Goal: Task Accomplishment & Management: Manage account settings

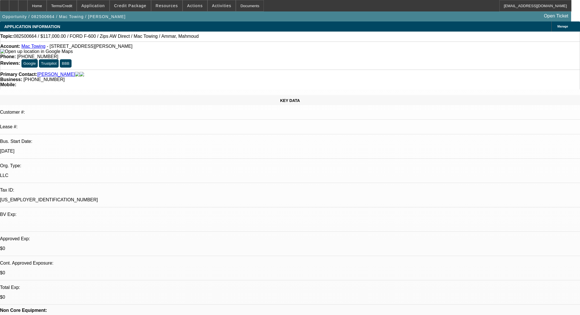
select select "0.1"
select select "2"
select select "0.1"
select select "4"
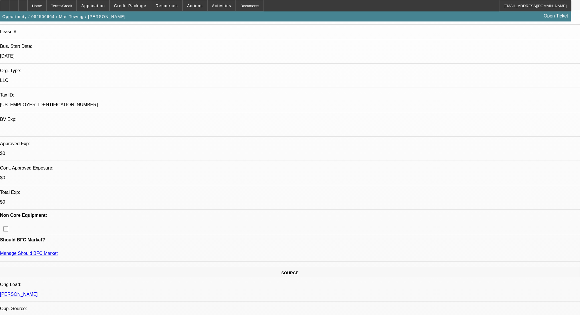
scroll to position [191, 0]
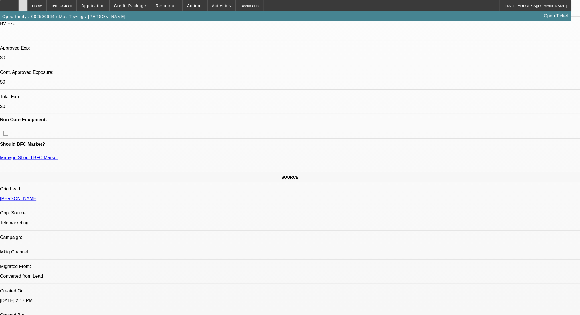
click at [27, 5] on div at bounding box center [22, 5] width 9 height 11
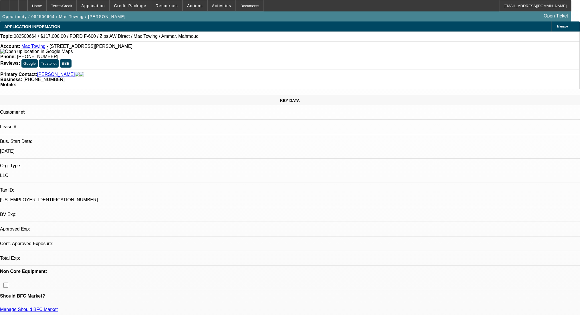
select select "0.1"
select select "2"
select select "0.1"
select select "4"
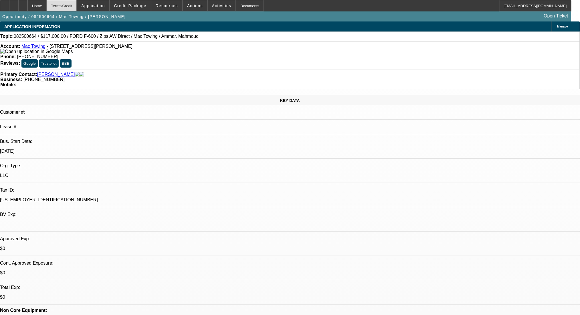
click at [76, 9] on div "Terms/Credit" at bounding box center [62, 5] width 30 height 11
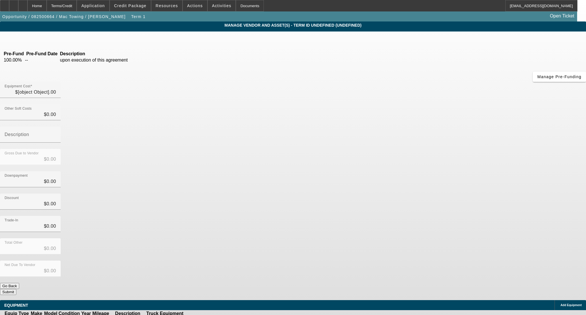
type input "$130,000.00"
drag, startPoint x: 357, startPoint y: 48, endPoint x: 375, endPoint y: 50, distance: 17.8
click at [375, 82] on div "Equipment Cost 130000" at bounding box center [293, 93] width 586 height 22
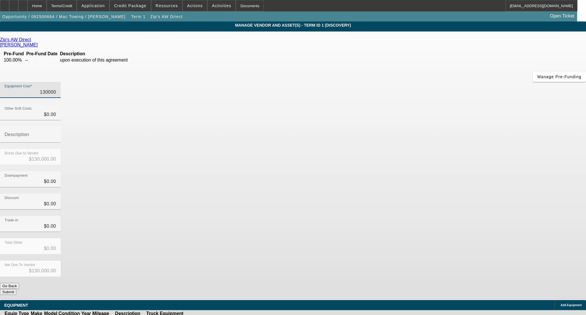
click at [56, 89] on input "130000" at bounding box center [31, 92] width 52 height 7
type input "13000"
type input "$13,000.00"
type input "130500"
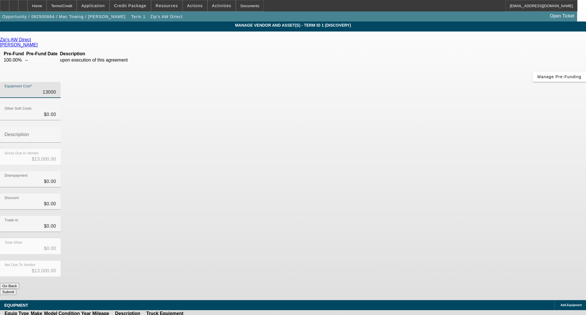
type input "$130,500.00"
click at [405, 171] on div "Downpayment $0.00" at bounding box center [293, 182] width 586 height 22
click at [16, 289] on button "Submit" at bounding box center [8, 292] width 16 height 6
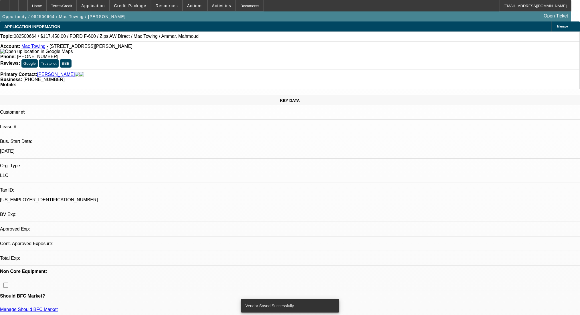
select select "0.1"
select select "2"
select select "0.1"
select select "4"
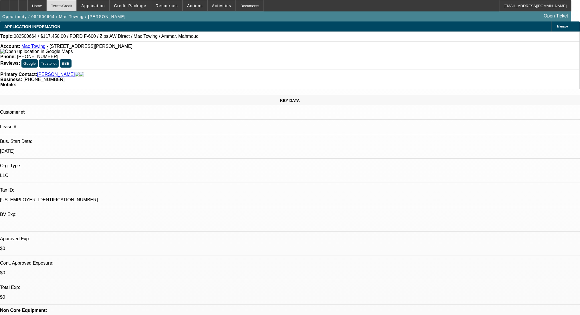
click at [72, 4] on div "Terms/Credit" at bounding box center [62, 5] width 30 height 11
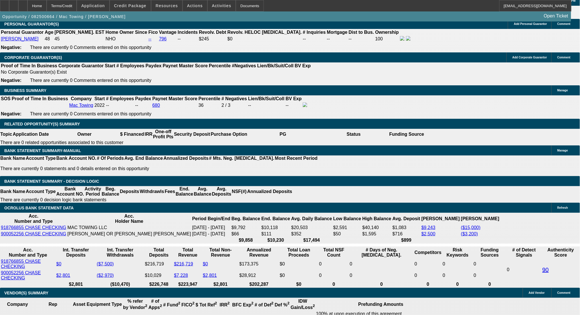
drag, startPoint x: 91, startPoint y: 181, endPoint x: 164, endPoint y: 181, distance: 73.0
type input "24"
type input "$48.00"
type input "UNKNOWN"
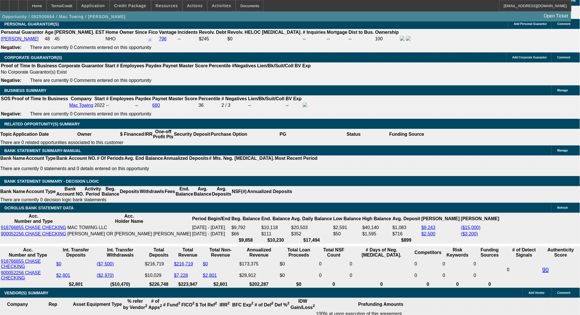
type input "2460"
type input "$4,920.00"
type input "14.6"
type input "$2,460.00"
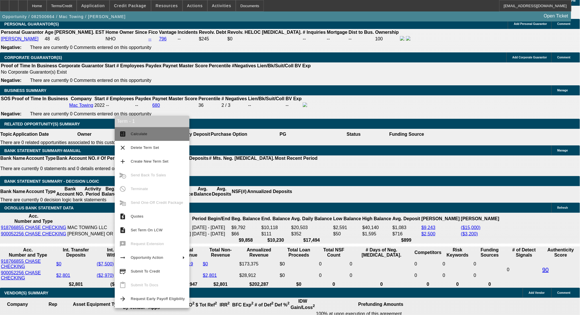
click at [129, 131] on button "calculate Calculate" at bounding box center [152, 134] width 75 height 14
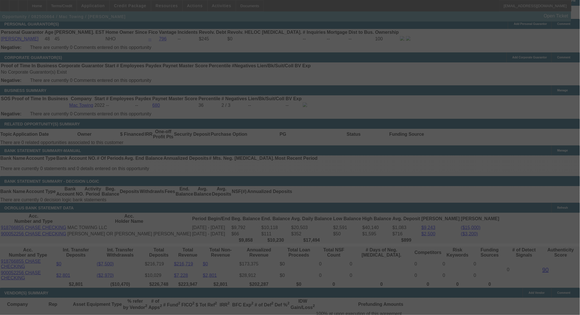
select select "0.1"
select select "2"
select select "0.1"
select select "4"
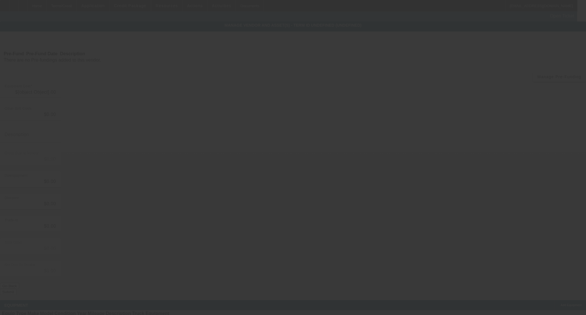
type input "$130,500.00"
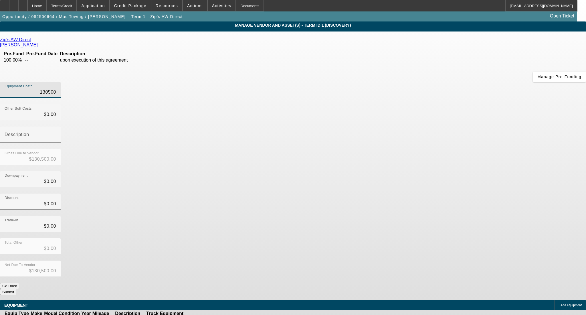
drag, startPoint x: 332, startPoint y: 50, endPoint x: 394, endPoint y: 50, distance: 62.1
click at [394, 82] on div "Equipment Cost 130500" at bounding box center [293, 93] width 586 height 22
type input "1"
type input "$1.00"
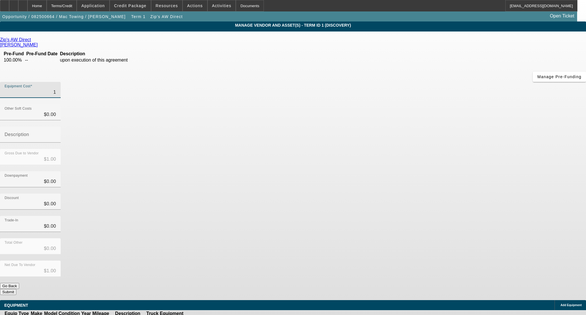
type input "12"
type input "$12.00"
type input "124"
type input "$124.00"
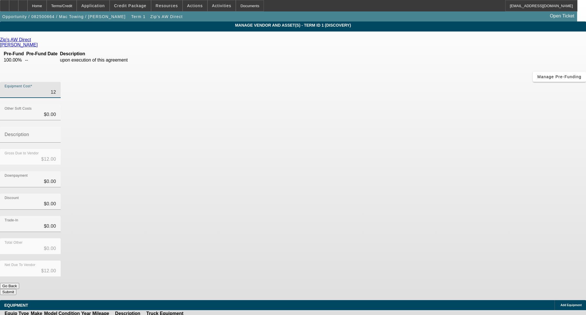
type input "$124.00"
type input "1240"
type input "$1,240.00"
type input "12400"
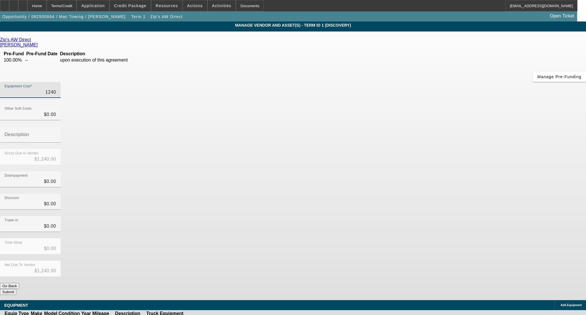
type input "$12,400.00"
type input "124000"
type input "$124,000.00"
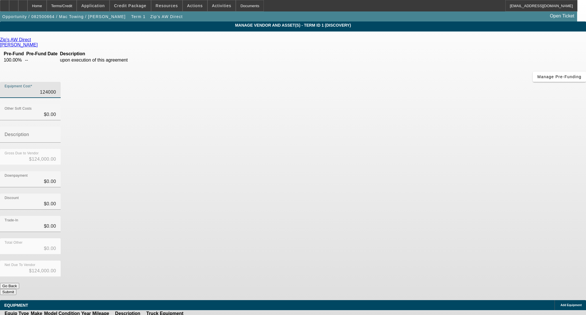
type input "$124,000.00"
click at [411, 171] on div "Downpayment $0.00" at bounding box center [293, 182] width 586 height 22
click at [16, 289] on button "Submit" at bounding box center [8, 292] width 16 height 6
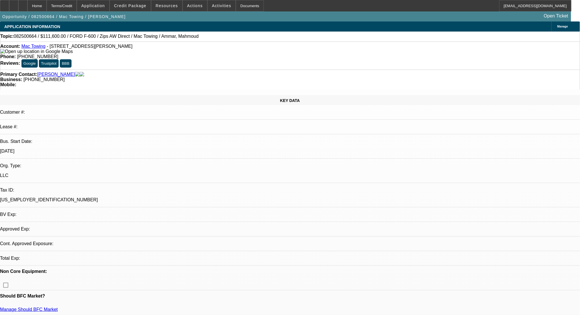
select select "0.1"
select select "2"
select select "0.1"
select select "4"
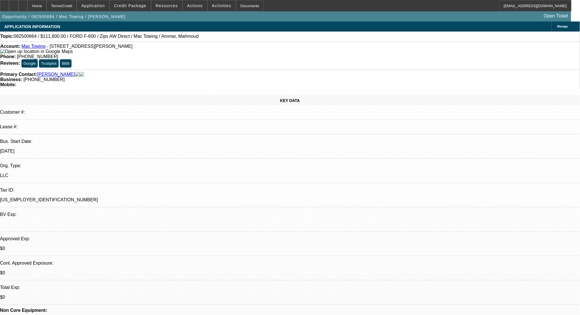
click at [71, 2] on div "Terms/Credit" at bounding box center [62, 5] width 30 height 11
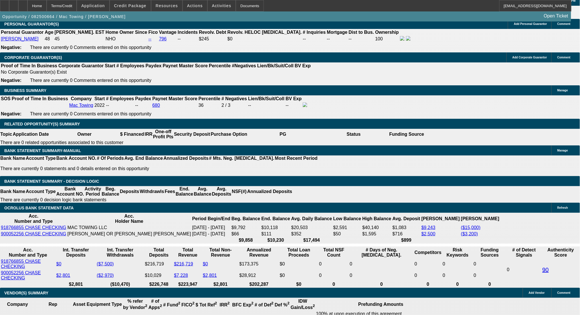
drag, startPoint x: 102, startPoint y: 134, endPoint x: 148, endPoint y: 135, distance: 45.5
type input "$13,000.00"
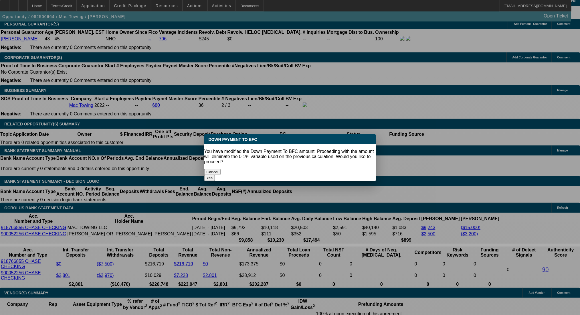
click at [215, 175] on button "Yes" at bounding box center [209, 178] width 11 height 6
select select "0"
type input "UNKNOWN"
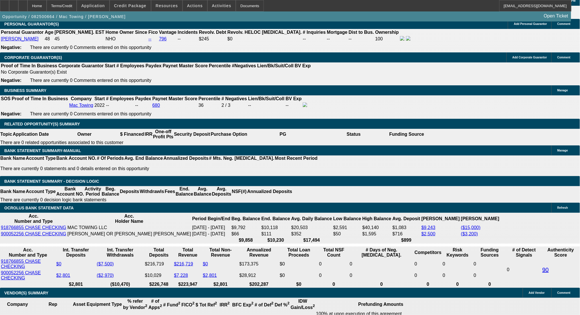
type input "$4,649.82"
type input "$2,324.91"
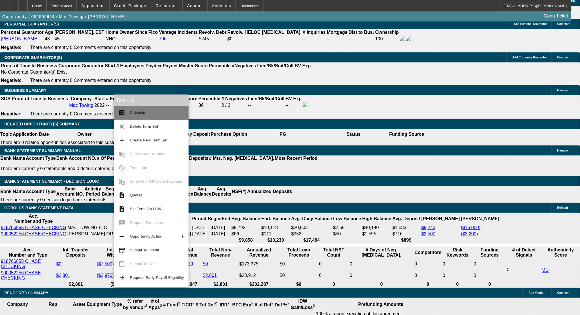
click at [144, 119] on button "calculate Calculate" at bounding box center [151, 113] width 75 height 14
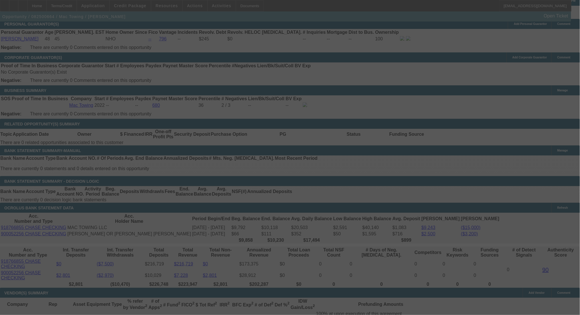
select select "0"
select select "2"
select select "0.1"
select select "4"
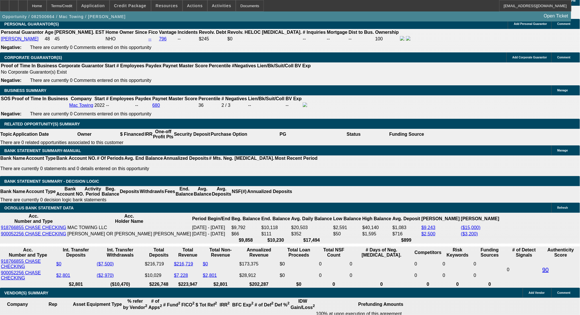
drag, startPoint x: 106, startPoint y: 136, endPoint x: 161, endPoint y: 141, distance: 55.3
type input "$14,000.00"
type input "UNKNOWN"
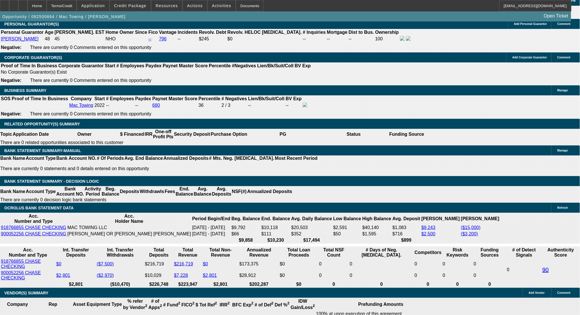
type input "$4,607.94"
type input "$2,303.97"
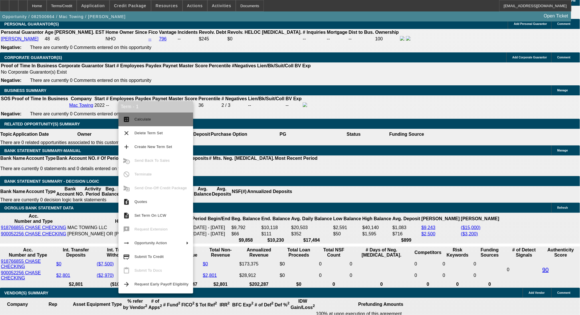
click at [138, 119] on span "Calculate" at bounding box center [143, 119] width 17 height 4
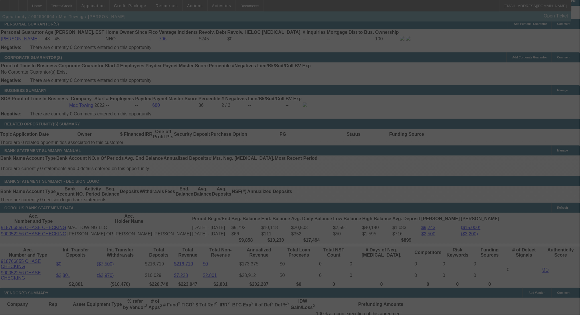
select select "0"
select select "2"
select select "0.1"
select select "4"
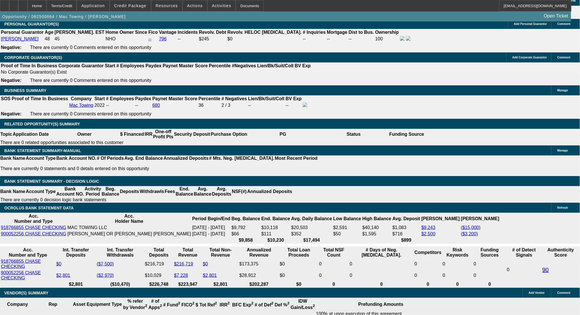
drag, startPoint x: 129, startPoint y: 179, endPoint x: 144, endPoint y: 180, distance: 15.5
type input "UNKNOWN"
type input "16"
type input "$3,149.42"
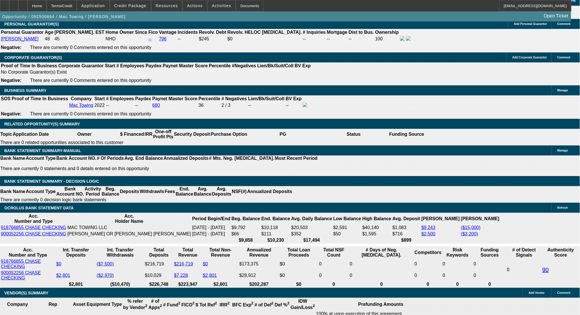
type input "$1,574.71"
type input "$4,772.20"
type input "$2,386.10"
type input "16"
drag, startPoint x: 88, startPoint y: 179, endPoint x: 128, endPoint y: 185, distance: 40.5
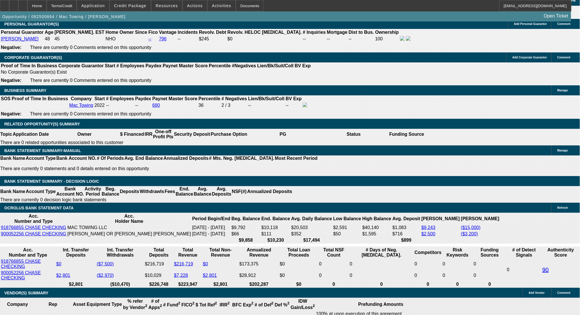
type input "23"
type input "$46.00"
type input "2386"
type input "$4,772.00"
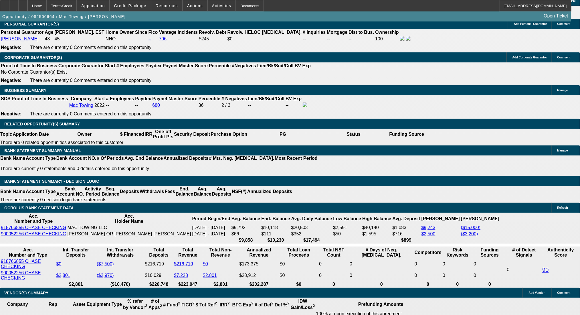
type input "16"
type input "$2,386.00"
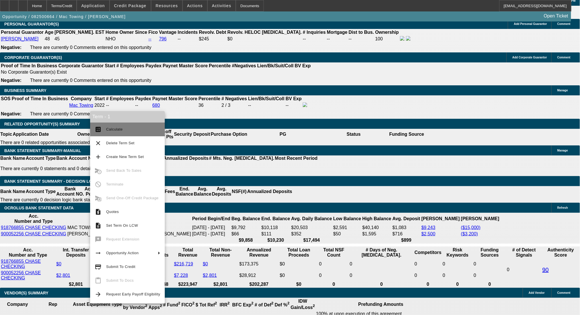
click at [119, 133] on span "Calculate" at bounding box center [133, 129] width 54 height 7
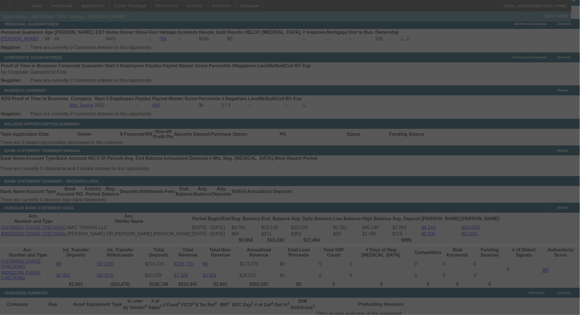
select select "0"
select select "2"
select select "0.1"
select select "4"
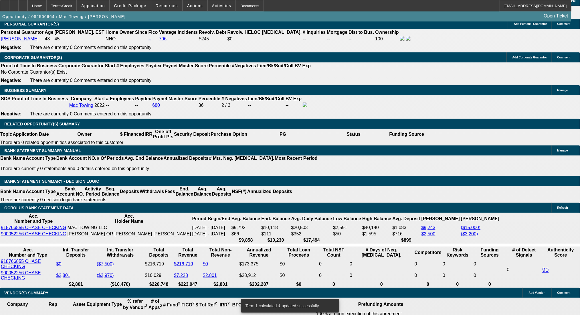
drag, startPoint x: 105, startPoint y: 133, endPoint x: 152, endPoint y: 137, distance: 46.9
type input "$13,500.00"
type input "UNKNOWN"
type input "$4,793.66"
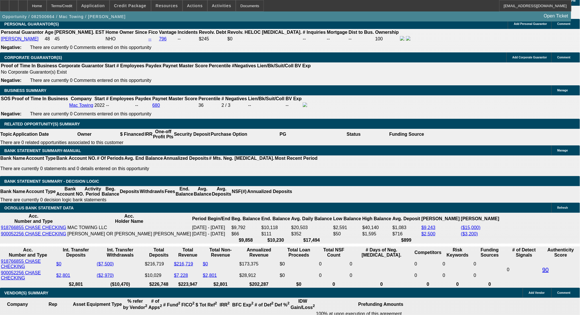
type input "$2,396.83"
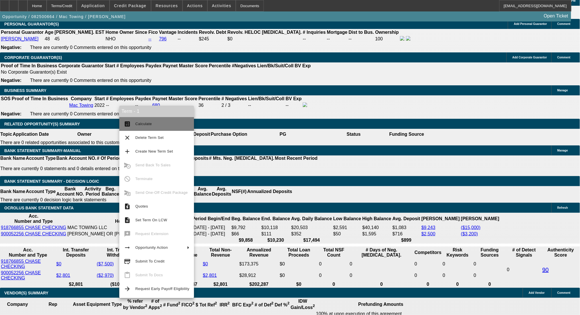
click at [129, 121] on mat-icon "calculate" at bounding box center [127, 124] width 7 height 7
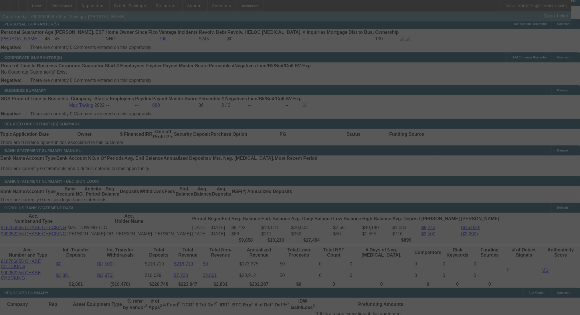
select select "0"
select select "2"
select select "0.1"
select select "4"
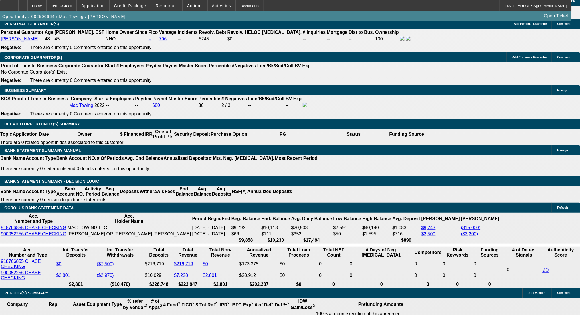
drag, startPoint x: 89, startPoint y: 181, endPoint x: 133, endPoint y: 181, distance: 44.7
type input "23"
type input "$46.00"
type input "UNKNOWN"
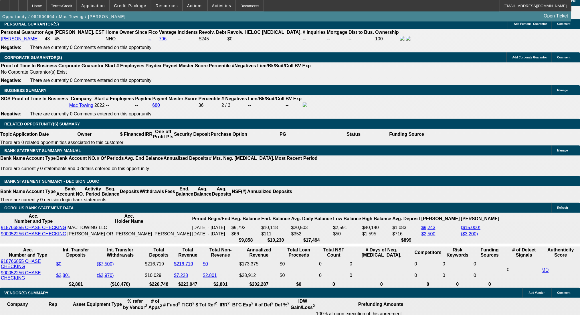
type input "2395"
type input "$4,790.00"
type input "16"
type input "$2,395.00"
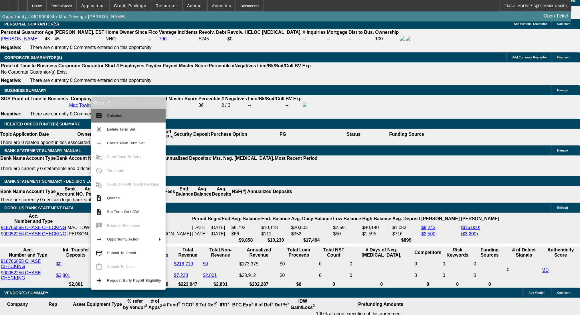
click at [107, 115] on span "Calculate" at bounding box center [115, 115] width 17 height 4
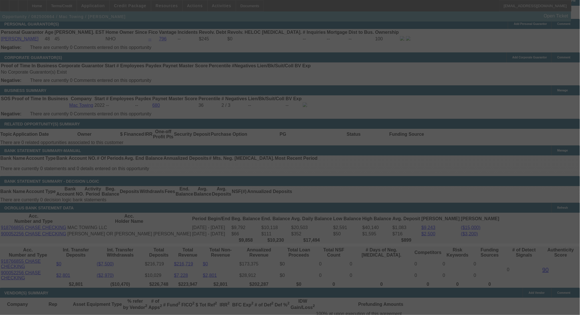
select select "0"
select select "2"
select select "0.1"
select select "4"
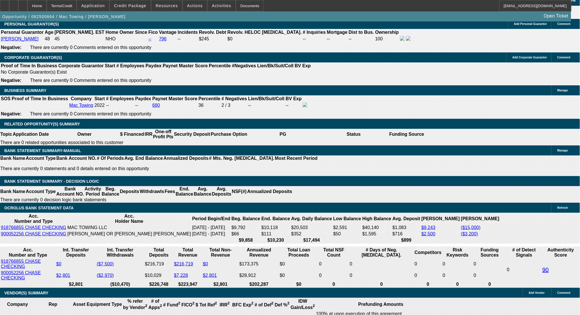
drag, startPoint x: 103, startPoint y: 136, endPoint x: 158, endPoint y: 135, distance: 55.0
type input "$13,000.00"
type input "UNKNOWN"
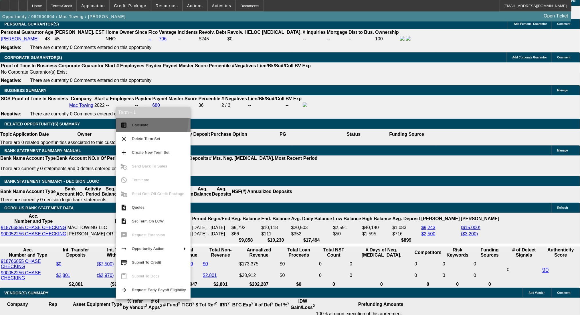
click at [131, 119] on button "calculate Calculate" at bounding box center [153, 125] width 75 height 14
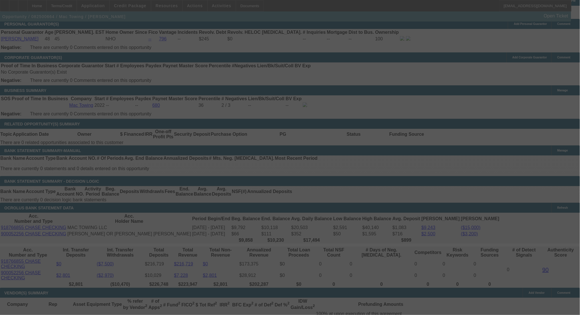
type input "$4,811.68"
type input "$2,405.84"
select select "0"
select select "2"
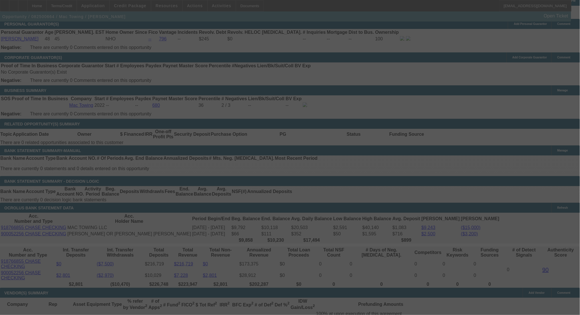
select select "0.1"
select select "4"
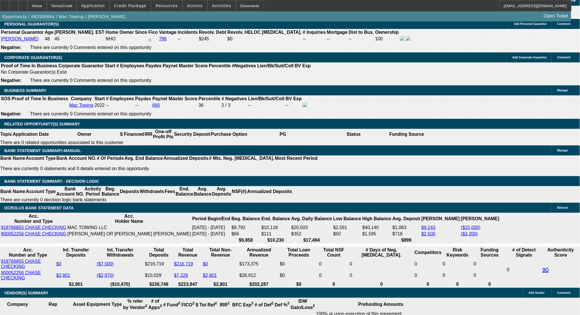
drag, startPoint x: 86, startPoint y: 181, endPoint x: 146, endPoint y: 183, distance: 59.6
type input "24"
type input "$48.00"
type input "UNKNOWN"
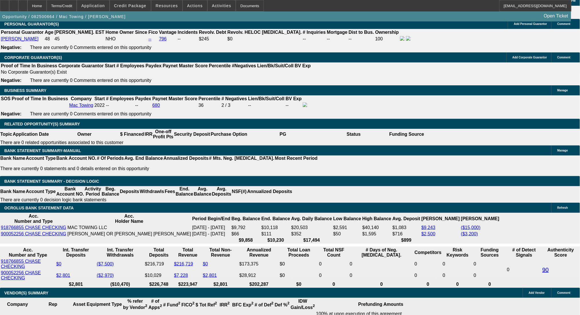
type input "2405"
type input "$4,810.00"
type input "16"
type input "$2,405.00"
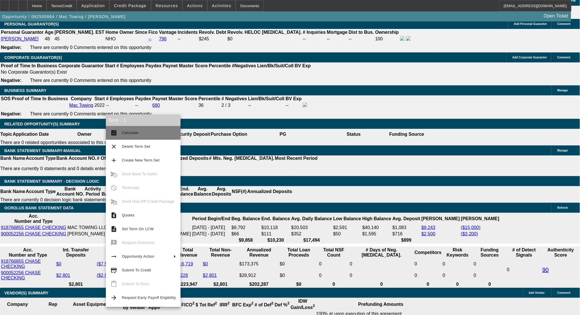
click at [123, 133] on span "Calculate" at bounding box center [130, 133] width 17 height 4
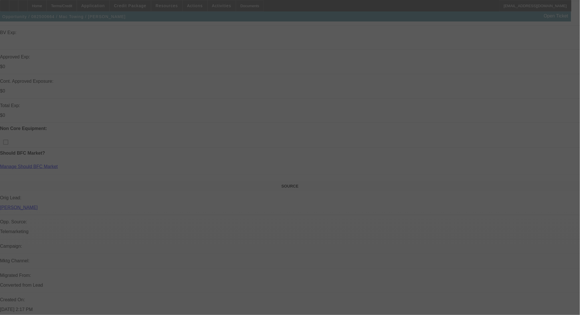
scroll to position [70, 0]
select select "0"
select select "2"
select select "0.1"
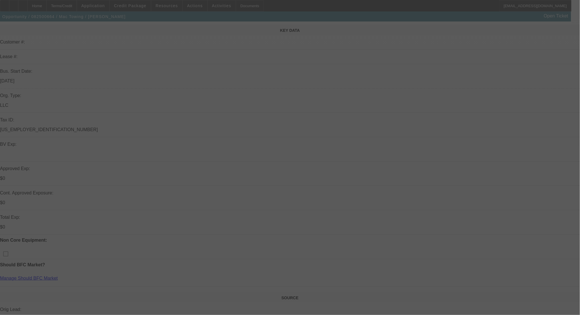
select select "4"
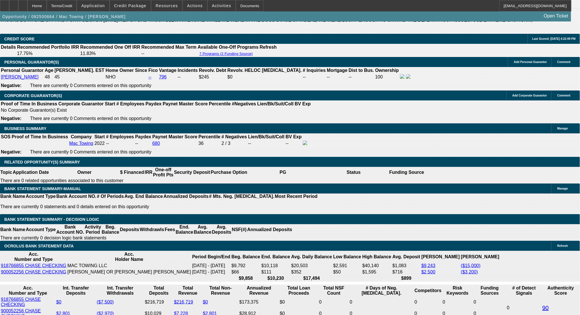
scroll to position [681, 0]
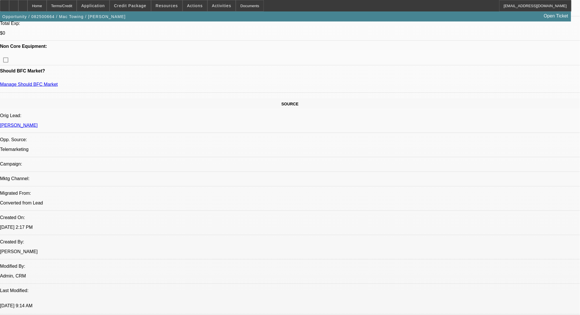
scroll to position [185, 0]
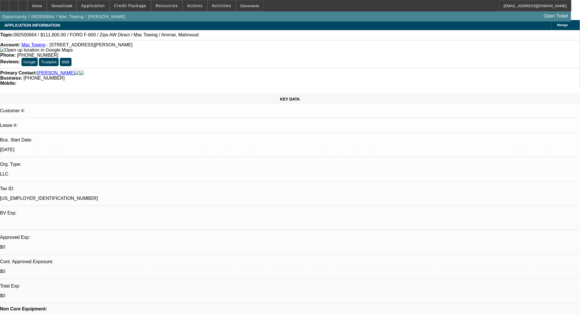
scroll to position [0, 0]
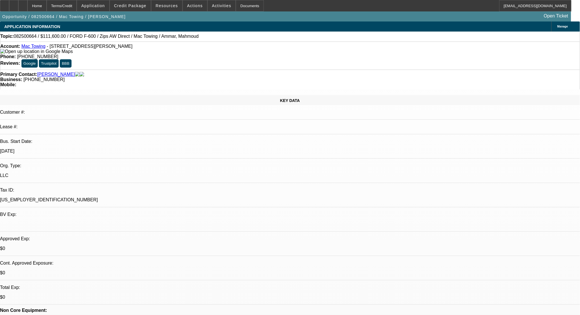
click at [558, 27] on span "Manage" at bounding box center [563, 26] width 11 height 3
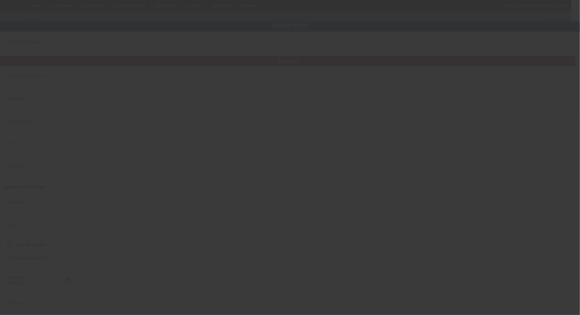
type input "Mac Towing"
type input "26309 Pennie St"
type input "48125"
type input "Dearborn Heights"
type input "[PHONE_NUMBER]"
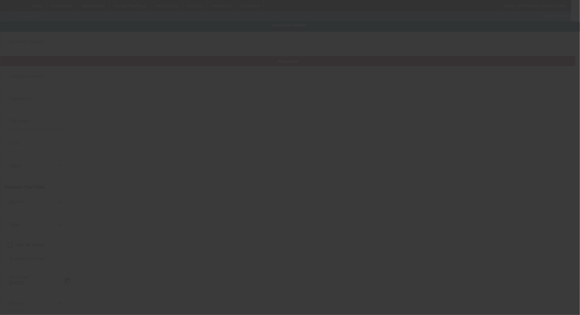
type input "[US_EMPLOYER_IDENTIFICATION_NUMBER]"
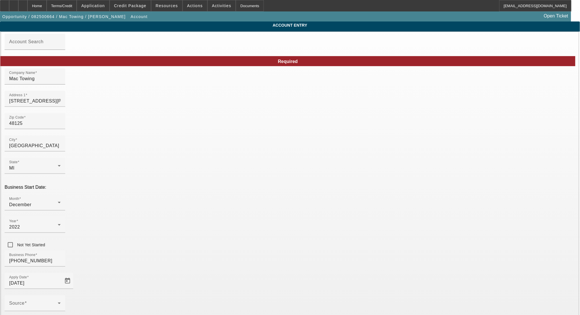
type input "8/25/2025"
click at [61, 82] on input "Mac Towing" at bounding box center [35, 78] width 52 height 7
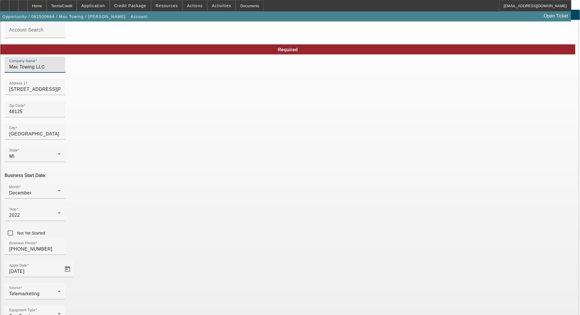
scroll to position [23, 0]
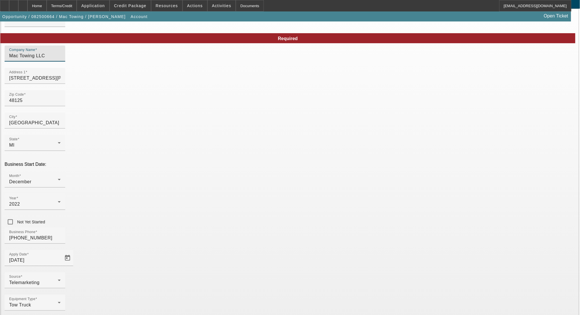
type input "Mac Towing LLC"
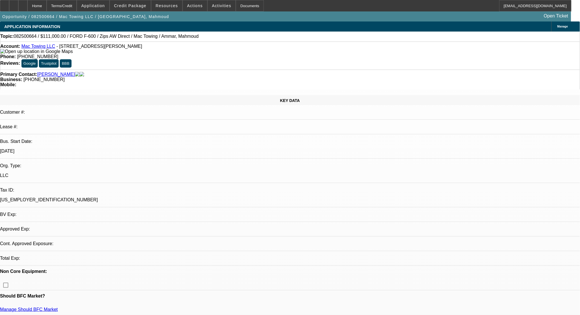
select select "0"
select select "2"
select select "0.1"
select select "4"
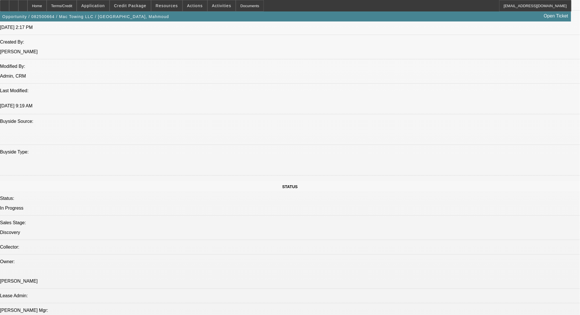
scroll to position [496, 0]
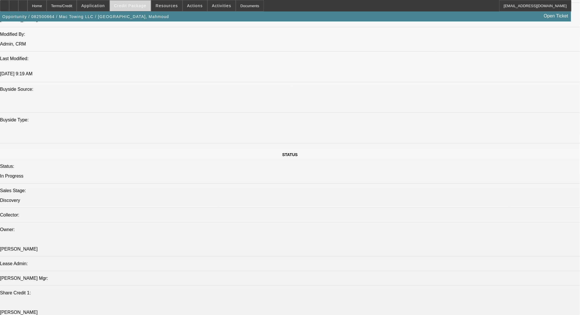
click at [136, 8] on span at bounding box center [130, 6] width 41 height 14
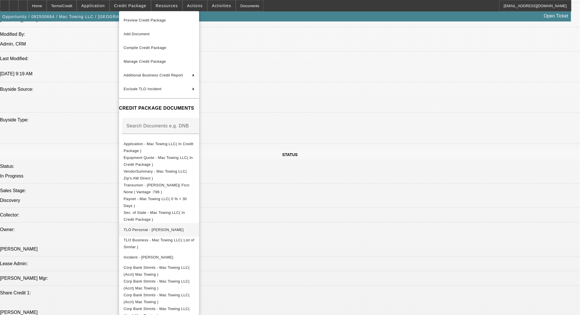
scroll to position [24, 0]
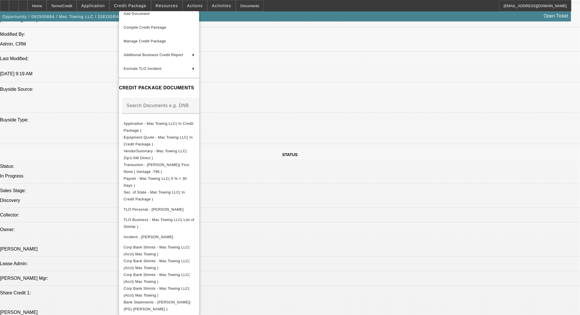
click at [314, 215] on div at bounding box center [290, 157] width 580 height 315
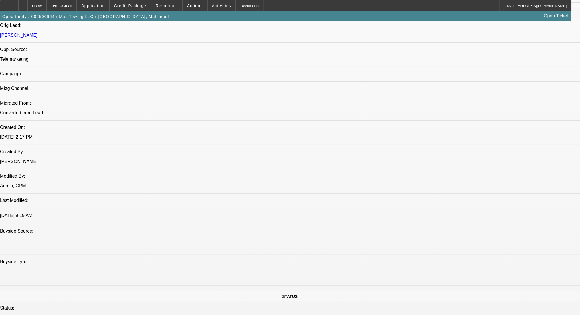
scroll to position [344, 0]
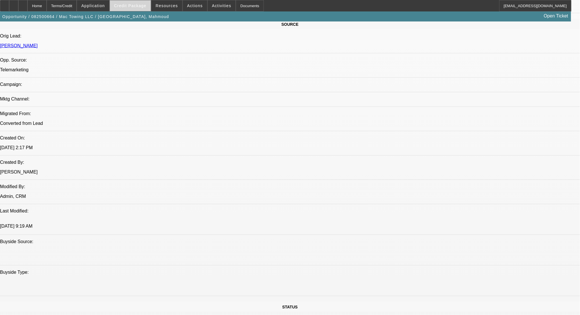
click at [131, 4] on span "Credit Package" at bounding box center [130, 5] width 32 height 5
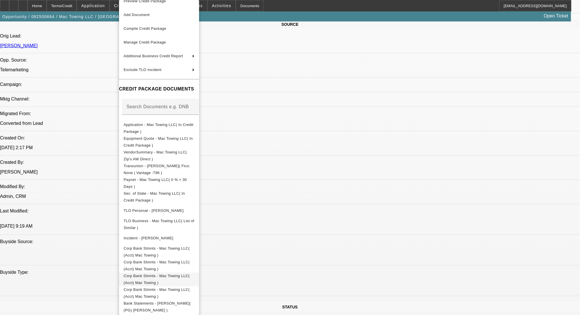
scroll to position [12, 0]
click at [190, 288] on span "Corp Bank Stmnts - Mac Towing LLC( (Acct) Mac Towing )" at bounding box center [157, 291] width 66 height 11
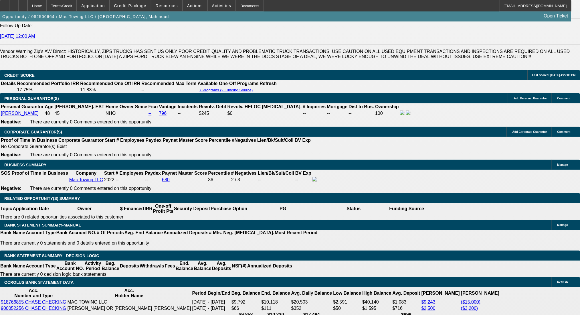
scroll to position [802, 0]
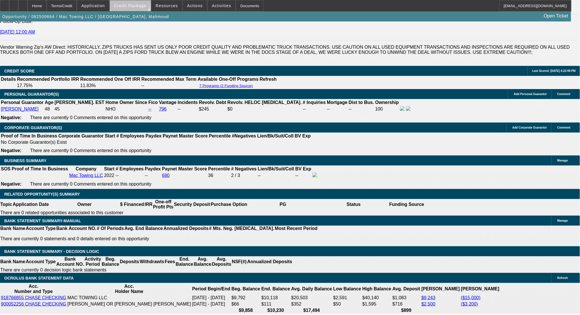
click at [139, 1] on span at bounding box center [130, 6] width 41 height 14
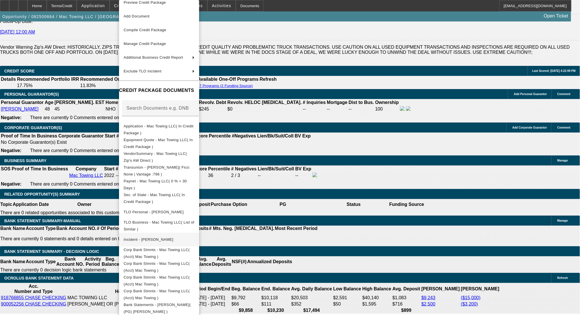
scroll to position [12, 0]
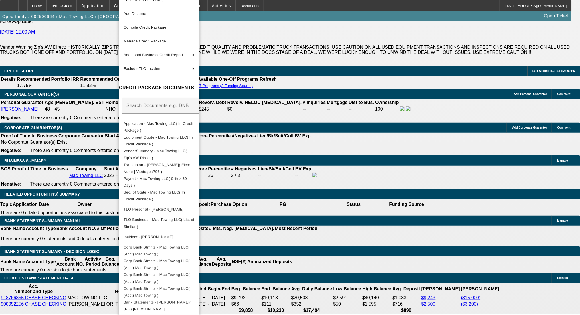
click at [301, 235] on div at bounding box center [290, 157] width 580 height 315
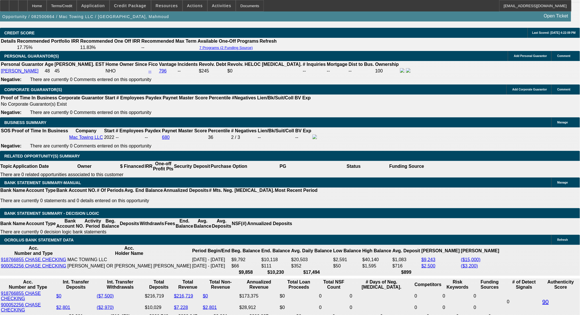
scroll to position [878, 0]
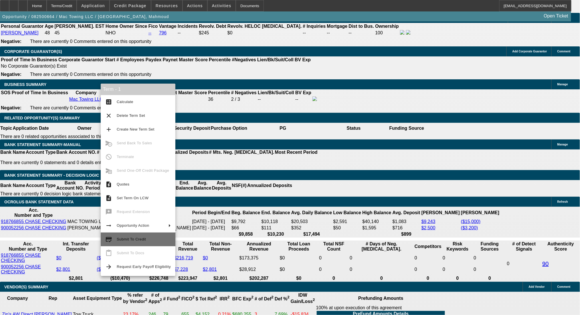
click at [165, 238] on span "Submit To Credit" at bounding box center [144, 239] width 54 height 7
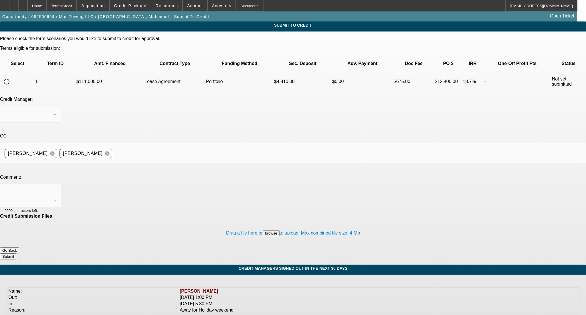
click at [12, 76] on input "radio" at bounding box center [6, 81] width 11 height 11
radio input "true"
click at [44, 112] on span "Arida, George" at bounding box center [25, 114] width 40 height 5
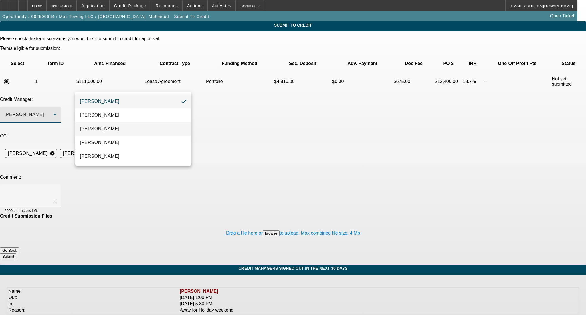
click at [117, 128] on mat-option "[PERSON_NAME]" at bounding box center [133, 129] width 116 height 14
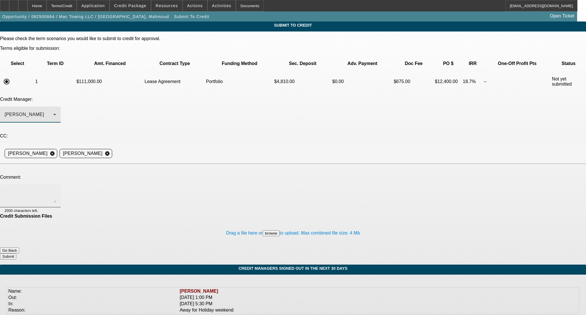
click at [56, 189] on textarea at bounding box center [31, 196] width 52 height 14
paste textarea "Good Morning - Customer looking at adding a new 23' Ford F600 with a Century Ro…"
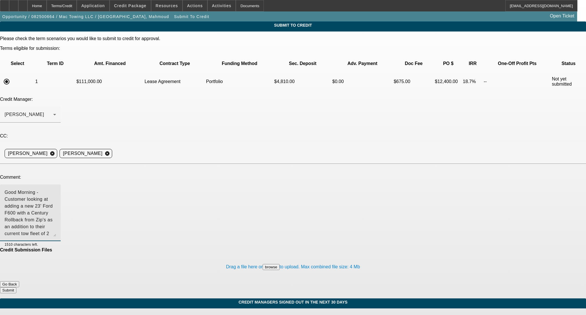
drag, startPoint x: 371, startPoint y: 142, endPoint x: 371, endPoint y: 176, distance: 33.8
click at [56, 189] on textarea "Good Morning - Customer looking at adding a new 23' Ford F600 with a Century Ro…" at bounding box center [31, 213] width 52 height 48
type textarea "Good Morning - Customer looking at adding a new 23' Ford F600 with a Century Ro…"
click at [56, 189] on textarea "Good Morning - Customer looking at adding a new 23' Ford F600 with a Century Ro…" at bounding box center [31, 213] width 52 height 48
click at [16, 287] on button "Submit" at bounding box center [8, 290] width 16 height 6
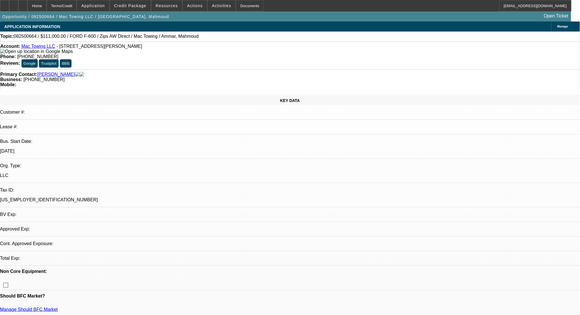
select select "0"
select select "2"
select select "0.1"
select select "4"
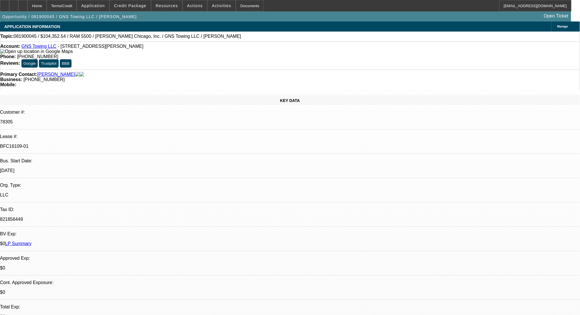
select select "0"
select select "2"
select select "0.1"
select select "4"
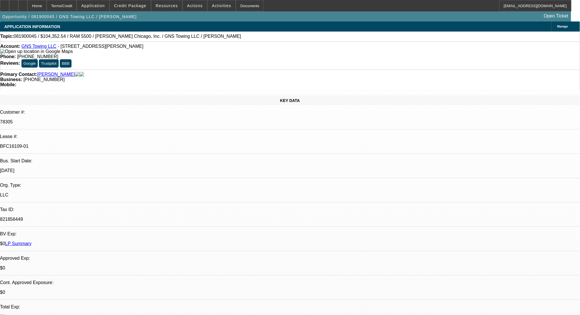
select select "0"
select select "2"
select select "0.1"
select select "4"
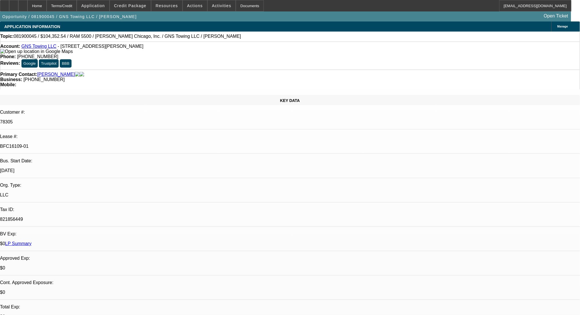
select select "0"
select select "2"
select select "0.1"
select select "4"
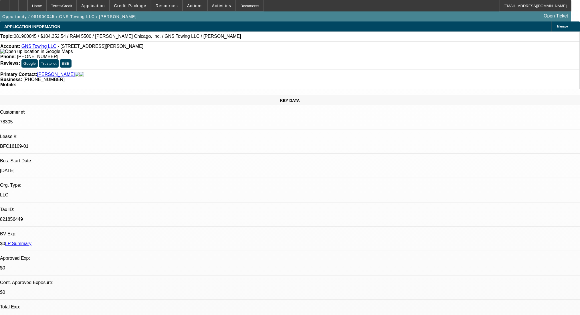
select select "0"
select select "2"
select select "0.1"
select select "4"
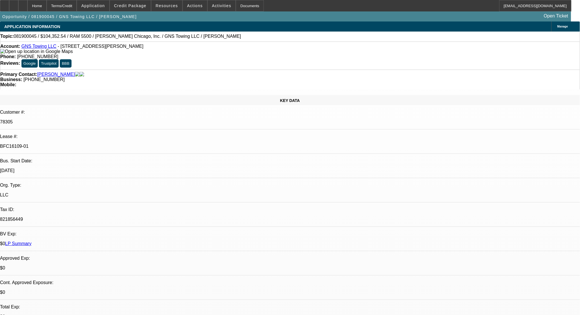
click at [70, 8] on div "Terms/Credit" at bounding box center [62, 5] width 30 height 11
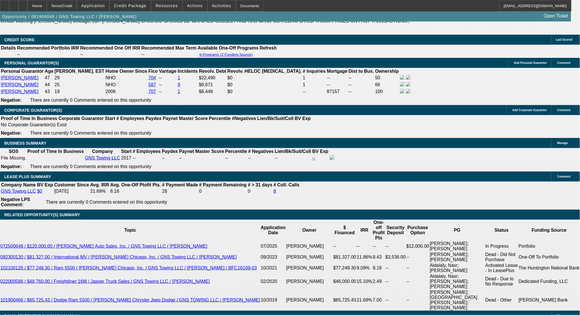
scroll to position [992, 0]
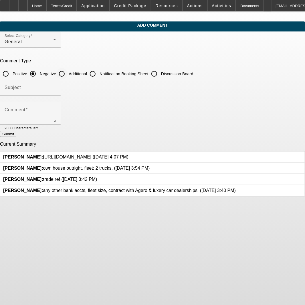
click at [69, 67] on div at bounding box center [62, 74] width 14 height 14
radio input "false"
radio input "true"
click at [56, 108] on div "Comment" at bounding box center [31, 113] width 52 height 23
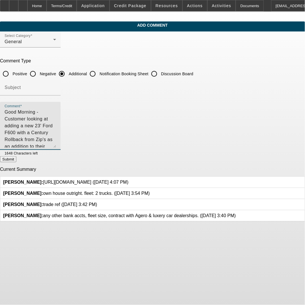
drag, startPoint x: 278, startPoint y: 118, endPoint x: 278, endPoint y: 143, distance: 25.2
click at [56, 143] on textarea "Good Morning - Customer looking at adding a new 23' Ford F600 with a Century Ro…" at bounding box center [31, 128] width 52 height 39
click at [54, 127] on textarea "Good Morning - Customer looking at adding a new 23' Ford F600 with a Century Ro…" at bounding box center [31, 128] width 52 height 39
click at [56, 127] on textarea "Good Morning - Customer looking at adding a new 23' Ford F600 with a Century Ro…" at bounding box center [31, 128] width 52 height 39
click at [56, 128] on textarea "Good Morning - Customer looking at adding a new 23' Ford F600 with a Century Ro…" at bounding box center [31, 128] width 52 height 39
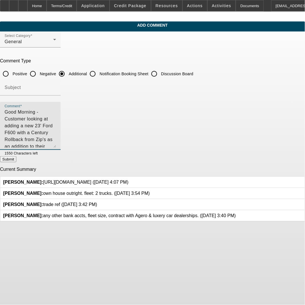
click at [56, 128] on textarea "Good Morning - Customer looking at adding a new 23' Ford F600 with a Century Ro…" at bounding box center [31, 128] width 52 height 39
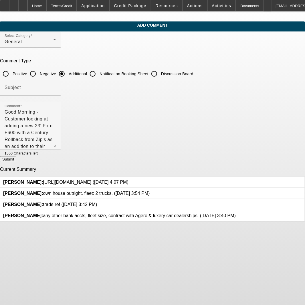
click at [129, 180] on icon at bounding box center [129, 180] width 0 height 0
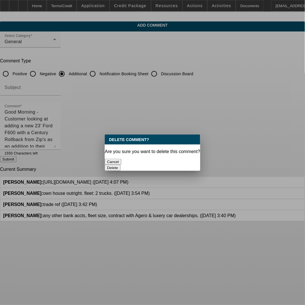
click at [121, 165] on button "Delete" at bounding box center [113, 168] width 16 height 6
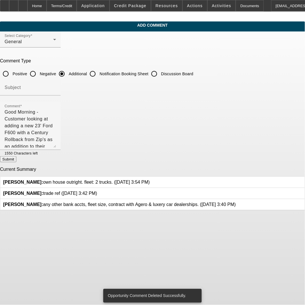
click at [150, 180] on div at bounding box center [150, 182] width 0 height 5
click at [150, 180] on icon at bounding box center [150, 180] width 0 height 0
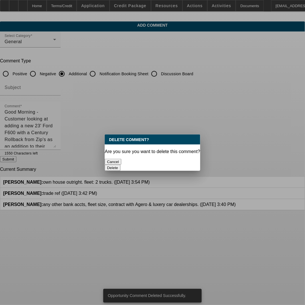
click at [121, 165] on button "Delete" at bounding box center [113, 168] width 16 height 6
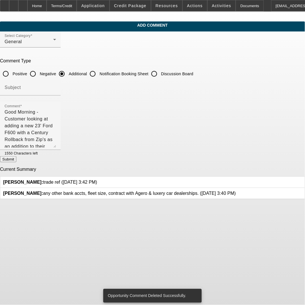
click at [97, 180] on icon at bounding box center [97, 180] width 0 height 0
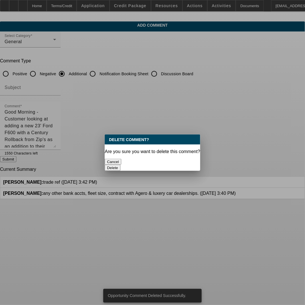
click at [121, 165] on button "Delete" at bounding box center [113, 168] width 16 height 6
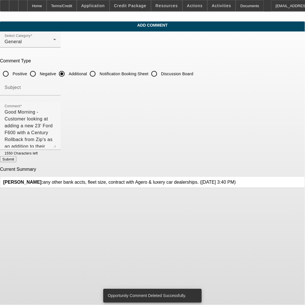
click at [236, 181] on div at bounding box center [236, 182] width 0 height 5
click at [236, 180] on icon at bounding box center [236, 180] width 0 height 0
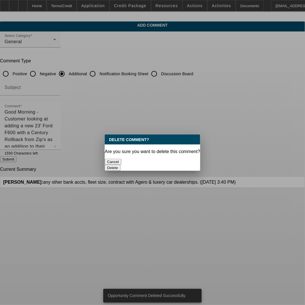
click at [121, 165] on button "Delete" at bounding box center [113, 168] width 16 height 6
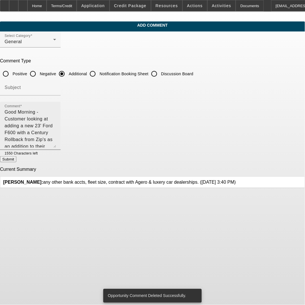
click at [56, 128] on textarea "Good Morning - Customer looking at adding a new 23' Ford F600 with a Century Ro…" at bounding box center [31, 128] width 52 height 39
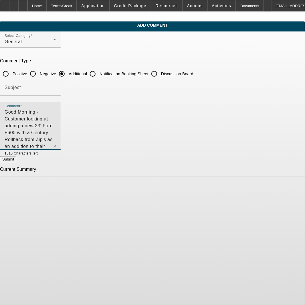
drag, startPoint x: 86, startPoint y: 137, endPoint x: 13, endPoint y: 111, distance: 77.3
click at [13, 111] on app-comments-manage "Add Comment Select Category General Comment Type Positive Negative Additional N…" at bounding box center [152, 99] width 305 height 156
type textarea "Good Morning - Customer looking at adding a new 23' Ford F600 with a Century Ro…"
click at [16, 162] on button "Submit" at bounding box center [8, 159] width 16 height 6
radio input "true"
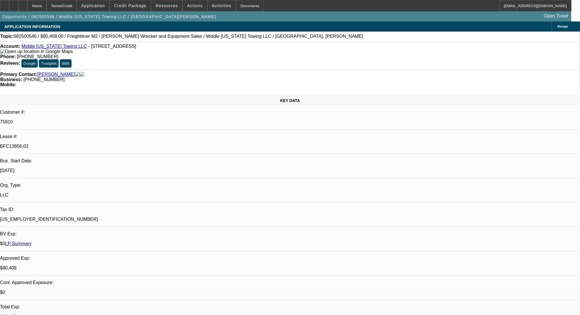
select select "0"
select select "2"
select select "0"
select select "6"
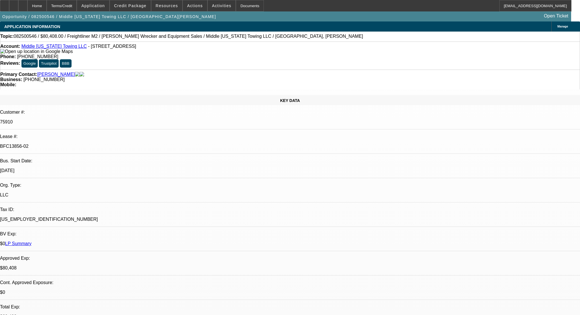
select select "0"
select select "6"
select select "0"
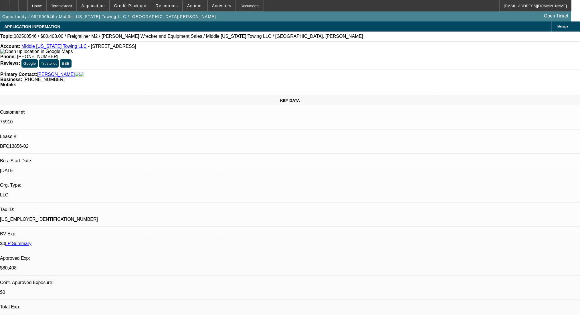
select select "0"
select select "2"
select select "0"
select select "6"
select select "0"
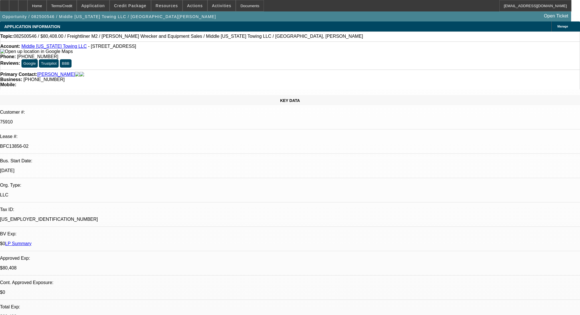
select select "0"
select select "2"
select select "0"
select select "6"
click at [27, 4] on div at bounding box center [22, 5] width 9 height 11
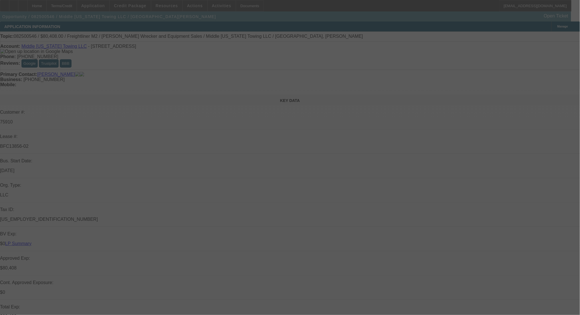
select select "0"
select select "2"
select select "0"
select select "6"
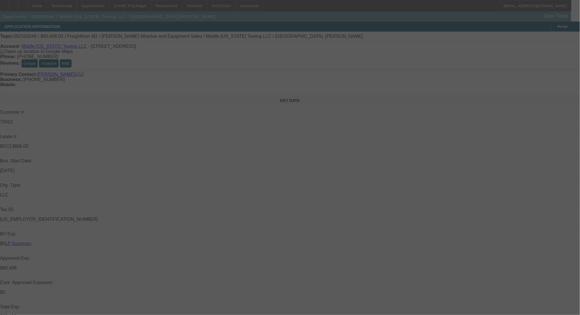
select select "0"
select select "6"
select select "0"
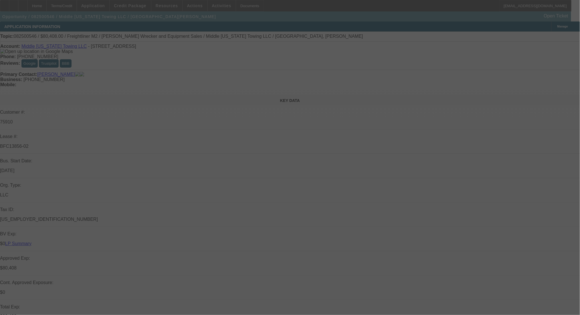
select select "0"
select select "2"
select select "0"
select select "6"
select select "0"
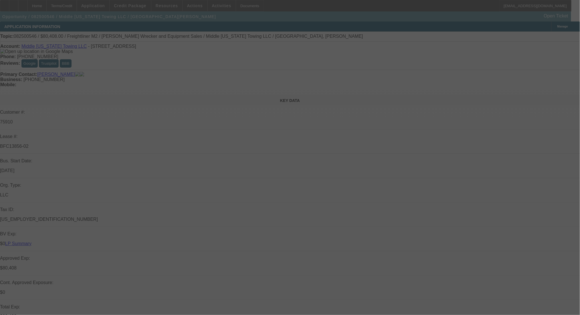
select select "0"
select select "2"
select select "0"
select select "6"
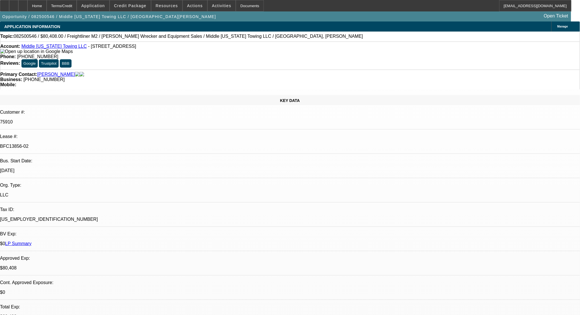
drag, startPoint x: 244, startPoint y: 65, endPoint x: 216, endPoint y: 68, distance: 28.2
click at [216, 70] on div "Primary Contact: [PERSON_NAME] Business: [PHONE_NUMBER] Mobile:" at bounding box center [290, 80] width 580 height 20
copy span "[PHONE_NUMBER]"
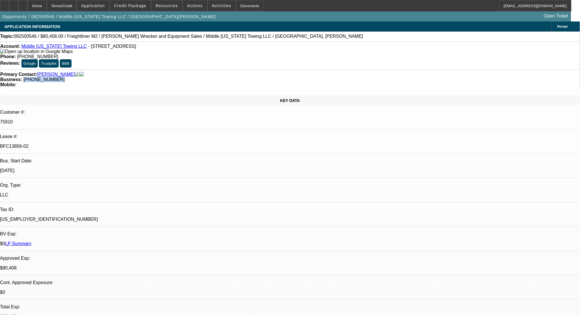
copy span "[PHONE_NUMBER]"
click at [9, 9] on div at bounding box center [4, 5] width 9 height 11
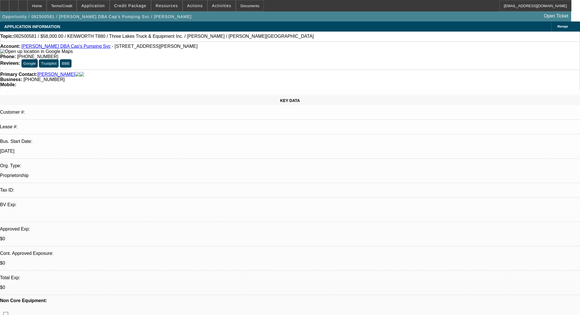
select select "0"
select select "6"
click at [23, 4] on icon at bounding box center [23, 4] width 0 height 0
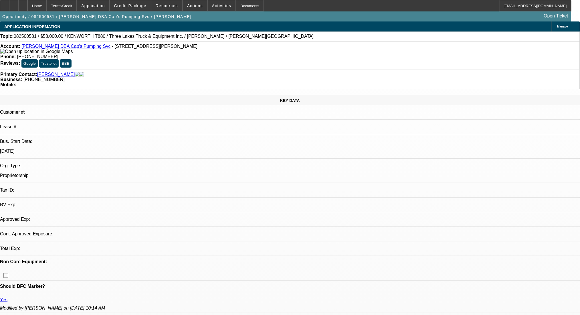
select select "0"
select select "6"
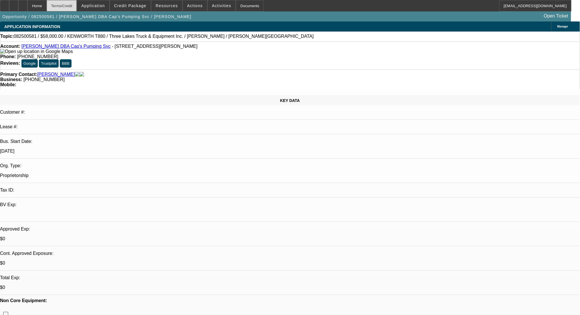
click at [67, 5] on div "Terms/Credit" at bounding box center [62, 5] width 30 height 11
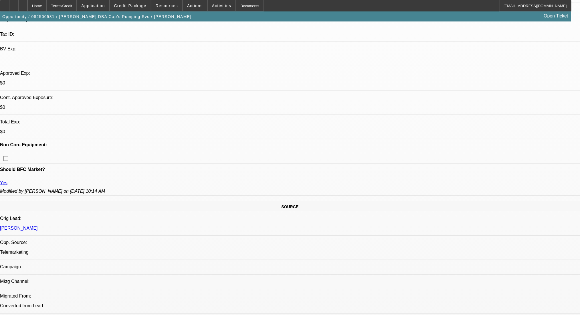
scroll to position [84, 0]
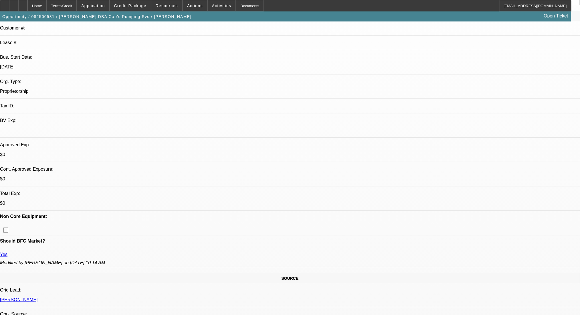
click at [129, 9] on span at bounding box center [130, 6] width 41 height 14
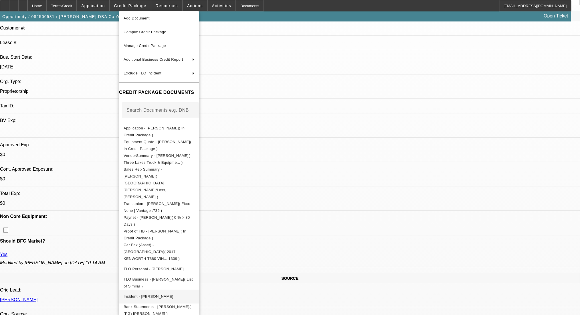
scroll to position [24, 0]
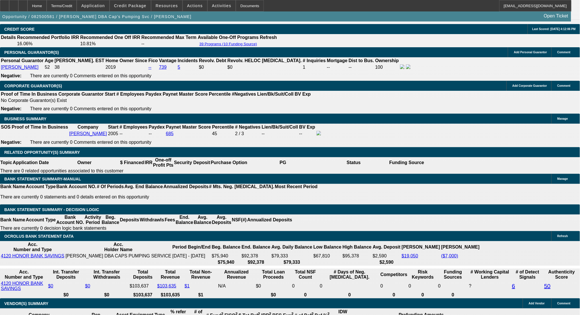
scroll to position [809, 0]
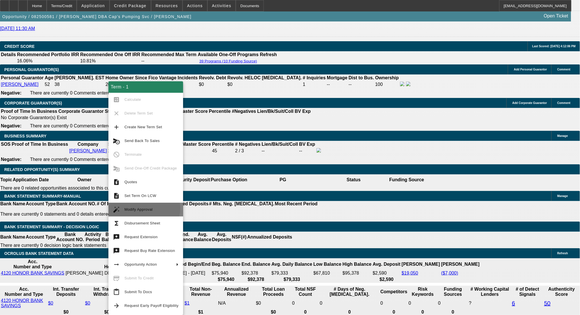
click at [141, 208] on span "Modify Approval" at bounding box center [139, 209] width 28 height 4
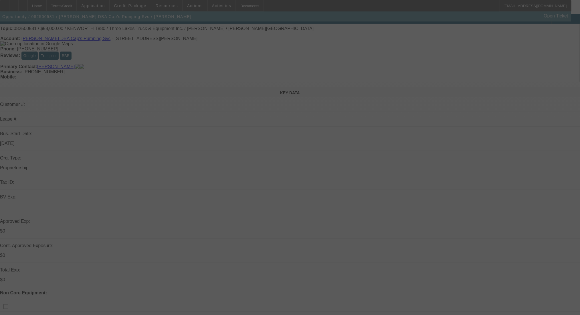
scroll to position [0, 0]
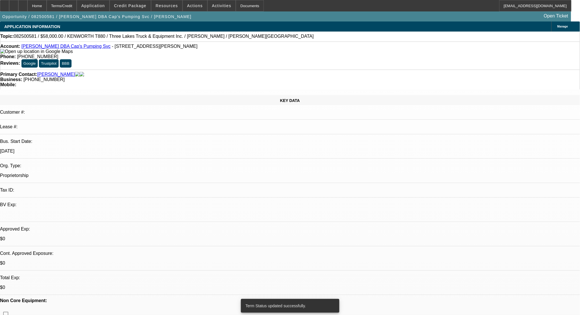
select select "0"
select select "6"
select select "0"
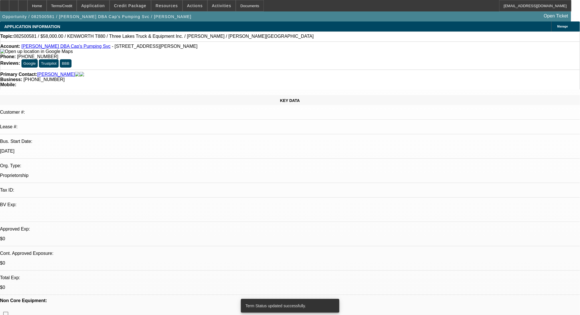
select select "0"
select select "6"
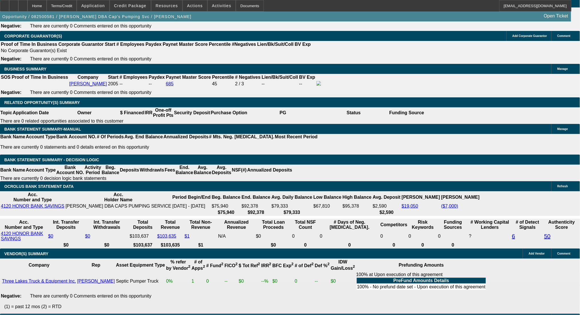
scroll to position [878, 0]
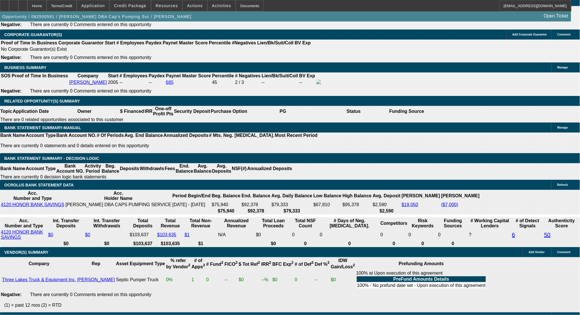
drag, startPoint x: 129, startPoint y: 112, endPoint x: 155, endPoint y: 112, distance: 26.3
type input "UNKNOWN"
type input "9"
type input "$1,203.98"
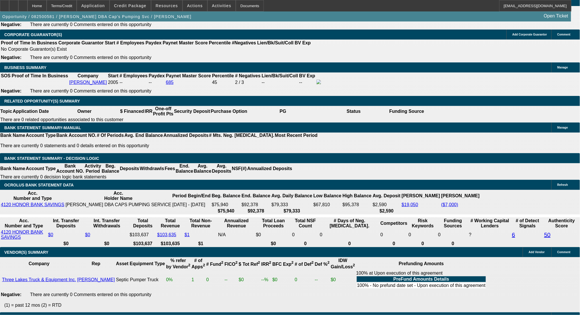
type input "9"
drag, startPoint x: 93, startPoint y: 109, endPoint x: 130, endPoint y: 112, distance: 37.3
type input "12"
type input "1200"
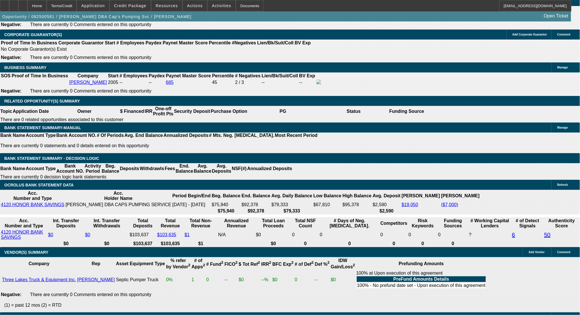
type input "8.9"
type input "$1,200.00"
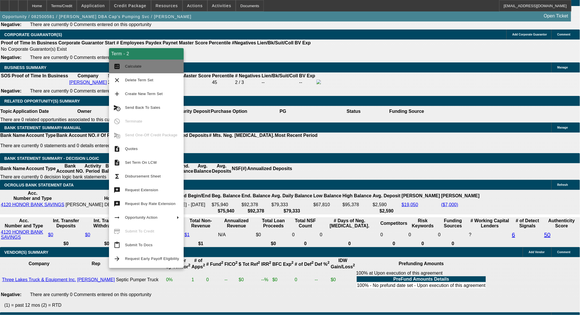
click at [130, 61] on button "calculate Calculate" at bounding box center [146, 67] width 75 height 14
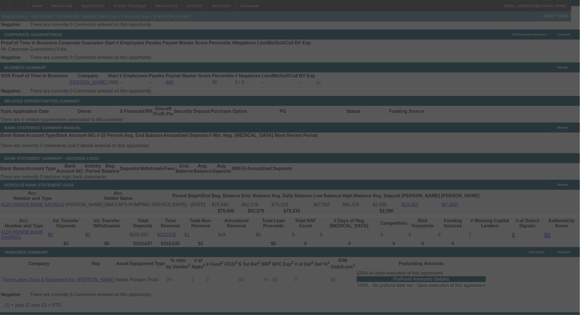
select select "0"
select select "6"
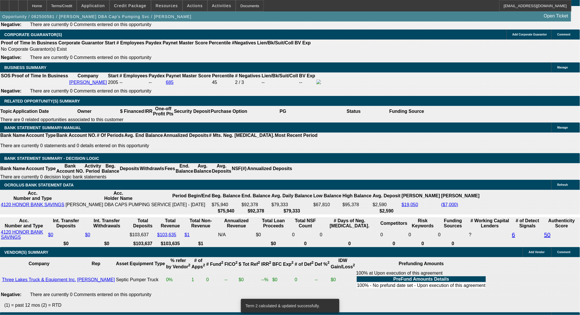
scroll to position [873, 0]
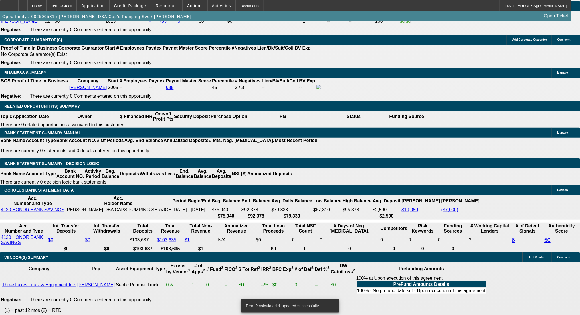
drag, startPoint x: 127, startPoint y: 115, endPoint x: 147, endPoint y: 119, distance: 19.8
drag, startPoint x: 88, startPoint y: 115, endPoint x: 126, endPoint y: 117, distance: 38.4
type input "12"
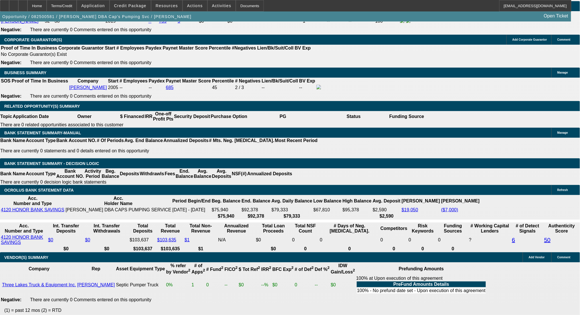
type input "UNKNOWN"
type input "1210"
type input "9.2"
type input "$1,210.00"
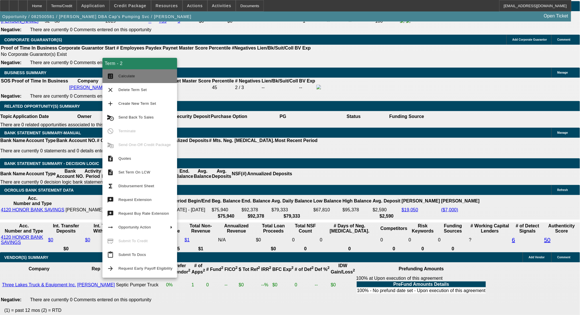
click at [119, 73] on span "Calculate" at bounding box center [146, 76] width 54 height 7
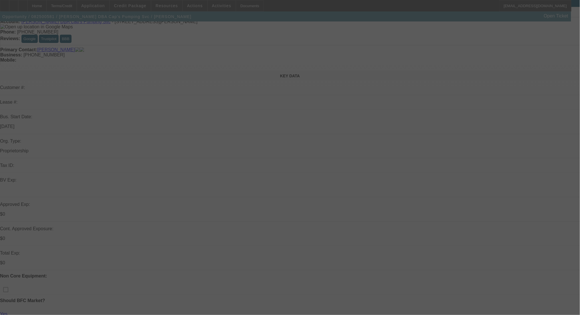
scroll to position [0, 0]
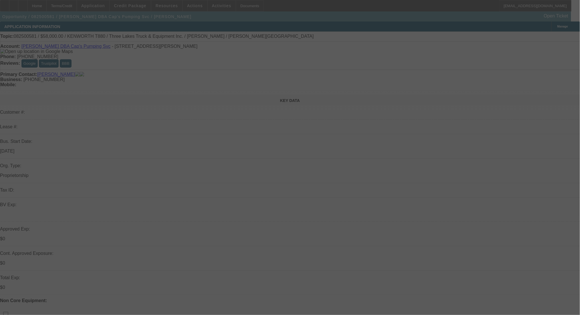
select select "0"
select select "6"
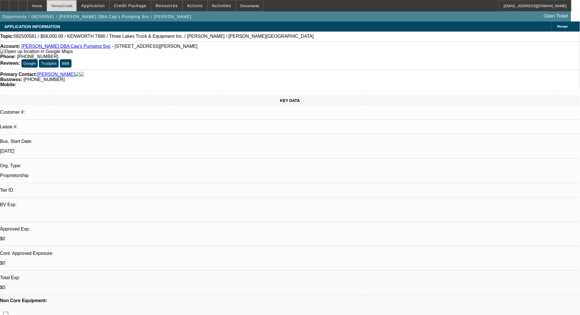
click at [71, 4] on div "Terms/Credit" at bounding box center [62, 5] width 30 height 11
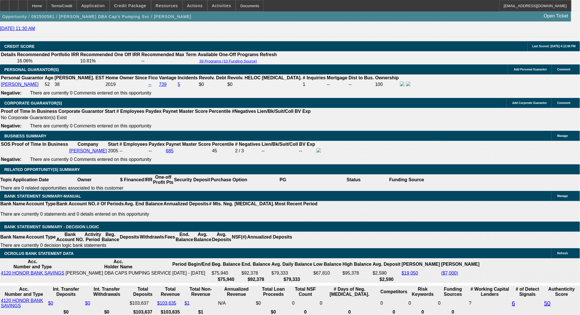
drag, startPoint x: 129, startPoint y: 180, endPoint x: 159, endPoint y: 183, distance: 30.5
type input "UNKNOWN"
type input "9."
type input "$1,203.98"
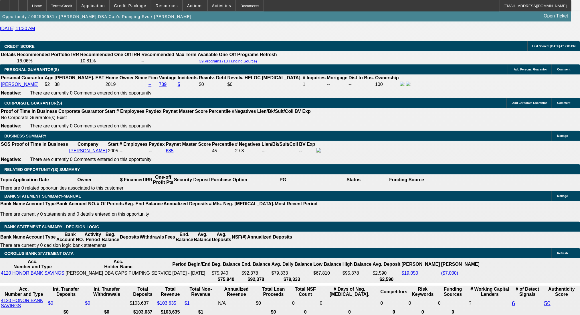
type input "9.4"
type input "$1,215.28"
type input "9.4"
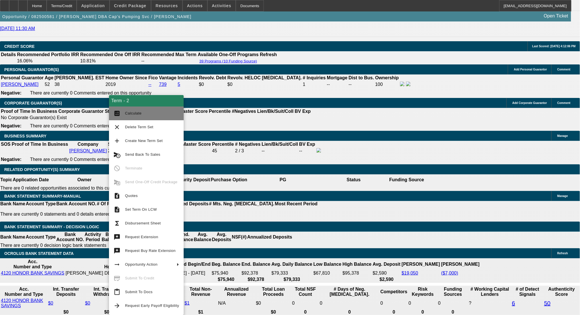
click at [124, 116] on button "calculate Calculate" at bounding box center [146, 113] width 75 height 14
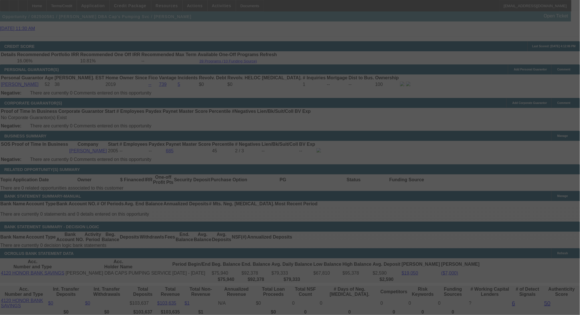
select select "0"
select select "6"
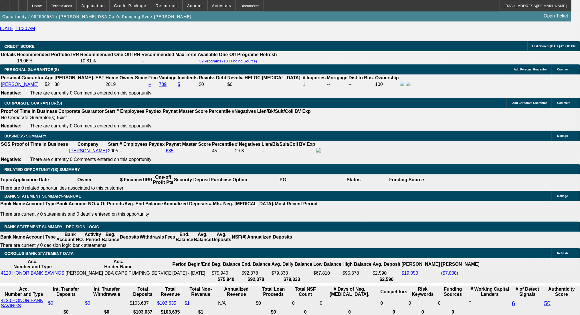
drag, startPoint x: 89, startPoint y: 179, endPoint x: 130, endPoint y: 186, distance: 42.0
type input "12"
type input "UNKNOWN"
type input "1215"
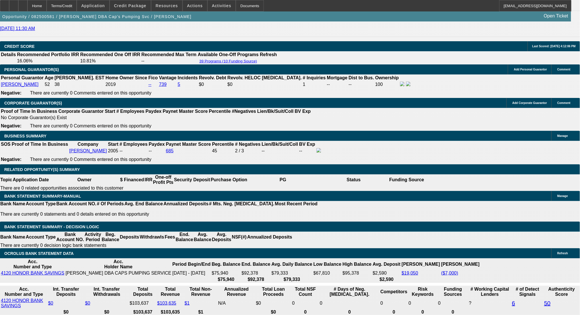
type input "9.4"
type input "$1,215.00"
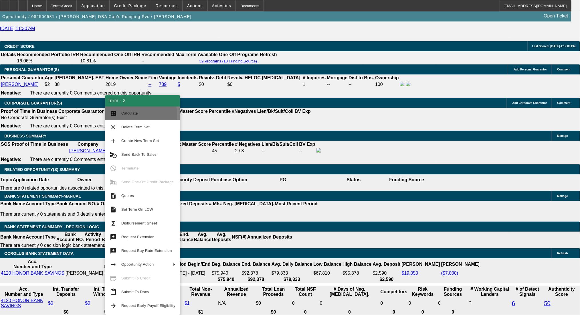
click at [119, 116] on button "calculate Calculate" at bounding box center [142, 113] width 75 height 14
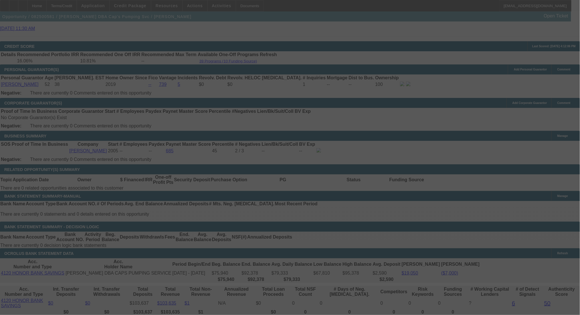
select select "0"
select select "6"
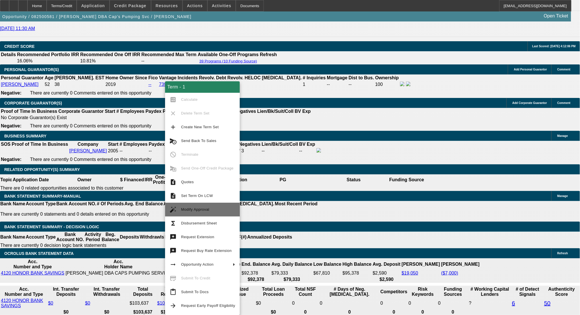
click at [204, 212] on span "Modify Approval" at bounding box center [208, 209] width 54 height 7
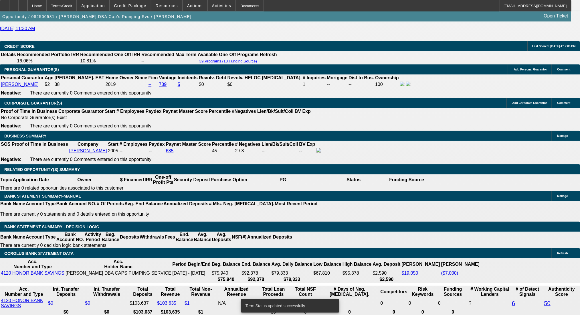
select select "0"
select select "6"
select select "0"
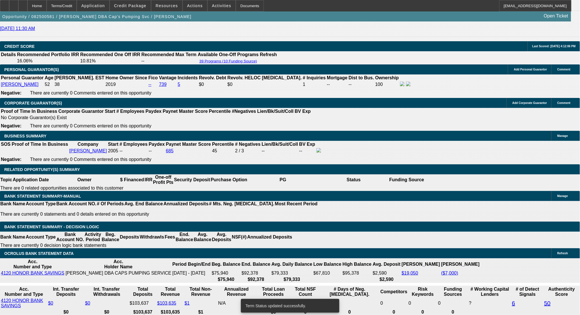
select select "0"
select select "6"
select select "0"
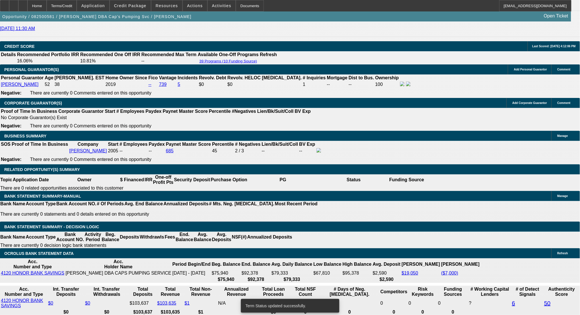
select select "0"
select select "6"
select select "9"
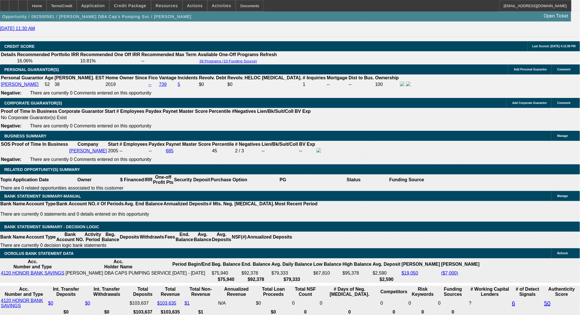
type input "UNKNOWN"
drag, startPoint x: 90, startPoint y: 180, endPoint x: 131, endPoint y: 184, distance: 41.7
type input "11"
type input "1195"
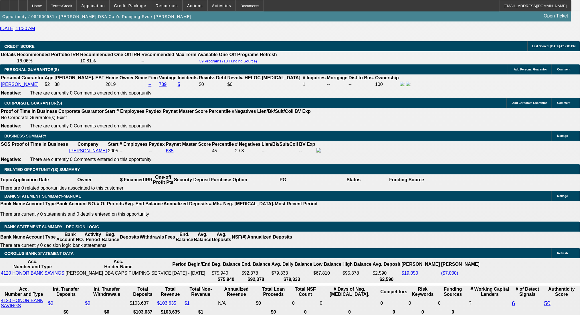
type input "8.7"
type input "$1,195.00"
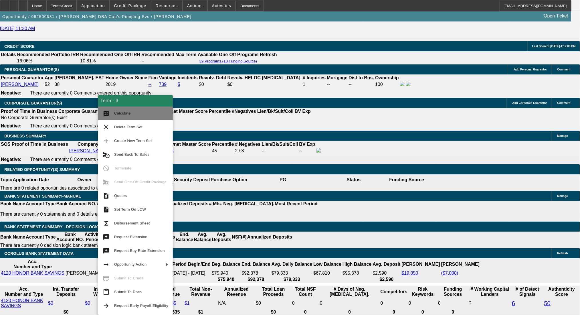
click at [117, 112] on span "Calculate" at bounding box center [122, 113] width 17 height 4
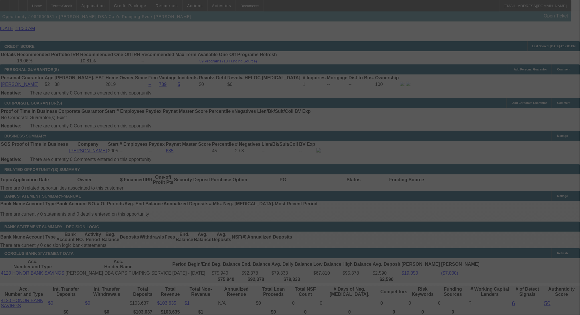
select select "0"
select select "9"
select select "0"
select select "6"
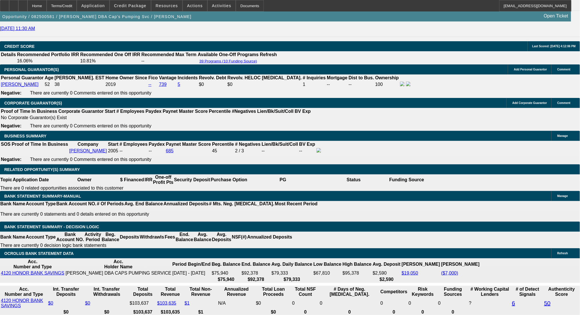
drag, startPoint x: 129, startPoint y: 178, endPoint x: 157, endPoint y: 183, distance: 27.9
type input "UNKNOWN"
type input "8.9"
type input "$1,201.17"
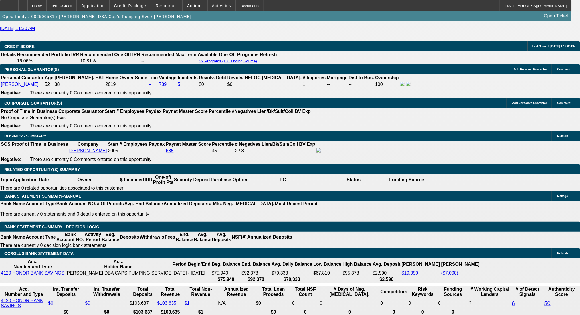
type input "8.9"
drag, startPoint x: 88, startPoint y: 180, endPoint x: 121, endPoint y: 181, distance: 32.9
type input "11"
type input "1199"
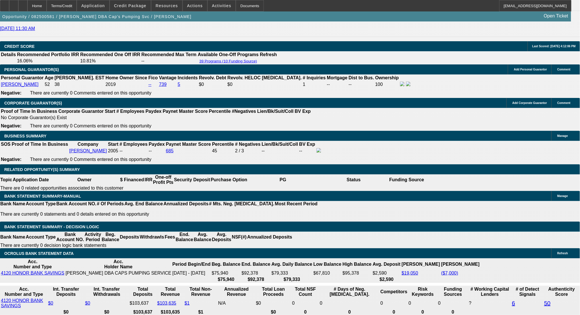
type input "8.8"
type input "$1,199.00"
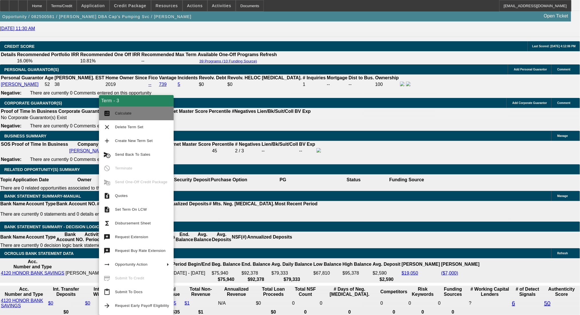
click at [110, 113] on mat-icon "calculate" at bounding box center [107, 113] width 7 height 7
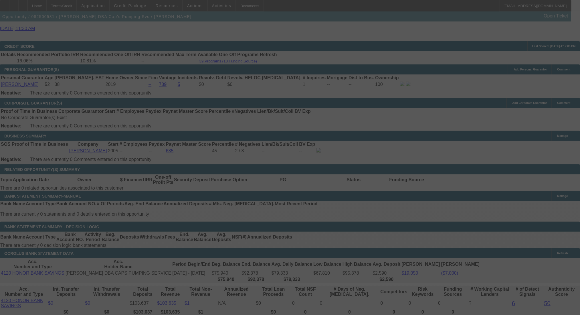
select select "0"
select select "9"
select select "0"
select select "6"
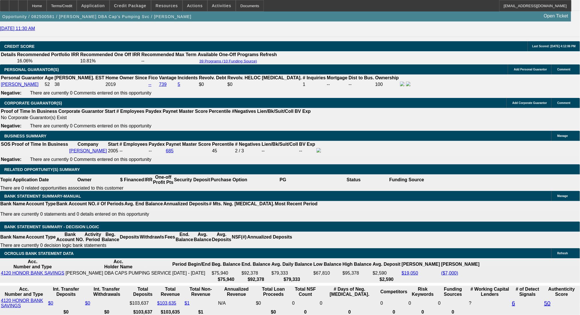
select select "1"
type input "$1,199.00"
type input "UNKNOWN"
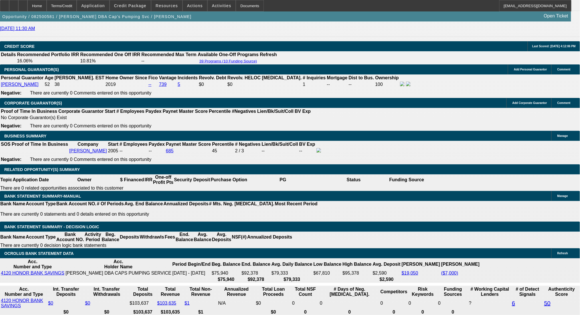
select select "1"
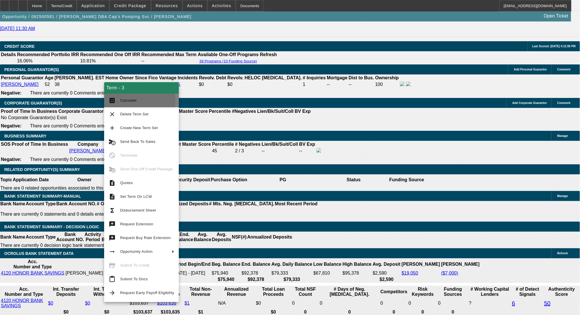
click at [111, 101] on mat-icon "calculate" at bounding box center [112, 100] width 7 height 7
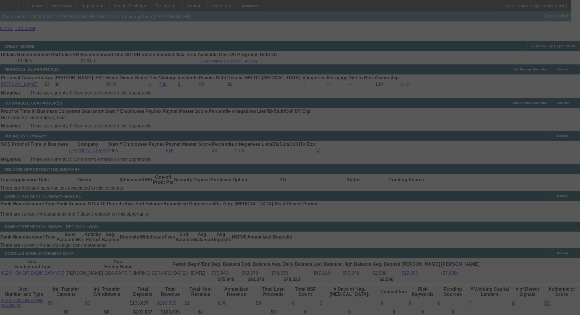
select select "0"
select select "6"
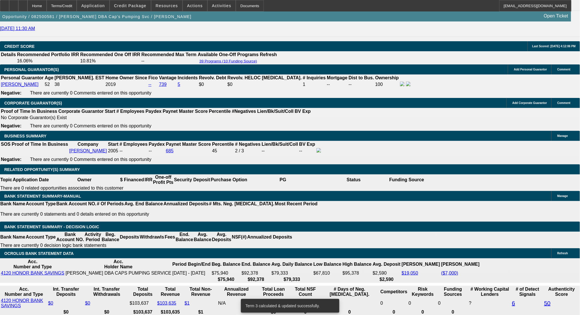
select select "0"
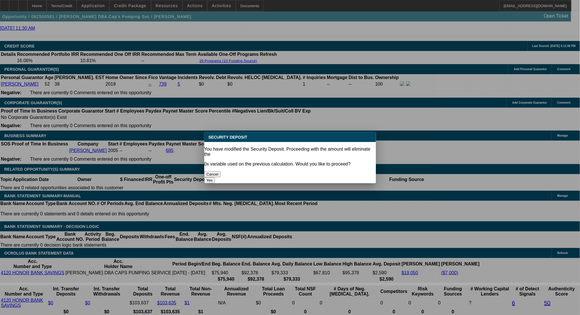
click at [343, 177] on div "Yes" at bounding box center [290, 180] width 172 height 6
click at [215, 177] on button "Yes" at bounding box center [209, 180] width 11 height 6
type input "$0.00"
type input "UNKNOWN"
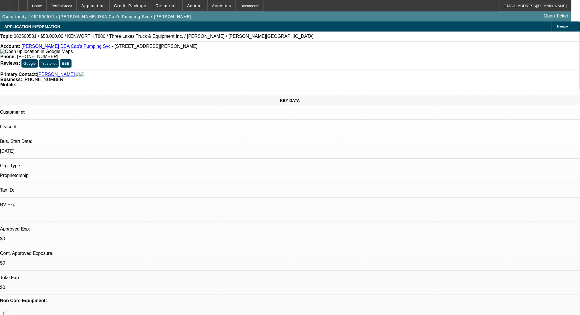
scroll to position [809, 0]
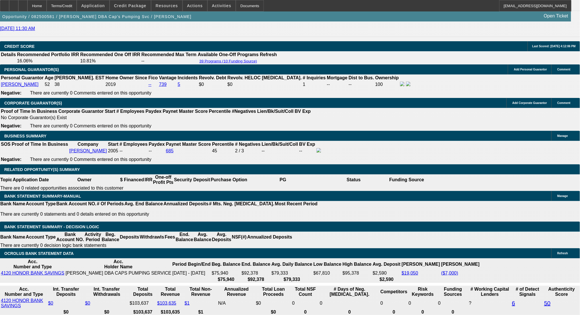
select select "9"
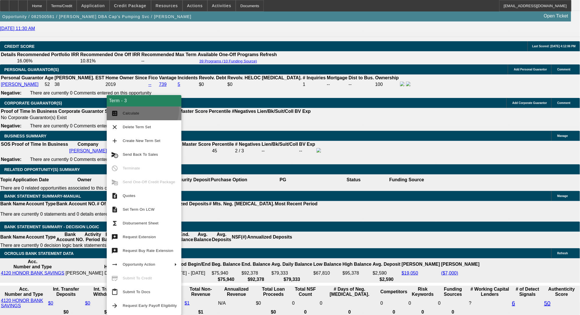
click at [142, 110] on span "Calculate" at bounding box center [150, 113] width 54 height 7
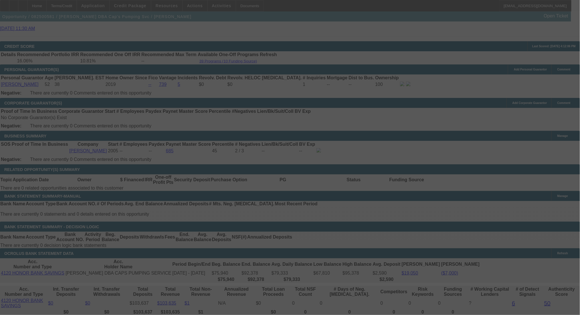
select select "0"
select select "9"
select select "0"
select select "6"
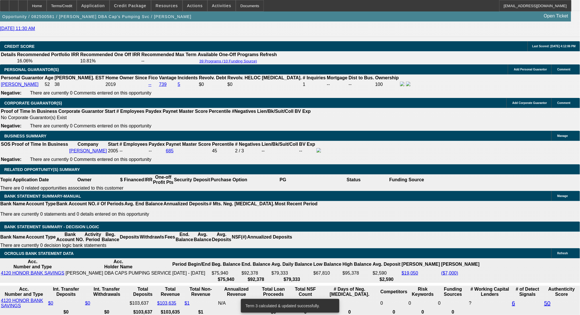
drag, startPoint x: 130, startPoint y: 179, endPoint x: 143, endPoint y: 181, distance: 13.0
type input "UNKNOWN"
type input "8.9"
type input "$1,201.17"
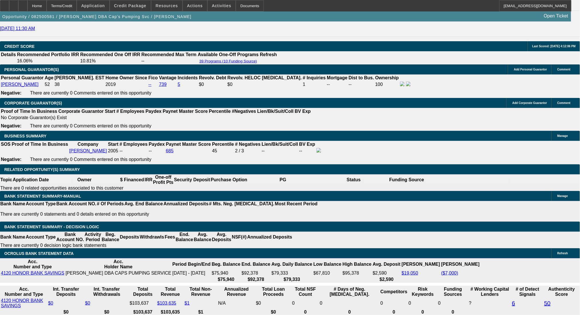
type input "8.9"
drag, startPoint x: 91, startPoint y: 179, endPoint x: 132, endPoint y: 179, distance: 40.9
type input "1"
type input "1201"
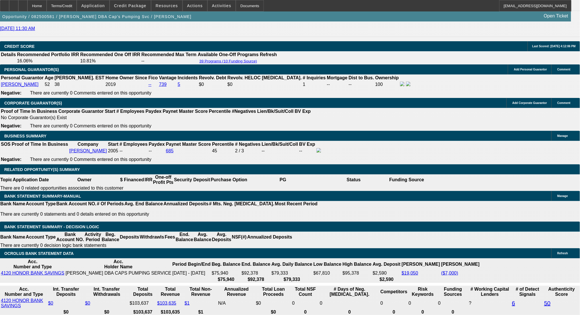
type input "8.9"
type input "$1,201.00"
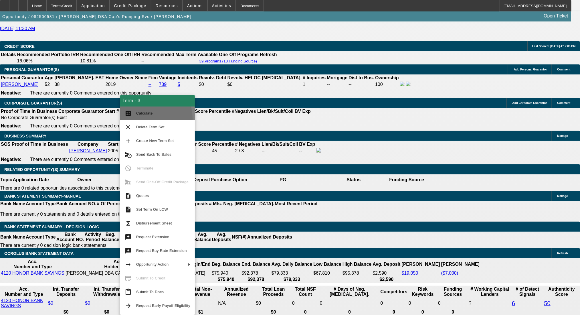
click at [142, 119] on button "calculate Calculate" at bounding box center [157, 113] width 75 height 14
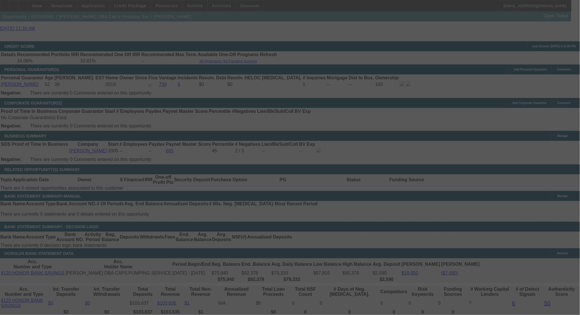
select select "0"
select select "9"
select select "0"
select select "6"
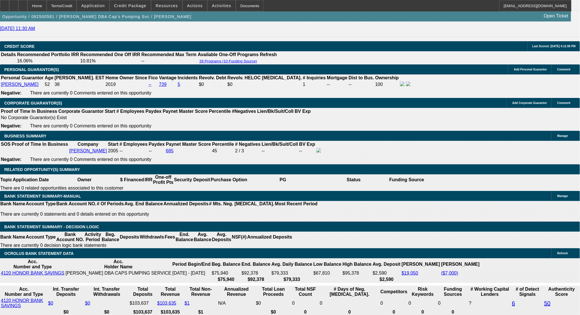
drag, startPoint x: 88, startPoint y: 179, endPoint x: 130, endPoint y: 178, distance: 41.5
type input "120"
type input "UNKNOWN"
type input "1202"
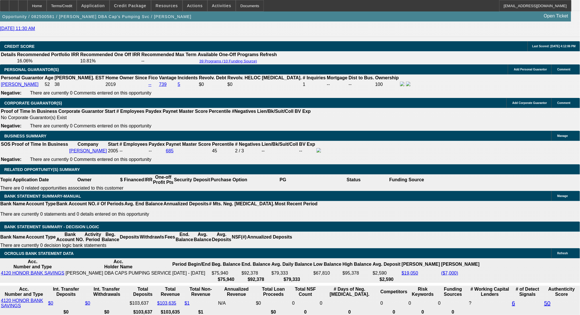
type input "8.9"
type input "$1,202.00"
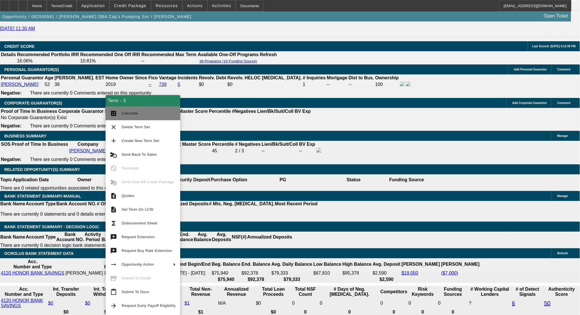
click at [129, 117] on button "calculate Calculate" at bounding box center [143, 113] width 75 height 14
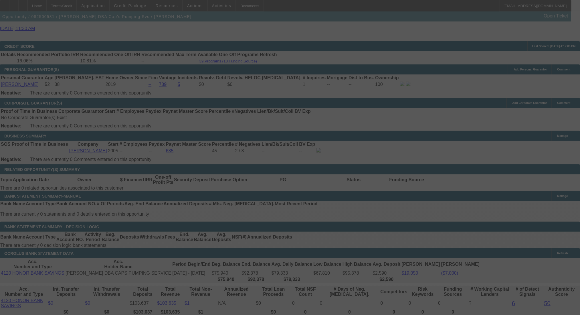
select select "0"
select select "9"
select select "0"
select select "6"
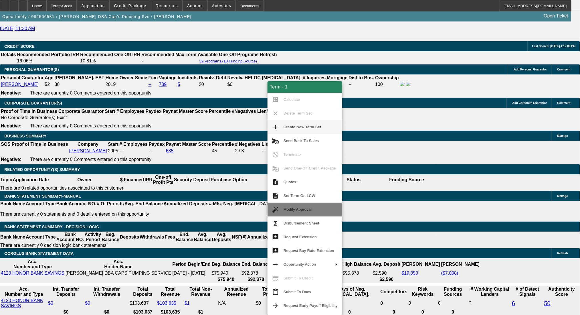
click at [308, 206] on span "Modify Approval" at bounding box center [311, 209] width 54 height 7
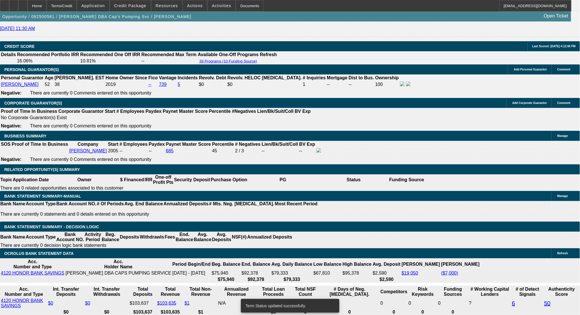
select select "0"
select select "6"
select select "0"
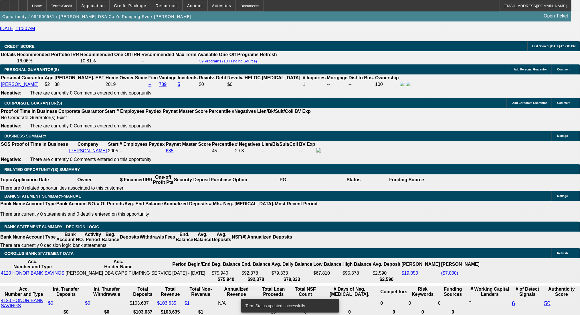
select select "0"
select select "9"
select select "0"
select select "6"
select select "0"
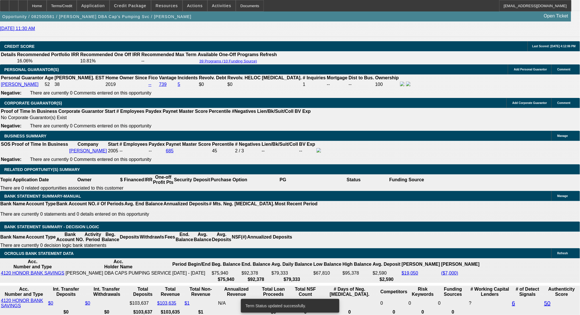
select select "0"
select select "6"
select select "0"
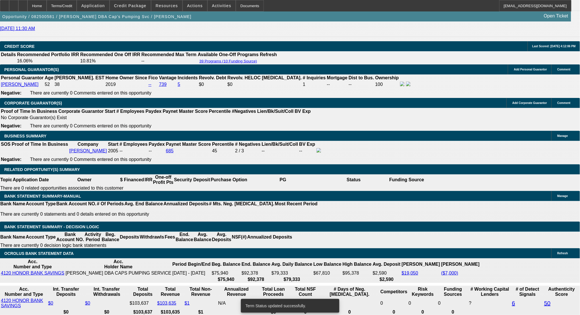
select select "0"
select select "6"
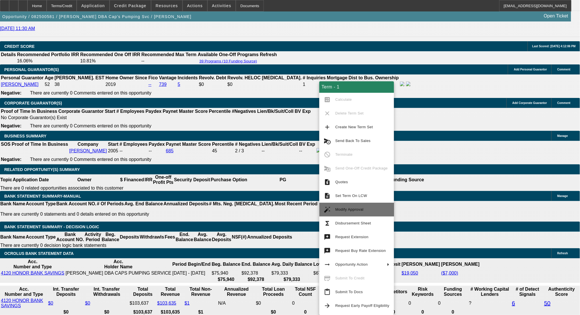
click at [361, 210] on span "Modify Approval" at bounding box center [350, 209] width 28 height 4
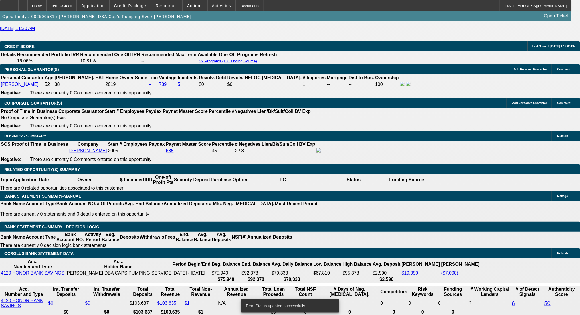
select select "0"
select select "6"
select select "0"
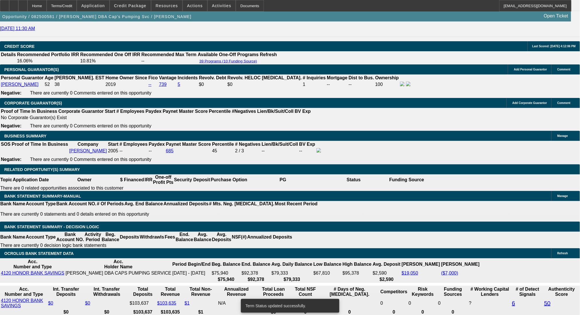
select select "0"
select select "6"
select select "0"
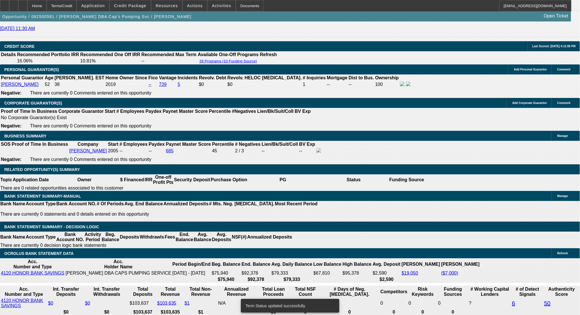
select select "9"
select select "0"
select select "6"
select select "0"
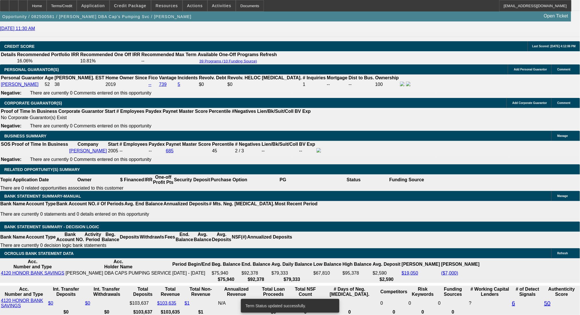
select select "0"
select select "6"
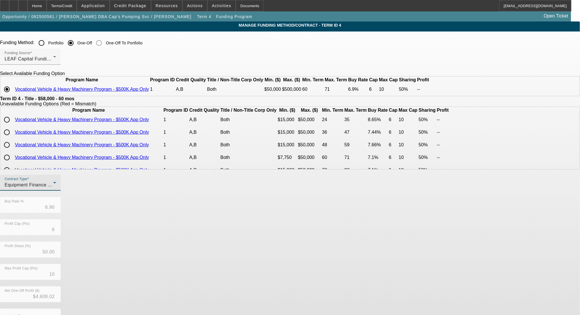
click at [53, 188] on div "Equipment Finance Agreement" at bounding box center [29, 184] width 49 height 7
click at [177, 211] on mat-option "Lease Agreement" at bounding box center [164, 214] width 75 height 14
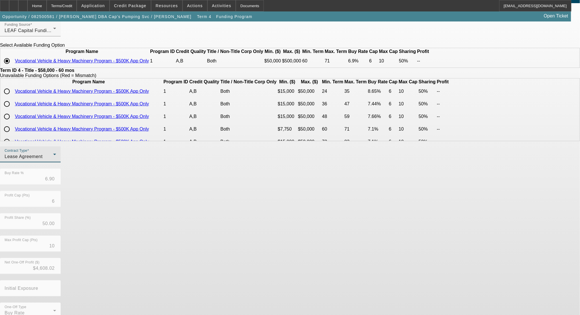
scroll to position [48, 0]
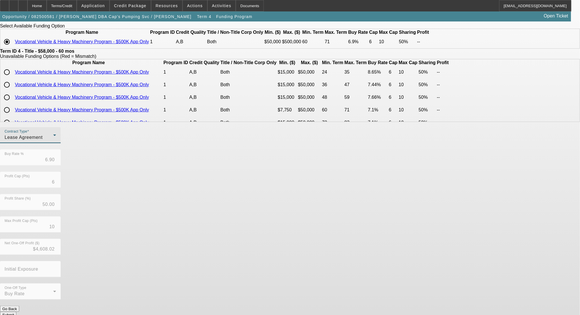
click at [16, 312] on button "Submit" at bounding box center [8, 315] width 16 height 6
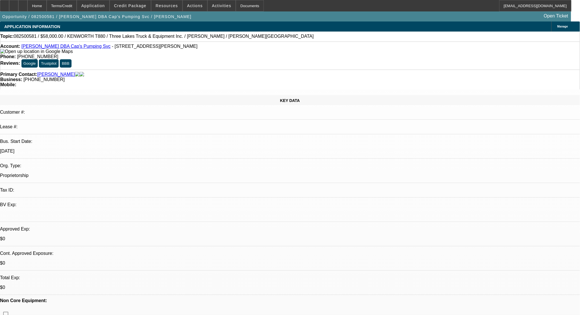
select select "0"
select select "6"
select select "0"
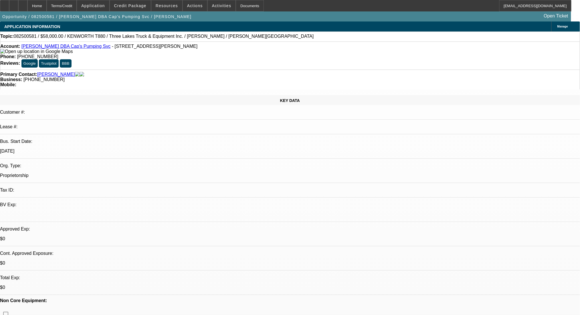
select select "0"
select select "6"
select select "0"
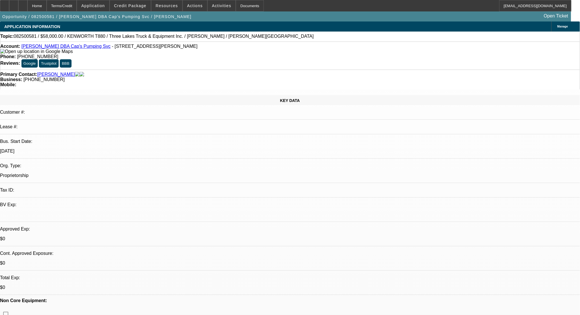
select select "9"
select select "0"
select select "6"
select select "0"
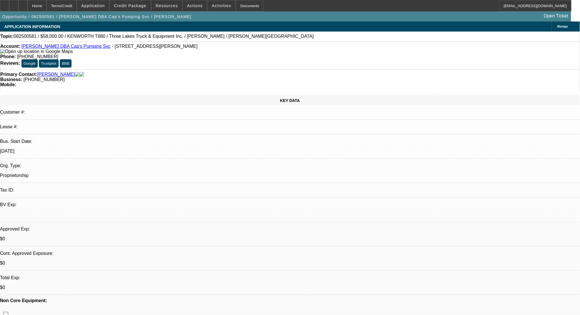
select select "0"
select select "6"
click at [74, 5] on div "Terms/Credit" at bounding box center [62, 5] width 30 height 11
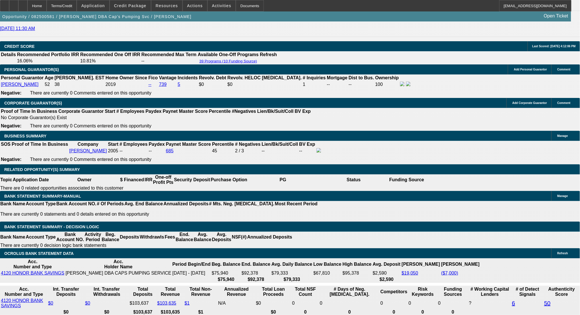
select select "4"
type input "UNKNOWN"
drag, startPoint x: 200, startPoint y: 227, endPoint x: 198, endPoint y: 231, distance: 4.0
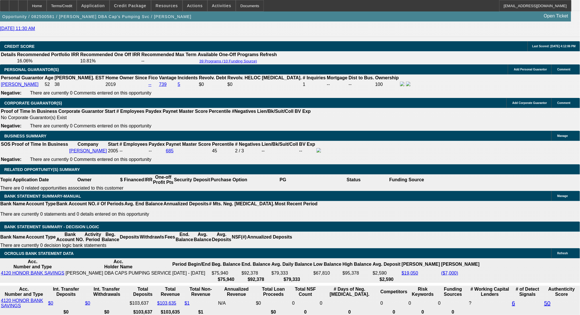
select select "0.1"
type input "$6,800.00"
drag, startPoint x: 204, startPoint y: 180, endPoint x: 217, endPoint y: 181, distance: 12.7
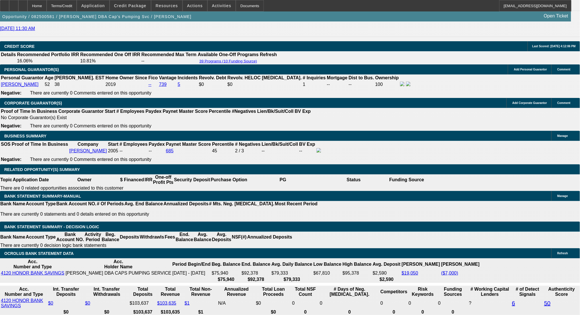
type input "8"
type input "$1,176.03"
type input "8"
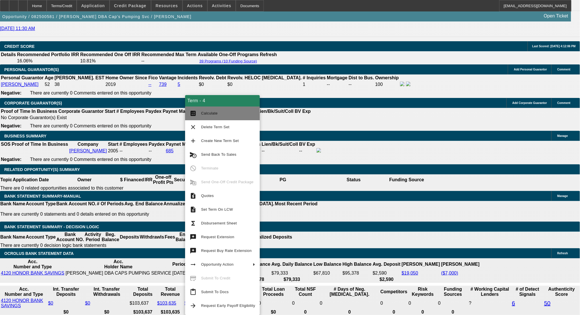
click at [198, 115] on button "calculate Calculate" at bounding box center [222, 113] width 75 height 14
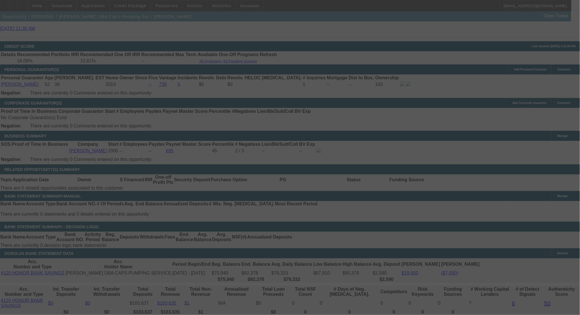
select select "0"
select select "0.1"
select select "4"
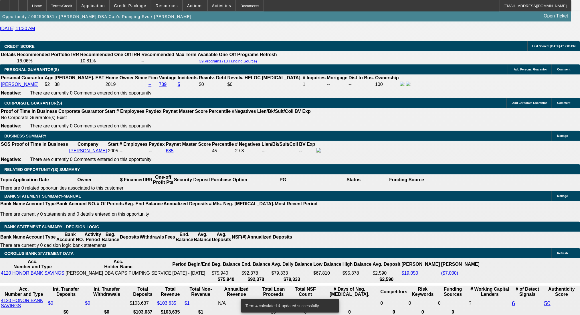
drag, startPoint x: 211, startPoint y: 180, endPoint x: 216, endPoint y: 180, distance: 5.2
type input "UNKNOWN"
type input "7"
type input "$1,148.47"
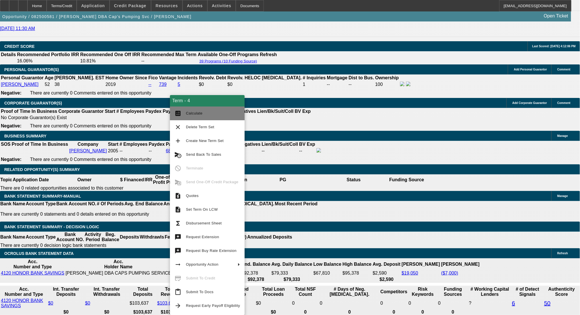
click at [199, 112] on span "Calculate" at bounding box center [194, 113] width 17 height 4
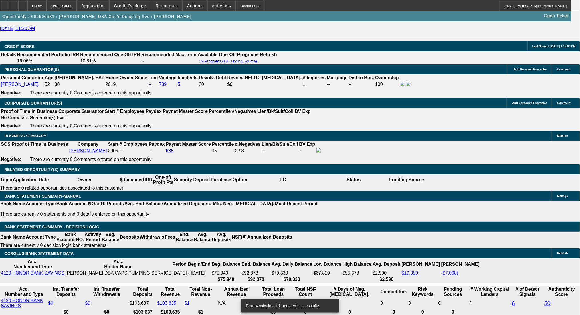
drag, startPoint x: 160, startPoint y: 179, endPoint x: 220, endPoint y: 183, distance: 60.0
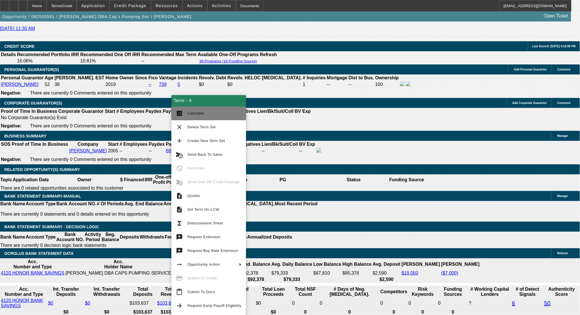
click at [185, 111] on button "calculate Calculate" at bounding box center [208, 113] width 75 height 14
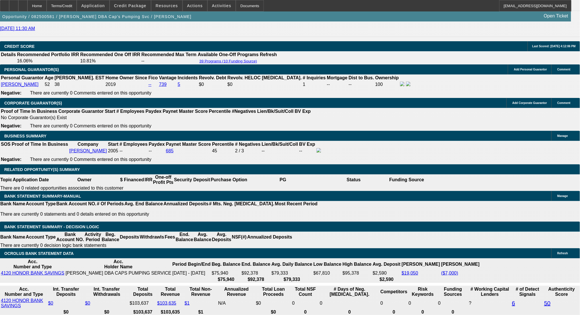
drag, startPoint x: 127, startPoint y: 179, endPoint x: 149, endPoint y: 179, distance: 22.6
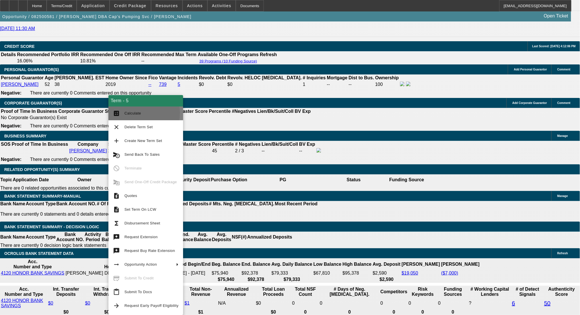
click at [132, 113] on span "Calculate" at bounding box center [133, 113] width 17 height 4
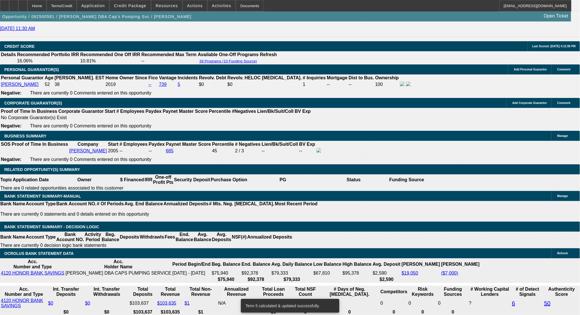
drag, startPoint x: 133, startPoint y: 181, endPoint x: 139, endPoint y: 180, distance: 6.0
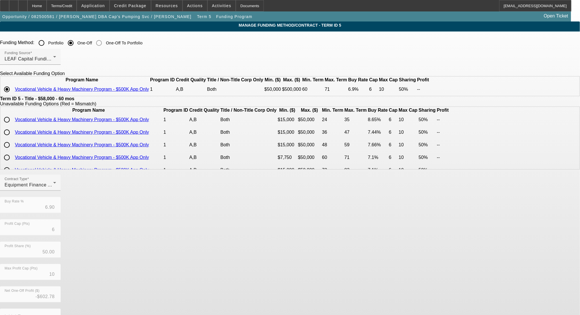
click at [163, 126] on td "Vocational Vehicle & Heavy Machinery Program - $500K App Only" at bounding box center [89, 120] width 148 height 12
click at [53, 188] on div "Equipment Finance Agreement" at bounding box center [29, 184] width 49 height 7
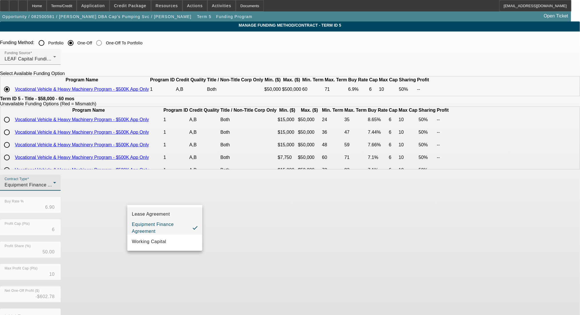
click at [170, 216] on mat-option "Lease Agreement" at bounding box center [164, 214] width 75 height 14
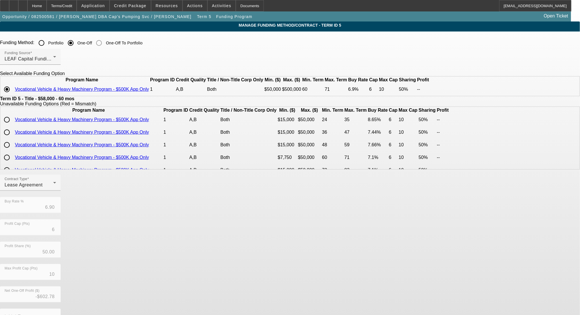
click at [251, 237] on div "Contract Type Lease Agreement Buy Rate % 6.90 Profit Cap (Pts) 6 Profit Share (…" at bounding box center [290, 264] width 580 height 179
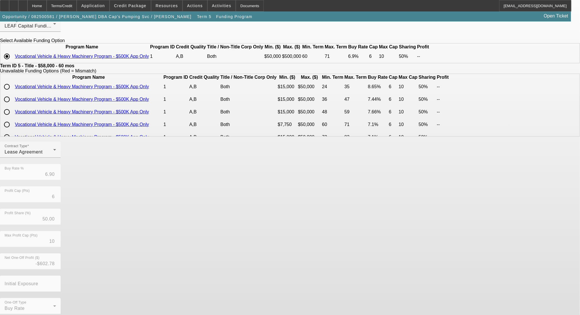
scroll to position [48, 0]
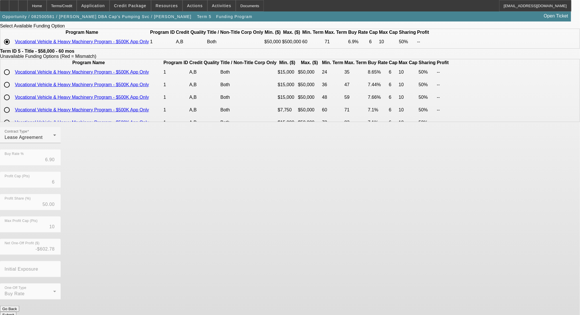
click at [16, 312] on button "Submit" at bounding box center [8, 315] width 16 height 6
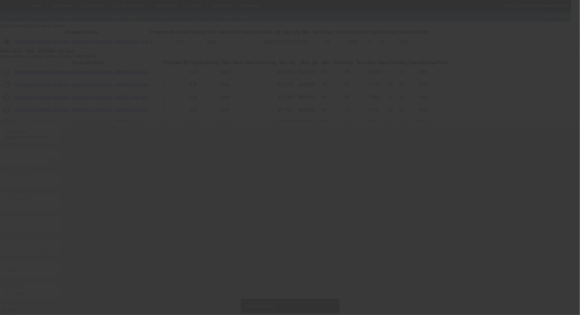
scroll to position [0, 0]
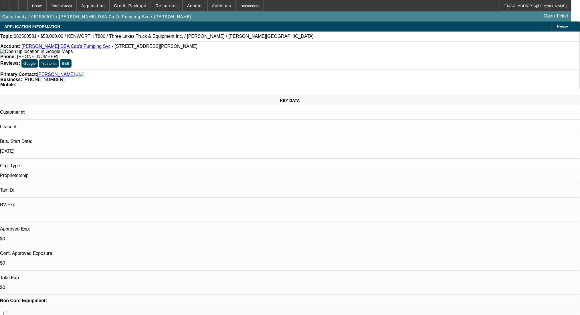
drag, startPoint x: 78, startPoint y: 7, endPoint x: 79, endPoint y: 10, distance: 3.5
click at [77, 7] on div "Terms/Credit" at bounding box center [62, 5] width 30 height 11
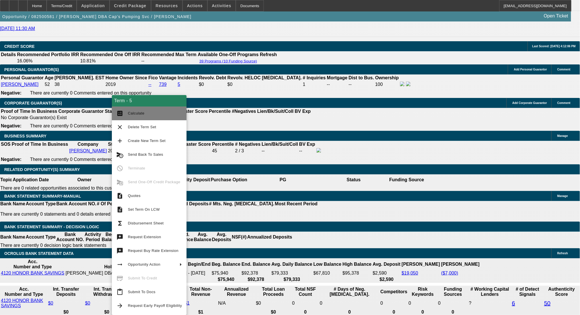
click at [137, 117] on button "calculate Calculate" at bounding box center [149, 113] width 75 height 14
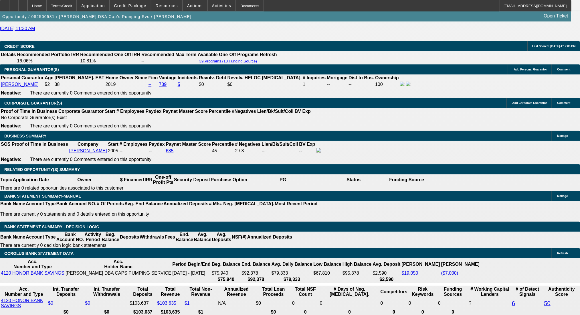
drag, startPoint x: 103, startPoint y: 181, endPoint x: 129, endPoint y: 180, distance: 25.5
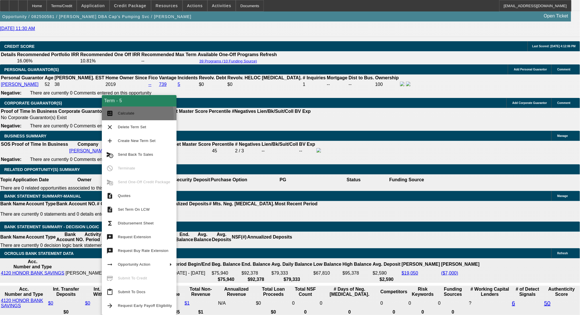
click at [115, 116] on button "calculate Calculate" at bounding box center [139, 113] width 75 height 14
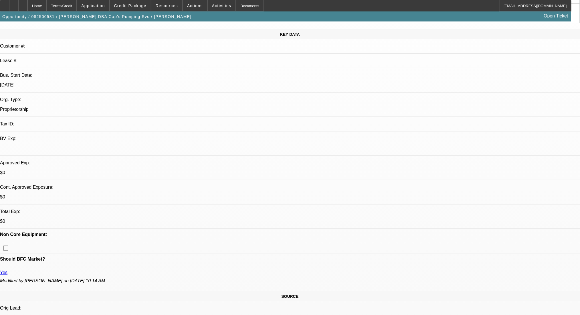
scroll to position [0, 0]
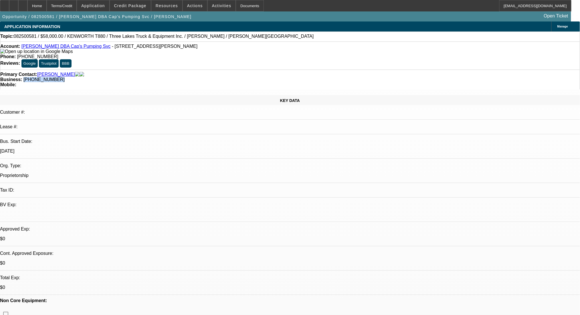
drag, startPoint x: 254, startPoint y: 66, endPoint x: 216, endPoint y: 68, distance: 37.9
click at [216, 70] on div "Primary Contact: Mahoney, Bradley Business: (231) 590-6881 Mobile:" at bounding box center [290, 80] width 580 height 20
copy span "(231) 590-6881"
click at [69, 4] on div "Terms/Credit" at bounding box center [62, 5] width 30 height 11
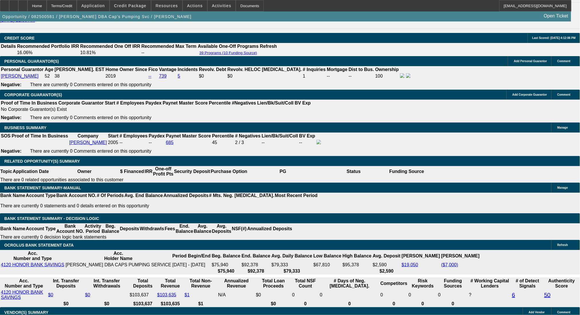
scroll to position [800, 0]
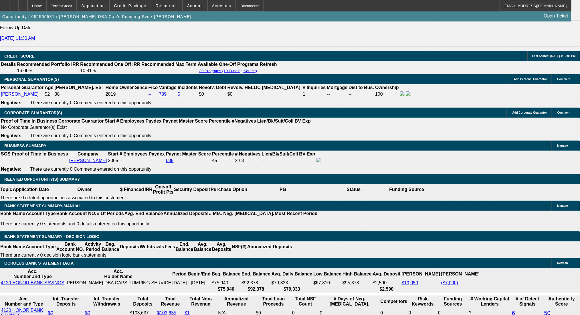
drag, startPoint x: 271, startPoint y: 191, endPoint x: 282, endPoint y: 192, distance: 11.5
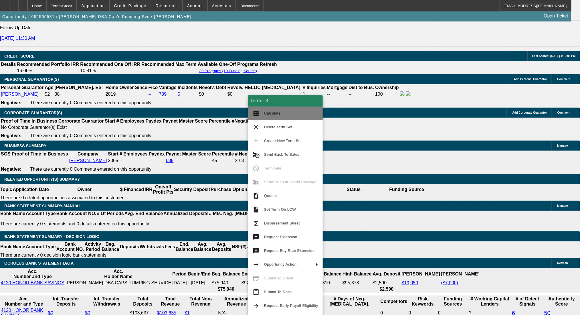
click at [269, 115] on span "Calculate" at bounding box center [272, 113] width 17 height 4
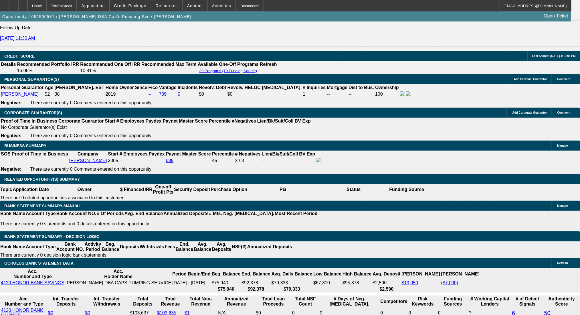
drag, startPoint x: 229, startPoint y: 190, endPoint x: 259, endPoint y: 189, distance: 29.5
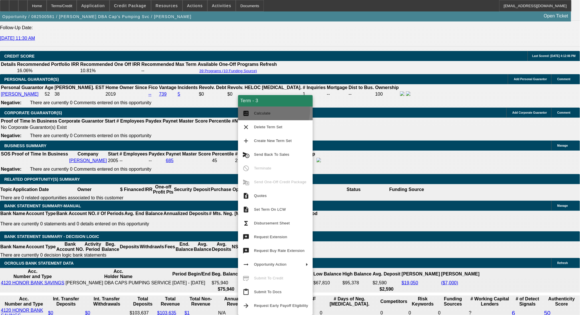
click at [269, 110] on span "Calculate" at bounding box center [281, 113] width 54 height 7
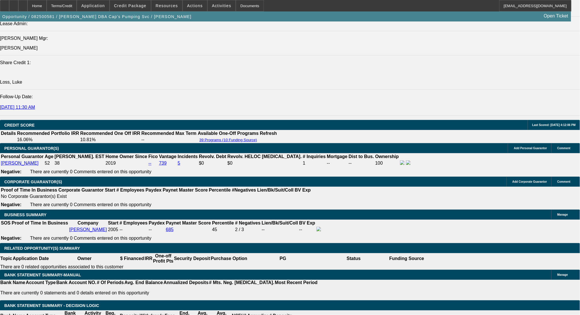
scroll to position [723, 0]
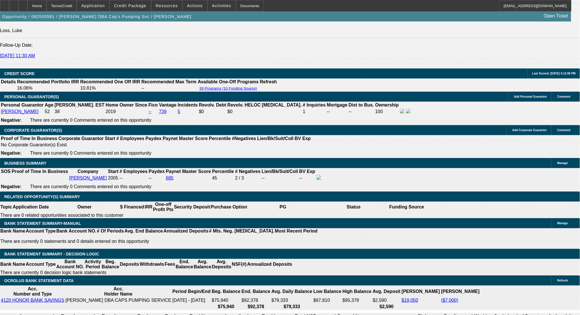
scroll to position [800, 0]
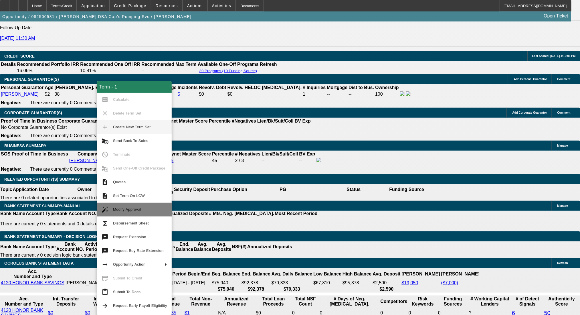
click at [147, 212] on span "Modify Approval" at bounding box center [140, 209] width 54 height 7
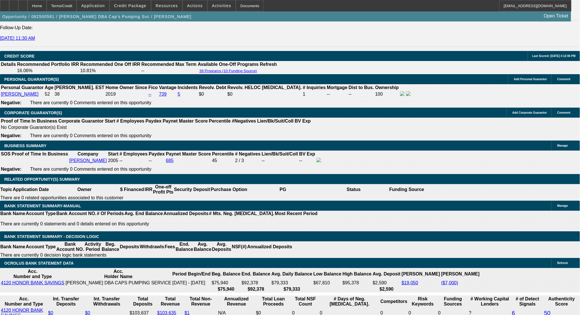
drag, startPoint x: 128, startPoint y: 189, endPoint x: 151, endPoint y: 192, distance: 23.2
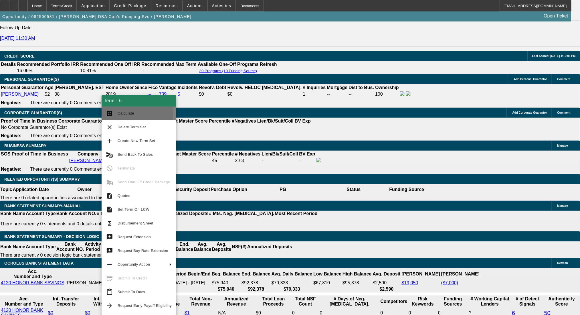
click at [131, 114] on span "Calculate" at bounding box center [126, 113] width 17 height 4
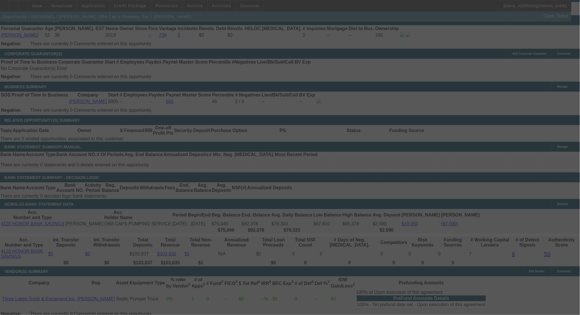
scroll to position [838, 0]
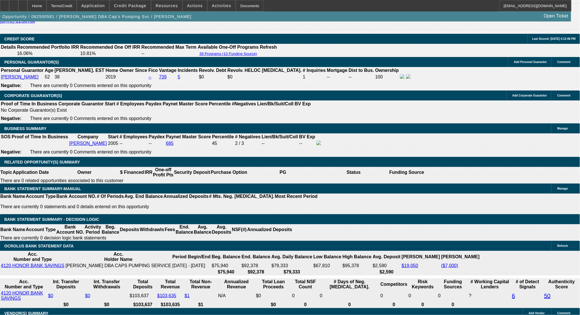
scroll to position [800, 0]
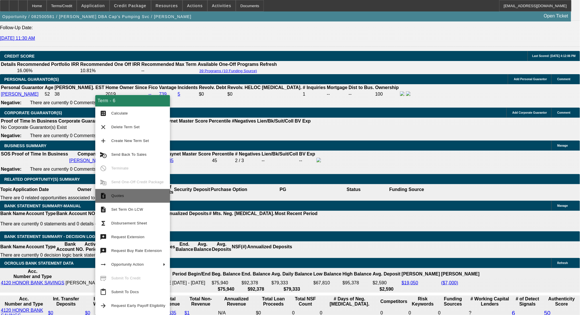
click at [136, 196] on span "Quotes" at bounding box center [138, 195] width 54 height 7
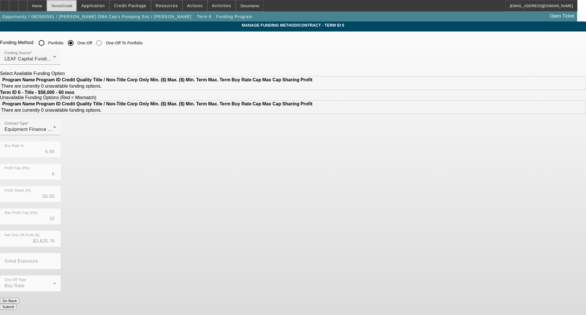
click at [75, 5] on div "Terms/Credit" at bounding box center [62, 5] width 30 height 11
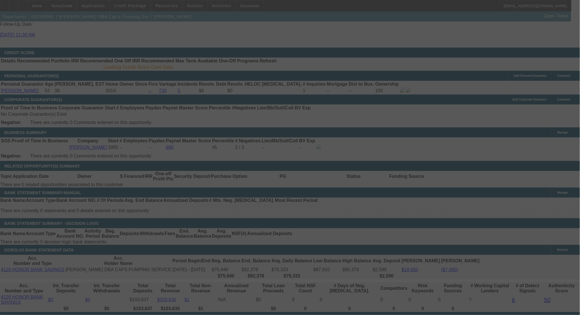
scroll to position [809, 0]
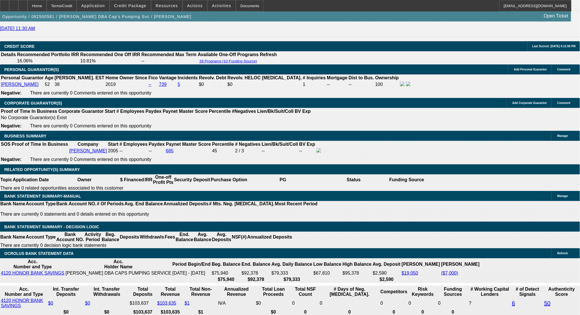
drag, startPoint x: 95, startPoint y: 189, endPoint x: 119, endPoint y: 188, distance: 24.1
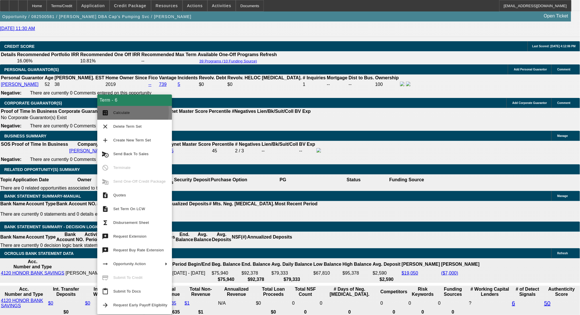
click at [112, 111] on button "calculate Calculate" at bounding box center [134, 113] width 75 height 14
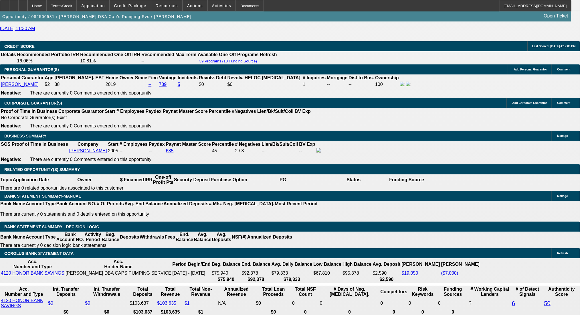
drag, startPoint x: 128, startPoint y: 180, endPoint x: 154, endPoint y: 181, distance: 26.7
drag, startPoint x: 91, startPoint y: 180, endPoint x: 127, endPoint y: 185, distance: 36.4
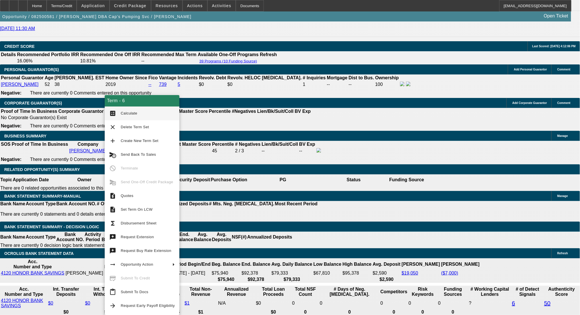
drag, startPoint x: 120, startPoint y: 115, endPoint x: 144, endPoint y: 133, distance: 29.3
click at [120, 115] on button "calculate Calculate" at bounding box center [142, 113] width 75 height 14
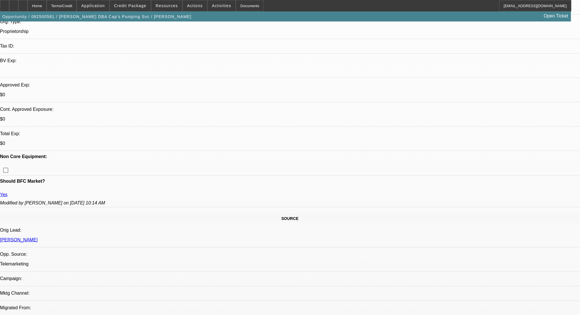
scroll to position [0, 0]
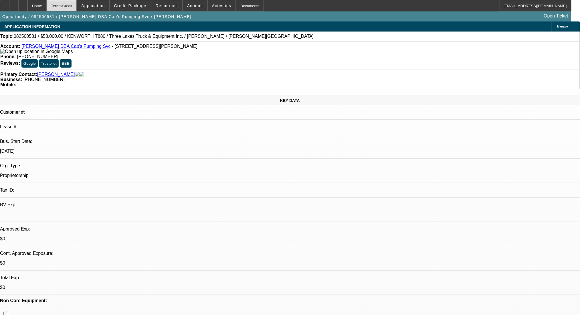
click at [70, 3] on div "Terms/Credit" at bounding box center [62, 5] width 30 height 11
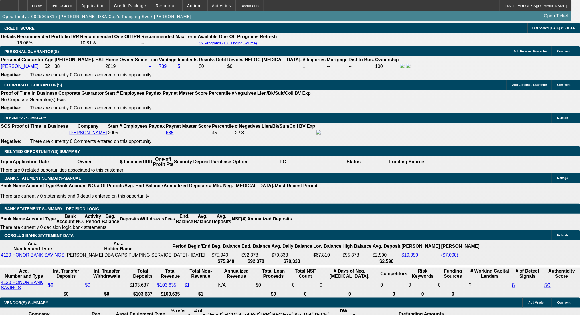
scroll to position [809, 0]
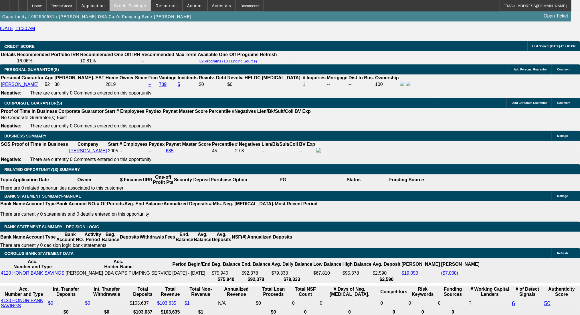
click at [140, 5] on span "Credit Package" at bounding box center [130, 5] width 32 height 5
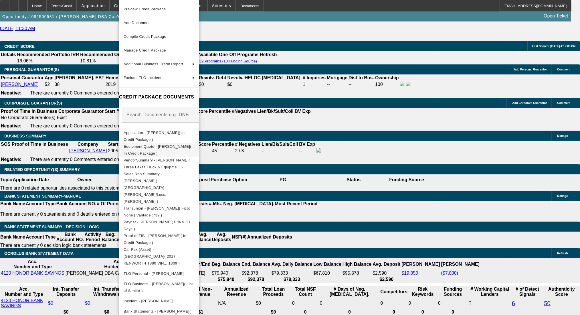
click at [176, 150] on span "Equipment Quote - Bradley Mahoney( In Credit Package )" at bounding box center [159, 150] width 71 height 14
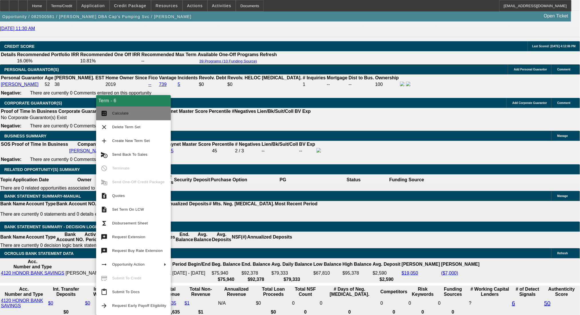
click at [112, 114] on span "Calculate" at bounding box center [139, 113] width 54 height 7
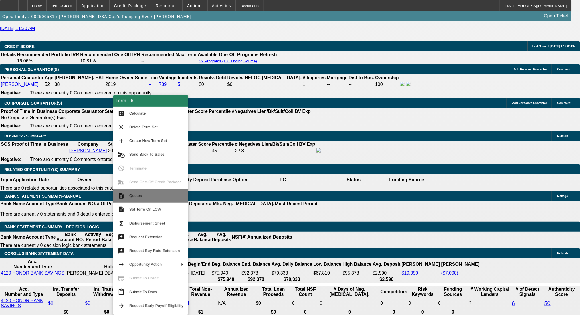
click at [141, 198] on span "Quotes" at bounding box center [156, 195] width 54 height 7
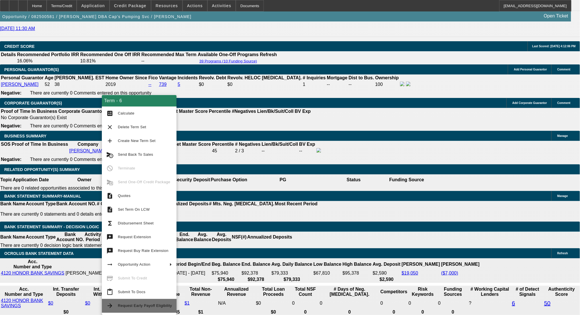
click at [140, 306] on span "Request Early Payoff Eligibility" at bounding box center [145, 305] width 54 height 4
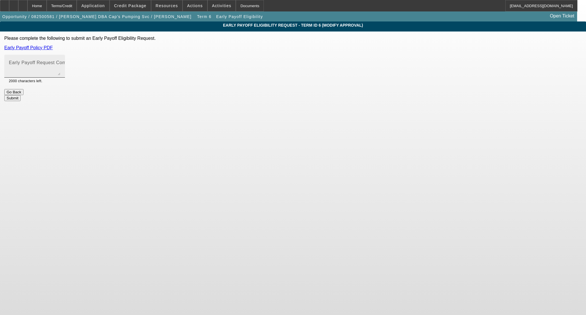
click at [77, 61] on mat-label "Early Payoff Request Comment" at bounding box center [43, 62] width 68 height 5
click at [60, 62] on textarea "Early Payoff Request Comment" at bounding box center [35, 69] width 52 height 14
click at [21, 95] on button "Submit" at bounding box center [12, 98] width 16 height 6
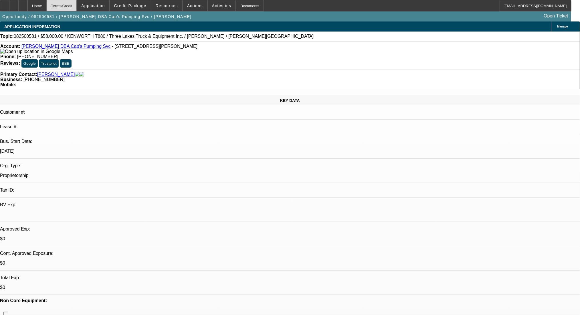
click at [77, 7] on div "Terms/Credit" at bounding box center [62, 5] width 30 height 11
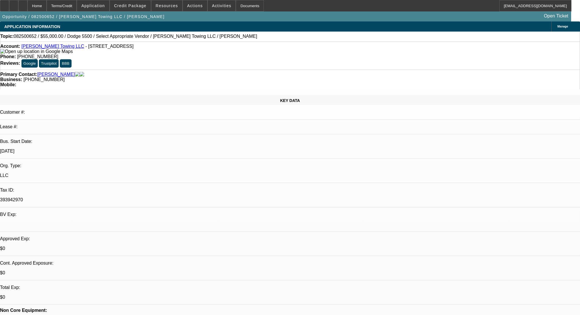
select select "0"
select select "2"
select select "0.1"
select select "4"
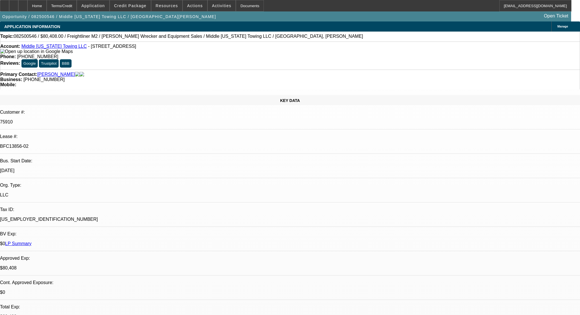
select select "0"
select select "2"
select select "0"
select select "6"
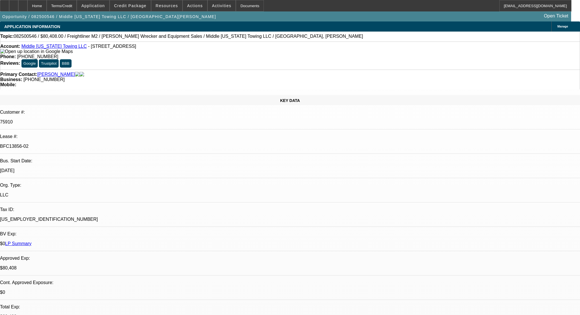
select select "0"
select select "6"
select select "0"
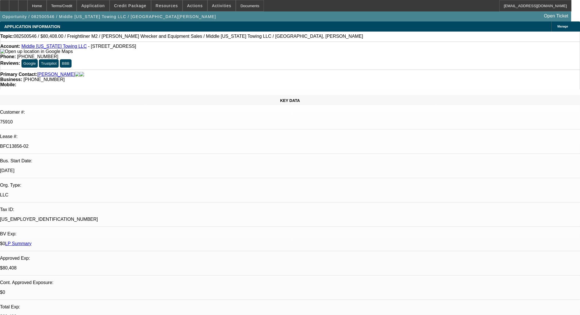
select select "0"
select select "2"
select select "0"
select select "6"
select select "0"
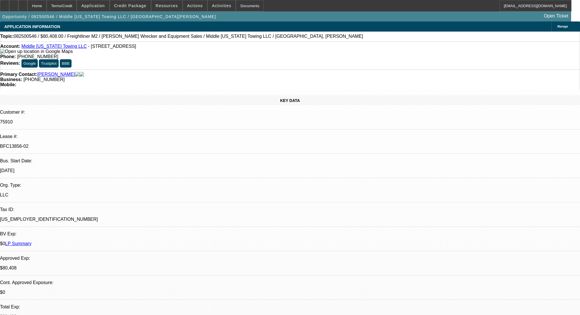
select select "0"
select select "2"
select select "0"
select select "6"
click at [23, 4] on icon at bounding box center [23, 4] width 0 height 0
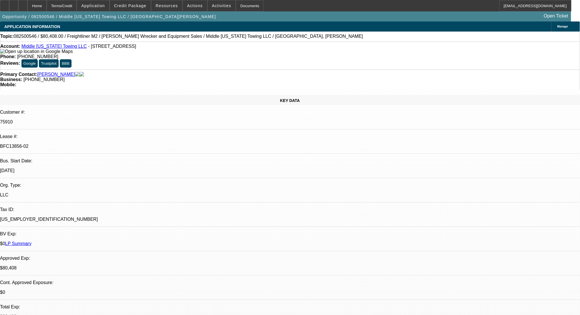
select select "0"
select select "2"
select select "0"
select select "6"
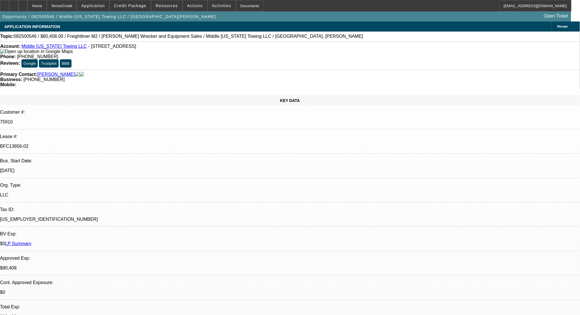
select select "0"
select select "6"
select select "0"
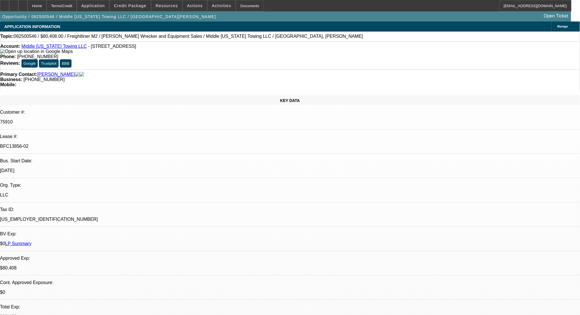
select select "0"
select select "2"
select select "0"
select select "6"
select select "0"
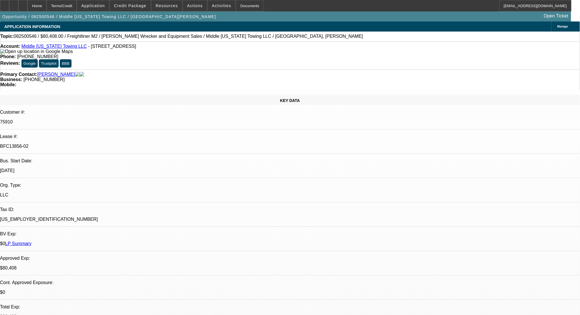
select select "0"
select select "2"
select select "0"
select select "6"
click at [71, 6] on div "Terms/Credit" at bounding box center [62, 5] width 30 height 11
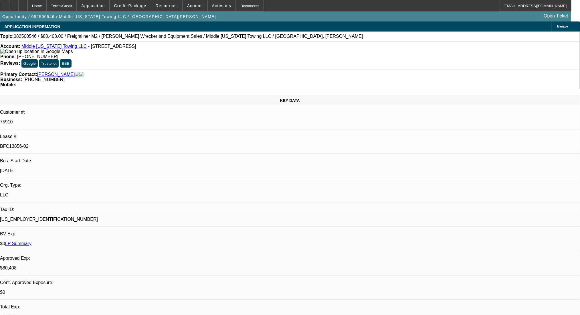
scroll to position [895, 0]
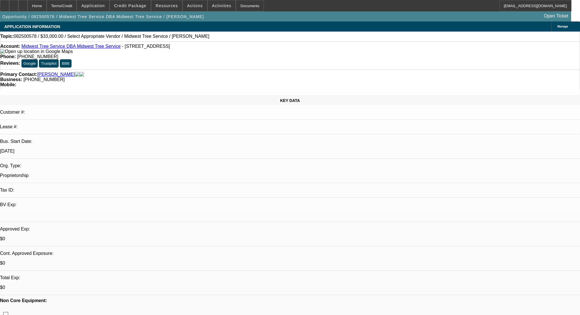
select select "0"
select select "2"
select select "0.1"
select select "4"
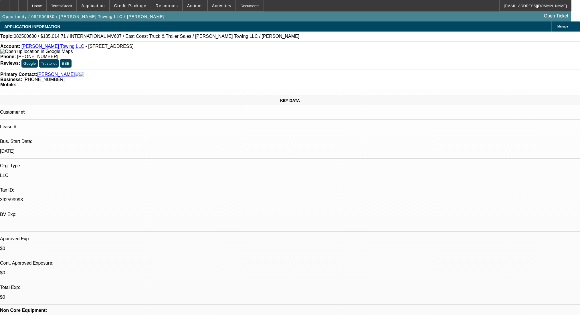
select select "0"
select select "2"
select select "0.1"
select select "4"
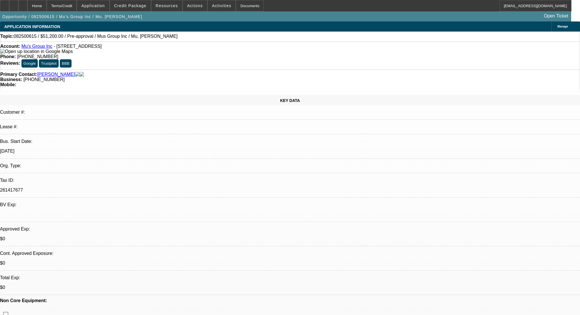
select select "0.2"
select select "2"
select select "0.1"
select select "4"
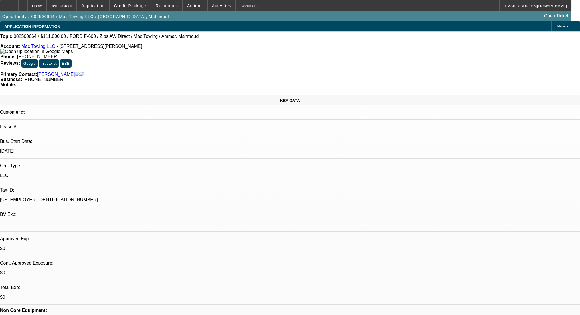
select select "0"
select select "2"
select select "0.1"
select select "4"
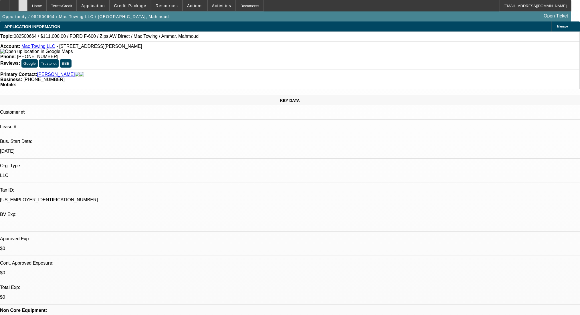
click at [27, 7] on div at bounding box center [22, 5] width 9 height 11
select select "0.2"
select select "2"
select select "0.1"
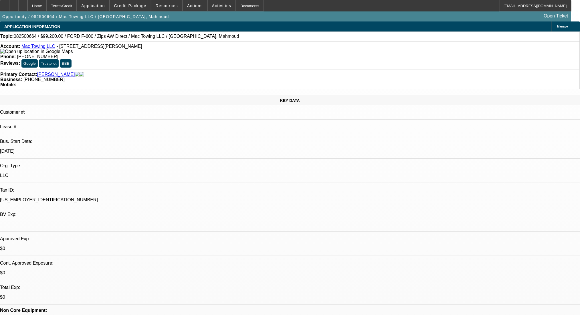
select select "4"
select select "0.2"
select select "2"
select select "0.1"
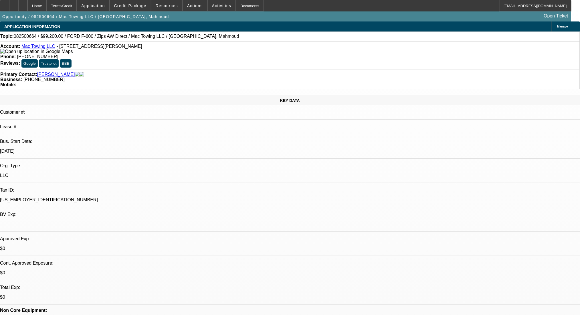
select select "4"
select select "0"
select select "2"
select select "0.1"
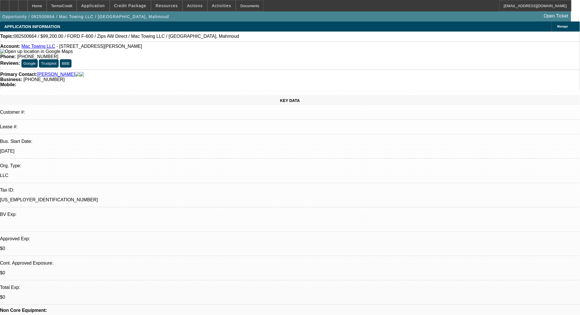
select select "4"
click at [72, 9] on div "Terms/Credit" at bounding box center [62, 5] width 30 height 11
click at [133, 4] on span "Credit Package" at bounding box center [130, 5] width 32 height 5
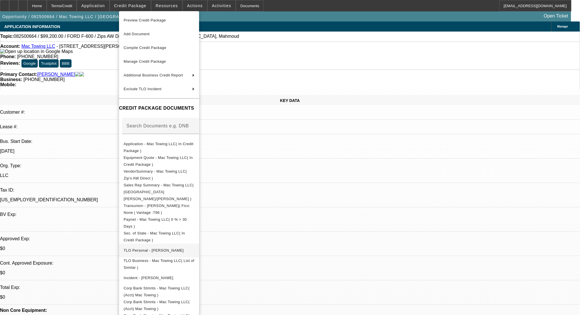
click at [184, 247] on span "TLO Personal - [PERSON_NAME]" at bounding box center [159, 250] width 71 height 7
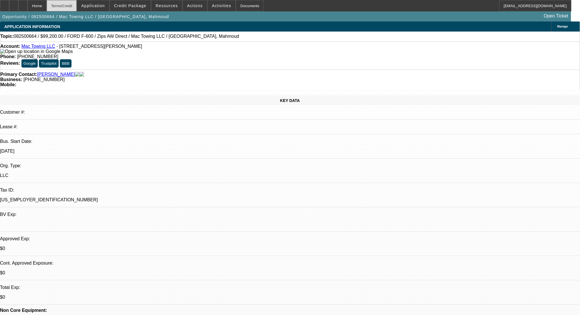
click at [64, 7] on div "Terms/Credit" at bounding box center [62, 5] width 30 height 11
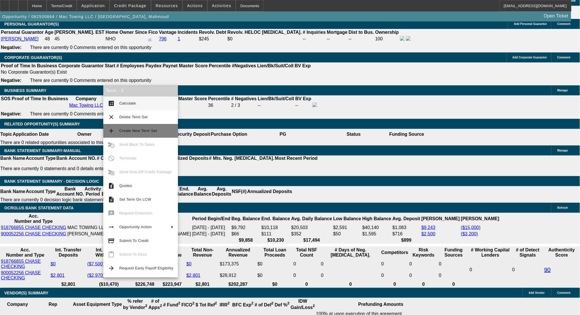
click at [136, 130] on span "Create New Term Set" at bounding box center [138, 131] width 38 height 4
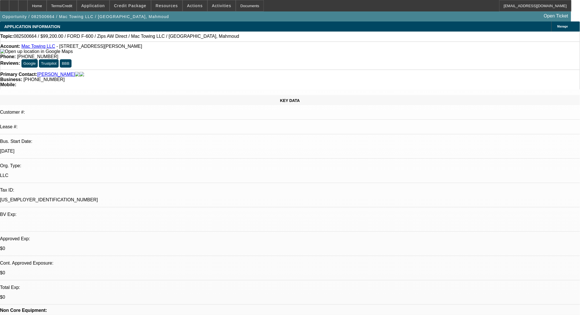
select select "0.2"
select select "2"
select select "0.1"
select select "4"
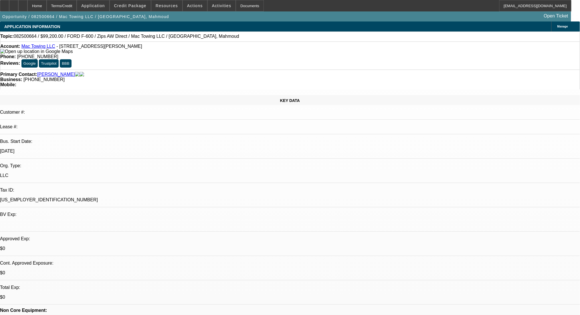
select select "0.2"
select select "2"
select select "0.1"
select select "4"
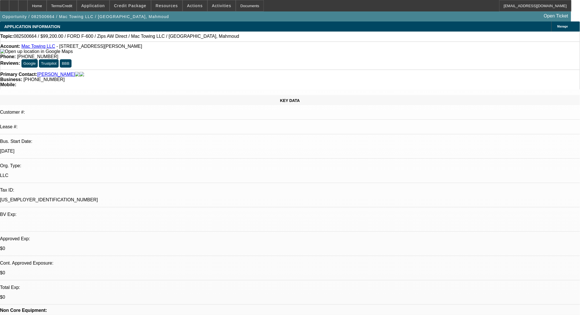
select select "0.2"
select select "2"
select select "0.1"
select select "4"
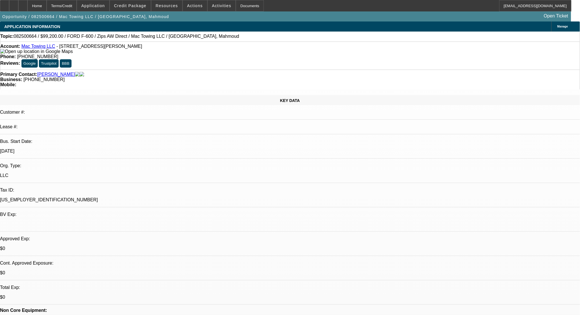
select select "0"
select select "2"
select select "0.1"
select select "4"
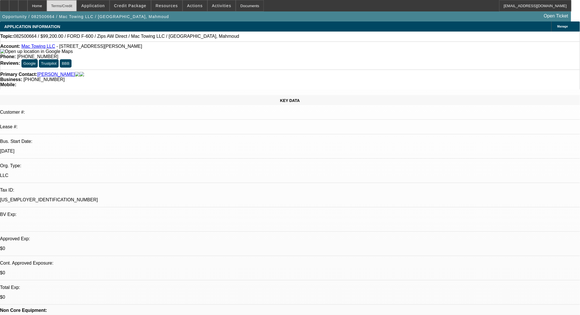
click at [70, 6] on div "Terms/Credit" at bounding box center [62, 5] width 30 height 11
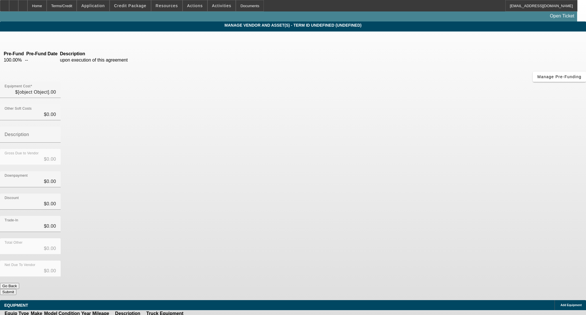
type input "$124,000.00"
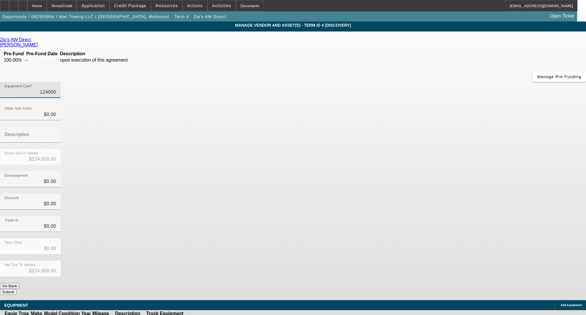
drag, startPoint x: 341, startPoint y: 50, endPoint x: 411, endPoint y: 56, distance: 70.1
click at [411, 82] on div "Equipment Cost 124000" at bounding box center [293, 93] width 586 height 22
type input "8"
type input "$8.00"
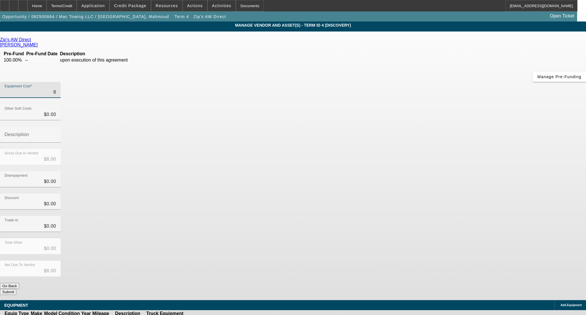
type input "85"
type input "$85.00"
type input "850"
type input "$850.00"
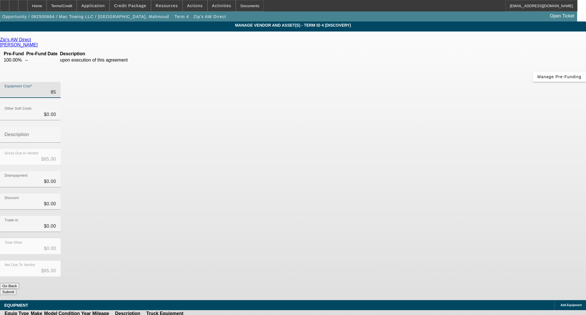
type input "$850.00"
type input "8500"
type input "$8,500.00"
type input "85000"
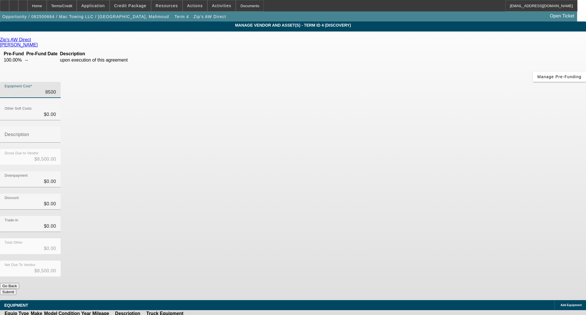
type input "$85,000.00"
click at [434, 194] on div "Discount $0.00" at bounding box center [293, 205] width 586 height 22
drag, startPoint x: 431, startPoint y: 217, endPoint x: 431, endPoint y: 222, distance: 4.6
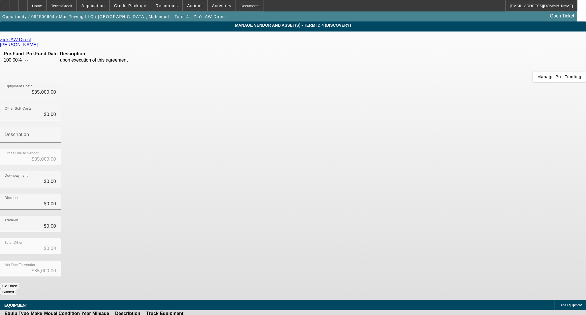
click at [431, 220] on div "Equipment Cost $85,000.00 Other Soft Costs $0.00 Description Gross Due to Vendo…" at bounding box center [293, 188] width 586 height 213
click at [16, 289] on button "Submit" at bounding box center [8, 292] width 16 height 6
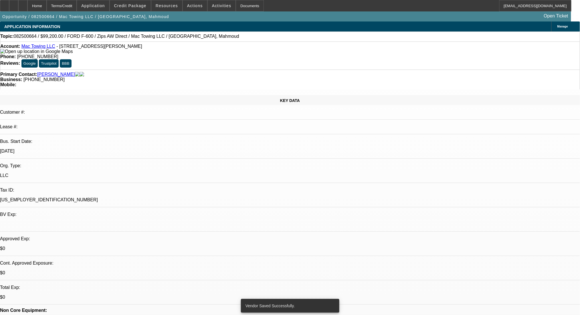
select select "0.2"
select select "2"
select select "0.1"
select select "4"
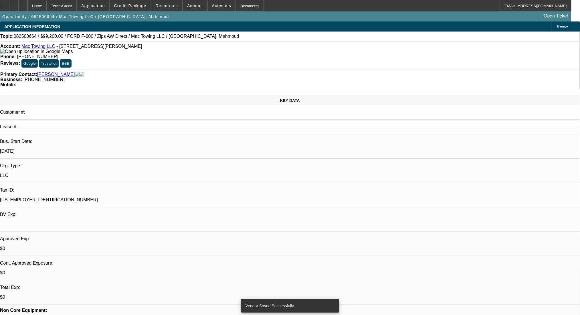
select select "0.2"
select select "2"
select select "0.1"
select select "4"
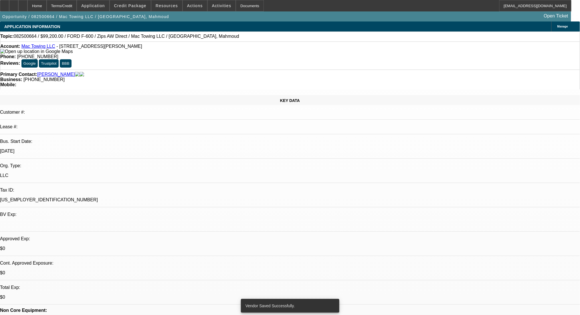
select select "0.2"
select select "2"
select select "0.1"
select select "4"
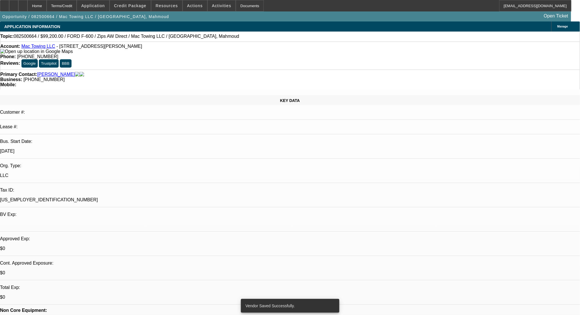
select select "0"
select select "2"
select select "0.1"
select select "4"
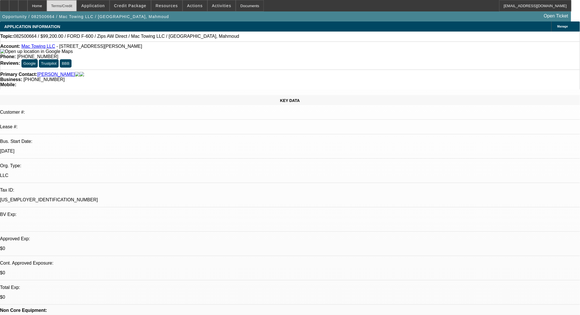
click at [77, 4] on div "Terms/Credit" at bounding box center [62, 5] width 30 height 11
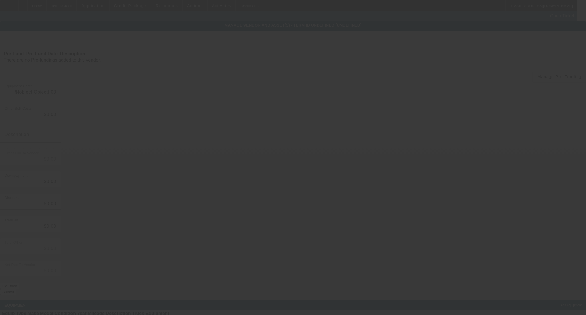
type input "$85,000.00"
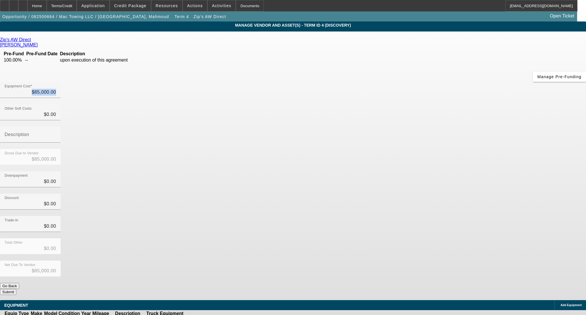
drag, startPoint x: 344, startPoint y: 44, endPoint x: 393, endPoint y: 50, distance: 49.3
click at [393, 82] on div "Equipment Cost $85,000.00" at bounding box center [293, 93] width 586 height 22
click at [56, 89] on input "85000" at bounding box center [31, 92] width 52 height 7
drag, startPoint x: 355, startPoint y: 47, endPoint x: 398, endPoint y: 50, distance: 43.0
click at [398, 82] on div "Equipment Cost 85000" at bounding box center [293, 93] width 586 height 22
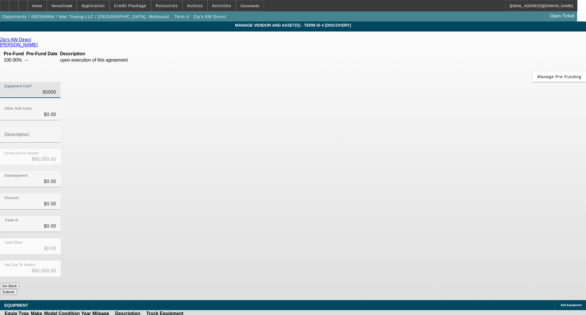
type input "0"
type input "$0.00"
type input "800"
type input "$800.00"
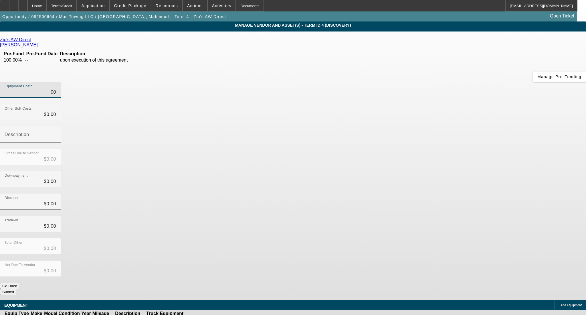
type input "$800.00"
type input "8000"
type input "$8,000.00"
type input "80000"
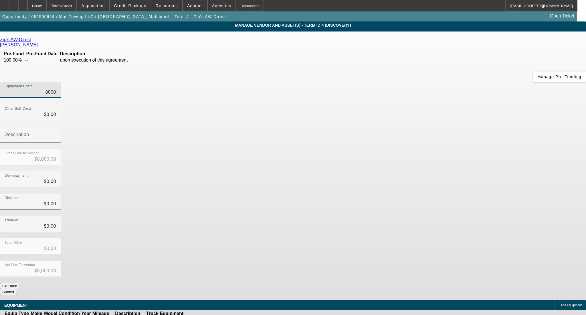
type input "$80,000.00"
click at [440, 194] on div "Discount $0.00" at bounding box center [293, 205] width 586 height 22
click at [16, 289] on button "Submit" at bounding box center [8, 292] width 16 height 6
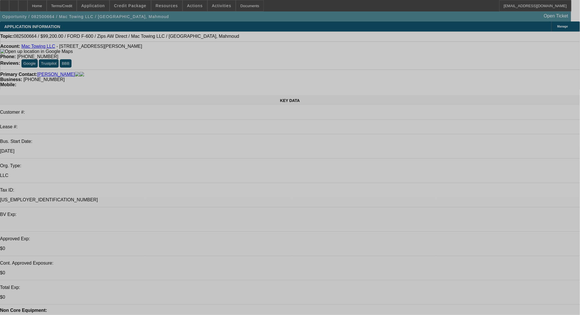
select select "0.2"
select select "2"
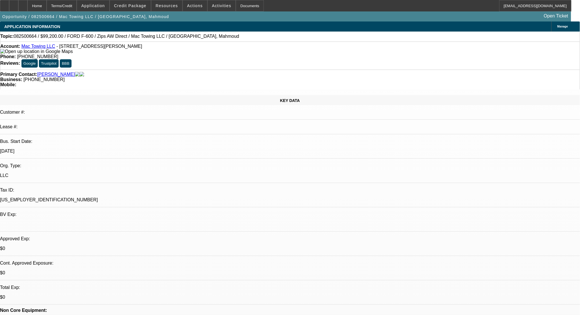
select select "2"
select select "0.1"
select select "4"
select select "0.2"
select select "2"
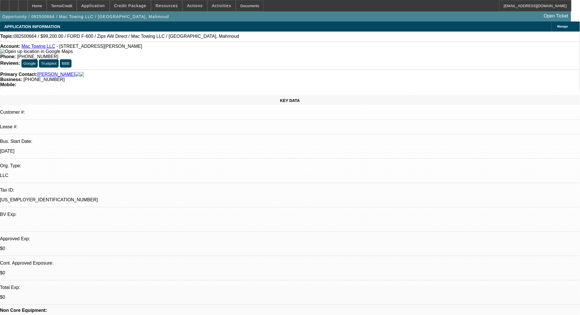
select select "2"
select select "0.1"
select select "4"
select select "0.2"
select select "2"
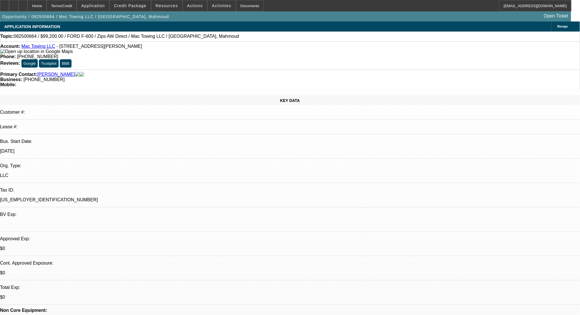
select select "2"
select select "0.1"
select select "4"
select select "0"
select select "2"
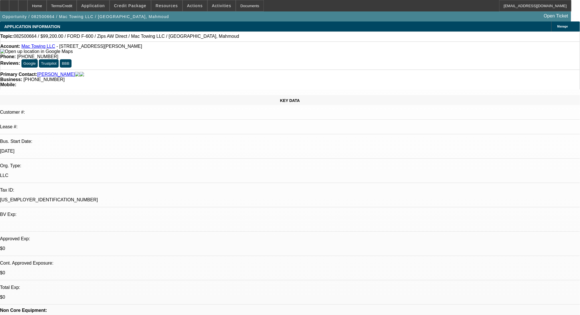
select select "2"
select select "0.1"
select select "4"
click at [63, 3] on div "Terms/Credit" at bounding box center [62, 5] width 30 height 11
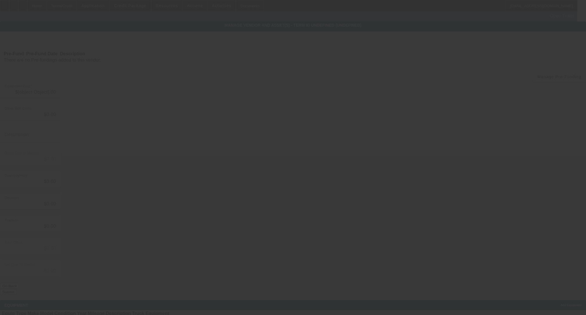
type input "$80,000.00"
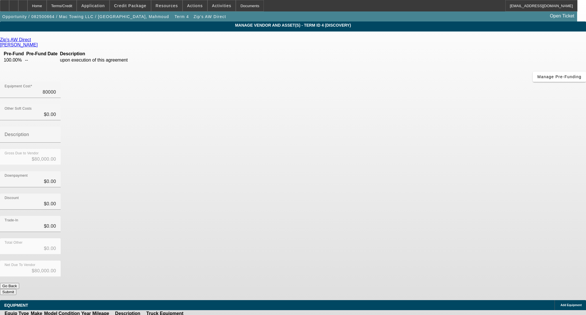
drag, startPoint x: 340, startPoint y: 47, endPoint x: 425, endPoint y: 54, distance: 85.6
click at [425, 82] on div "Equipment Cost 80000" at bounding box center [293, 93] width 586 height 22
type input "7"
type input "$7.00"
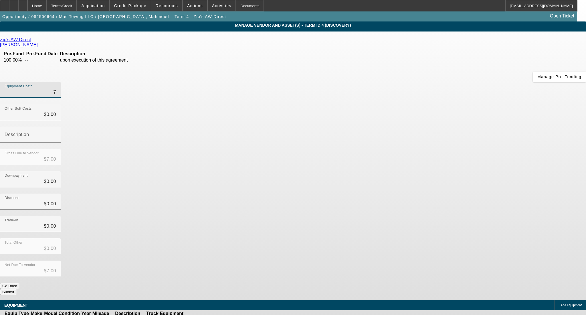
type input "75"
type input "$75.00"
type input "750"
type input "$750.00"
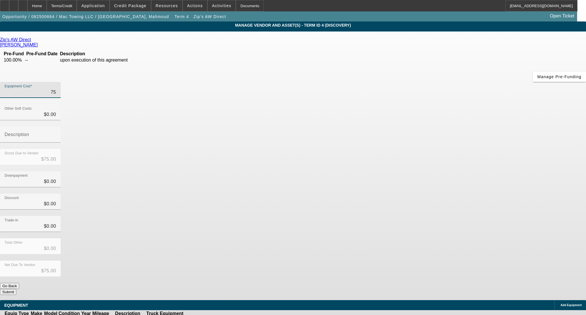
type input "$750.00"
type input "7500"
type input "$7,500.00"
type input "75000"
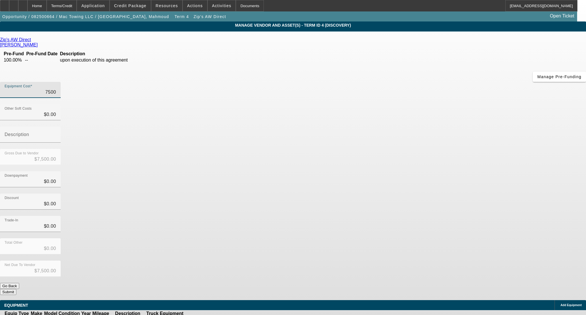
type input "$75,000.00"
click at [435, 194] on div "Discount $0.00" at bounding box center [293, 205] width 586 height 22
click at [16, 289] on button "Submit" at bounding box center [8, 292] width 16 height 6
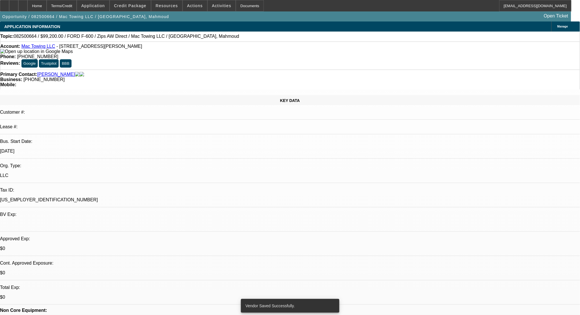
select select "0.2"
select select "2"
select select "0.1"
select select "4"
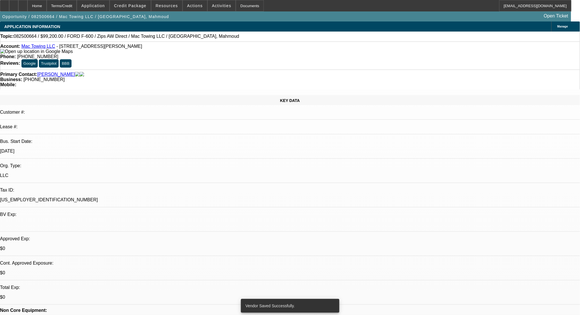
select select "0.2"
select select "2"
select select "0.1"
select select "4"
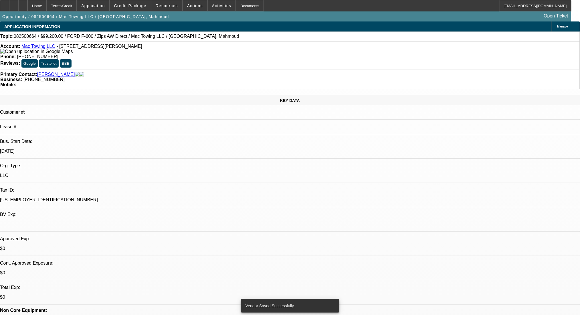
select select "0.2"
select select "2"
select select "0.1"
select select "4"
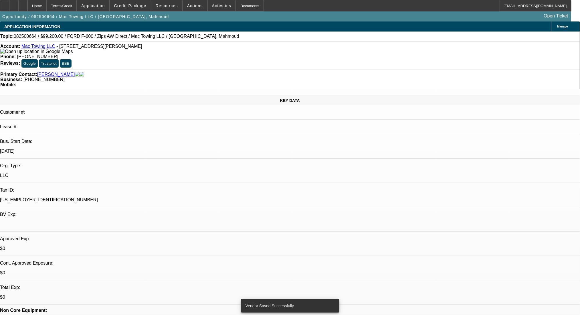
select select "0"
select select "2"
select select "0.1"
select select "4"
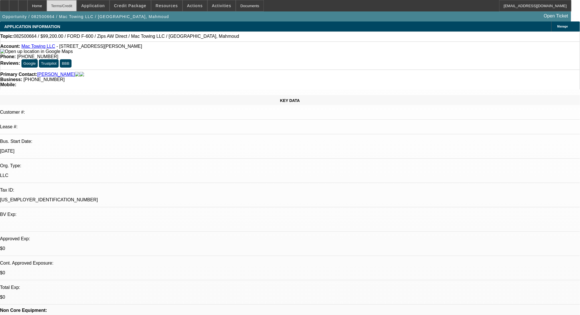
click at [77, 10] on div "Terms/Credit" at bounding box center [62, 5] width 30 height 11
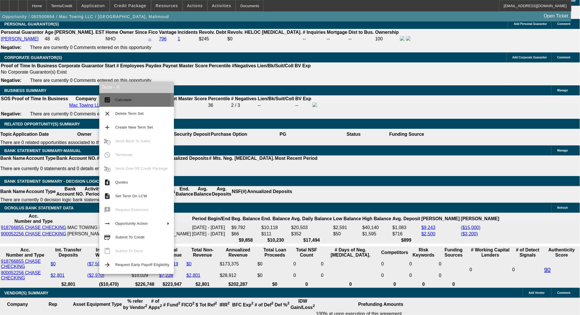
click at [120, 98] on span "Calculate" at bounding box center [123, 100] width 17 height 4
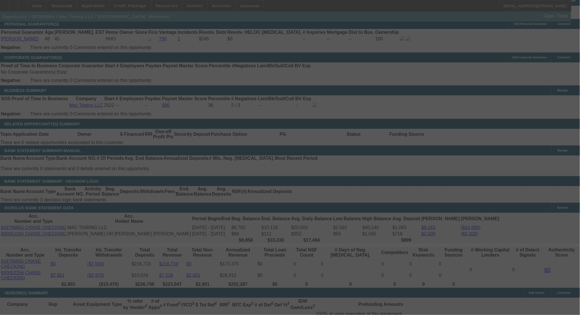
select select "0.2"
select select "2"
select select "0.1"
select select "4"
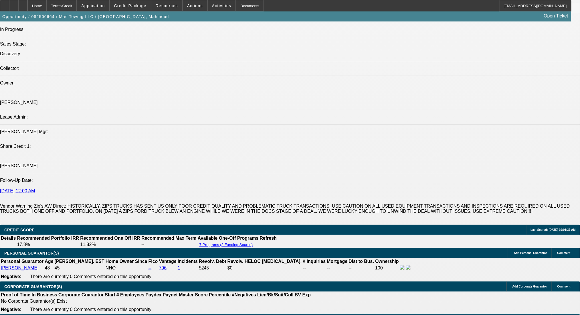
scroll to position [414, 0]
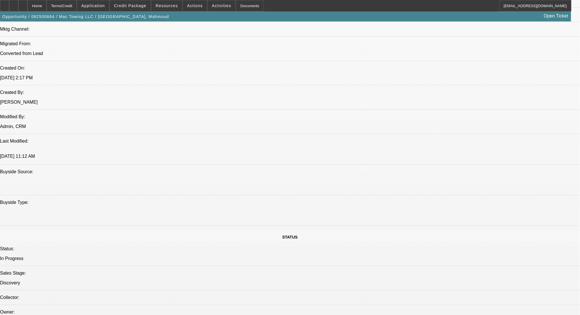
click at [141, 5] on span "Credit Package" at bounding box center [130, 5] width 32 height 5
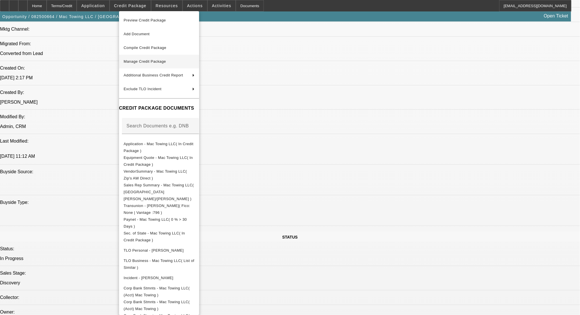
click at [167, 58] on span "Manage Credit Package" at bounding box center [159, 61] width 71 height 7
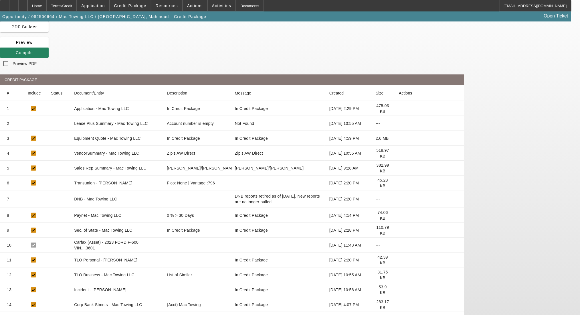
scroll to position [68, 0]
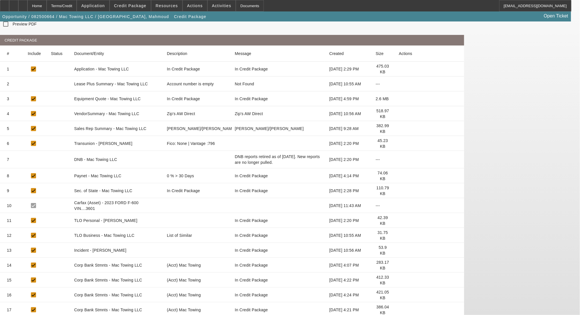
click at [399, 310] on icon at bounding box center [399, 310] width 0 height 0
click at [399, 295] on icon at bounding box center [399, 295] width 0 height 0
click at [399, 280] on icon at bounding box center [399, 280] width 0 height 0
click at [399, 265] on icon at bounding box center [399, 265] width 0 height 0
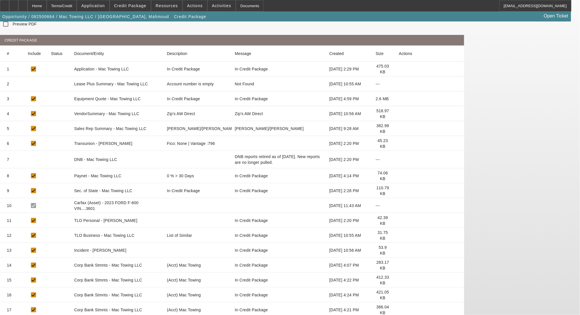
scroll to position [0, 0]
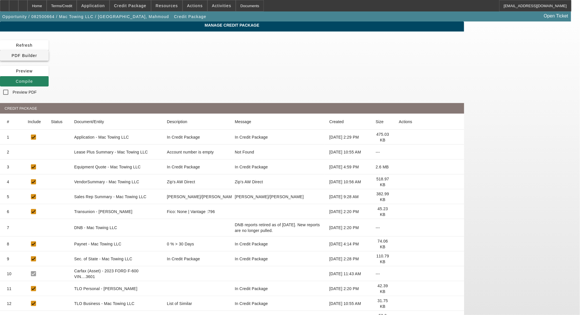
click at [37, 53] on span "PDF Builder" at bounding box center [23, 55] width 25 height 5
click at [16, 79] on icon at bounding box center [16, 81] width 0 height 5
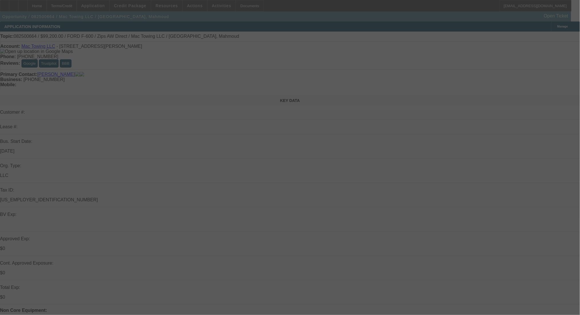
select select "0.2"
select select "2"
select select "0.1"
select select "4"
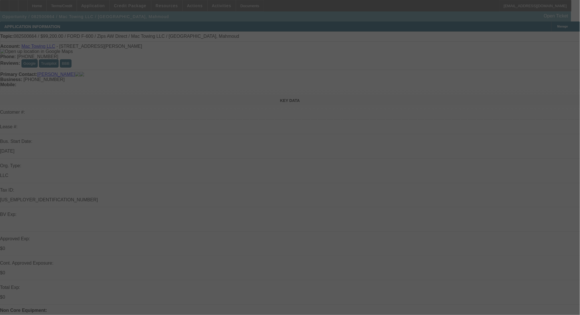
select select "0.2"
select select "2"
select select "0.1"
select select "4"
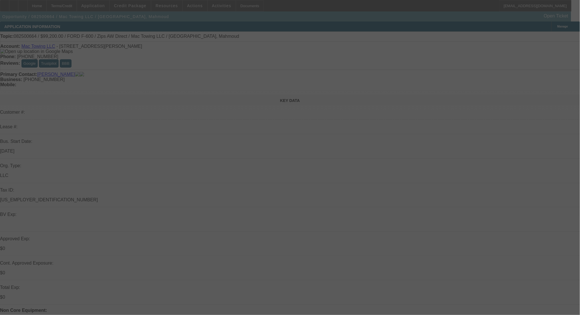
select select "0.2"
select select "2"
select select "0.1"
select select "4"
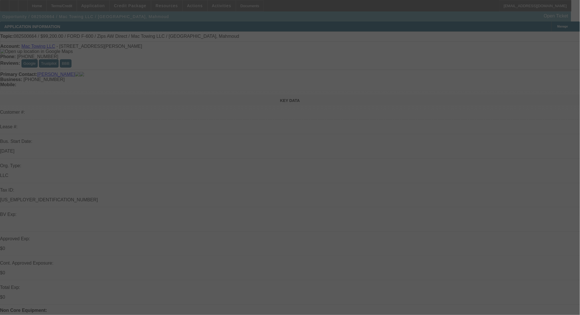
select select "0"
select select "2"
select select "0.1"
select select "4"
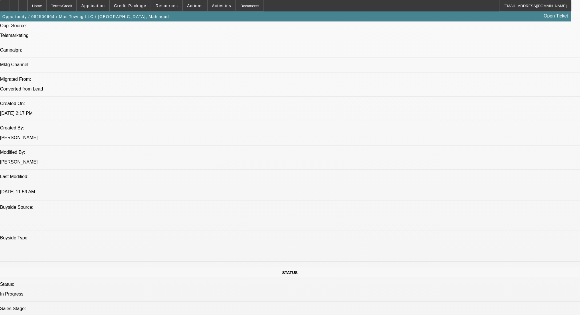
scroll to position [382, 0]
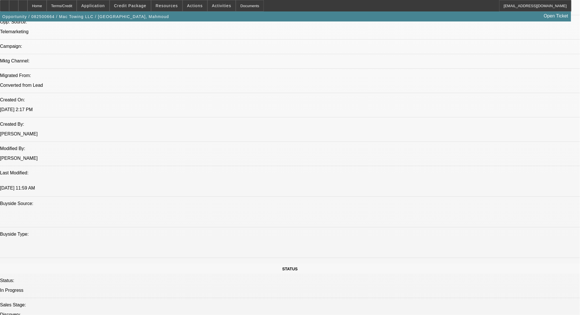
click at [27, 4] on div at bounding box center [22, 5] width 9 height 11
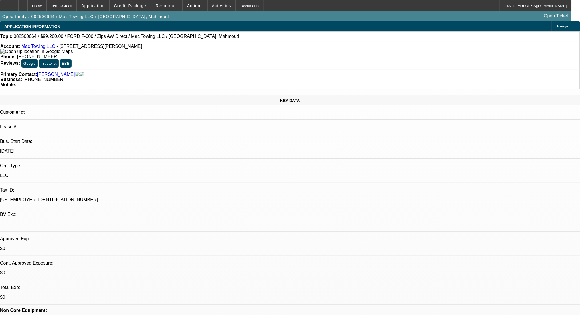
select select "0.2"
select select "2"
select select "0.1"
select select "4"
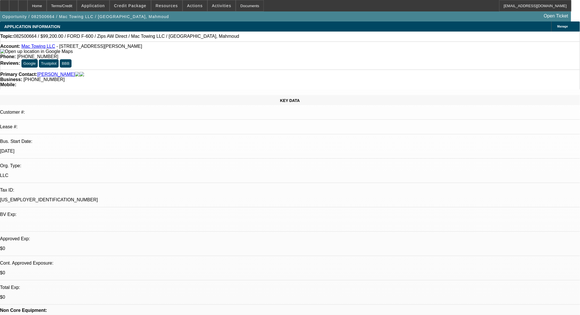
select select "0.2"
select select "2"
select select "0.1"
select select "4"
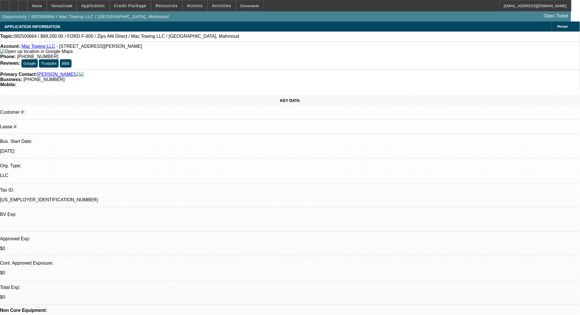
select select "0.2"
select select "2"
select select "0.1"
select select "4"
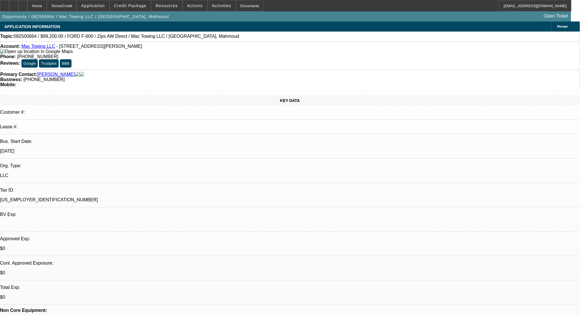
select select "0"
select select "2"
select select "0.1"
select select "4"
